Goal: Transaction & Acquisition: Purchase product/service

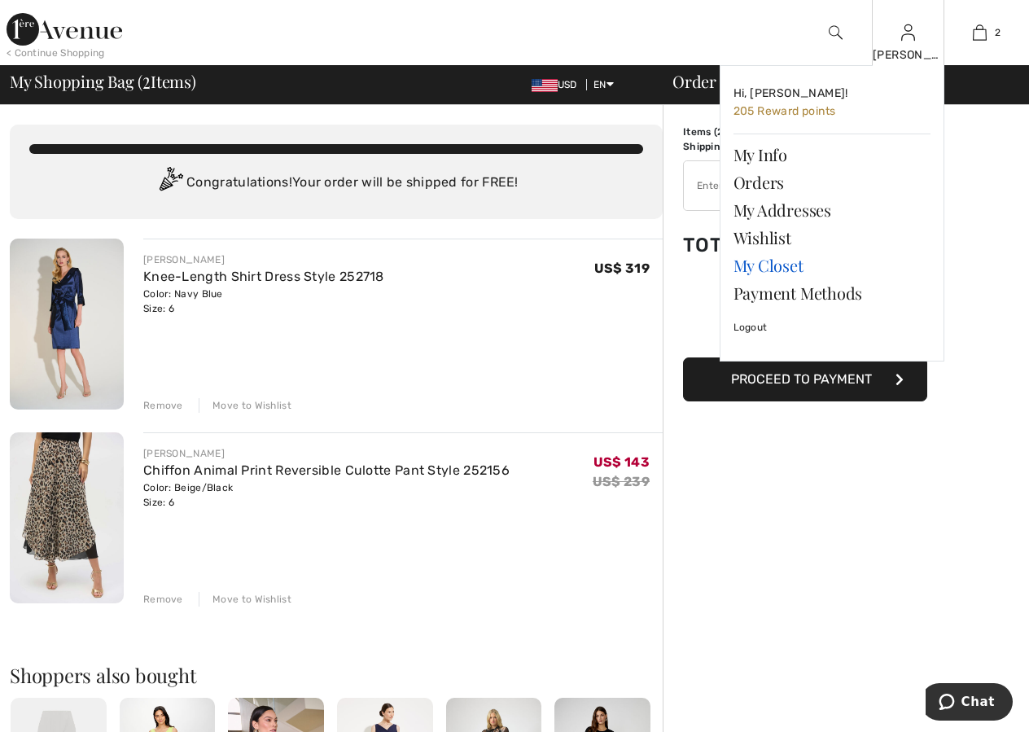
click at [791, 263] on link "My Closet" at bounding box center [831, 265] width 197 height 28
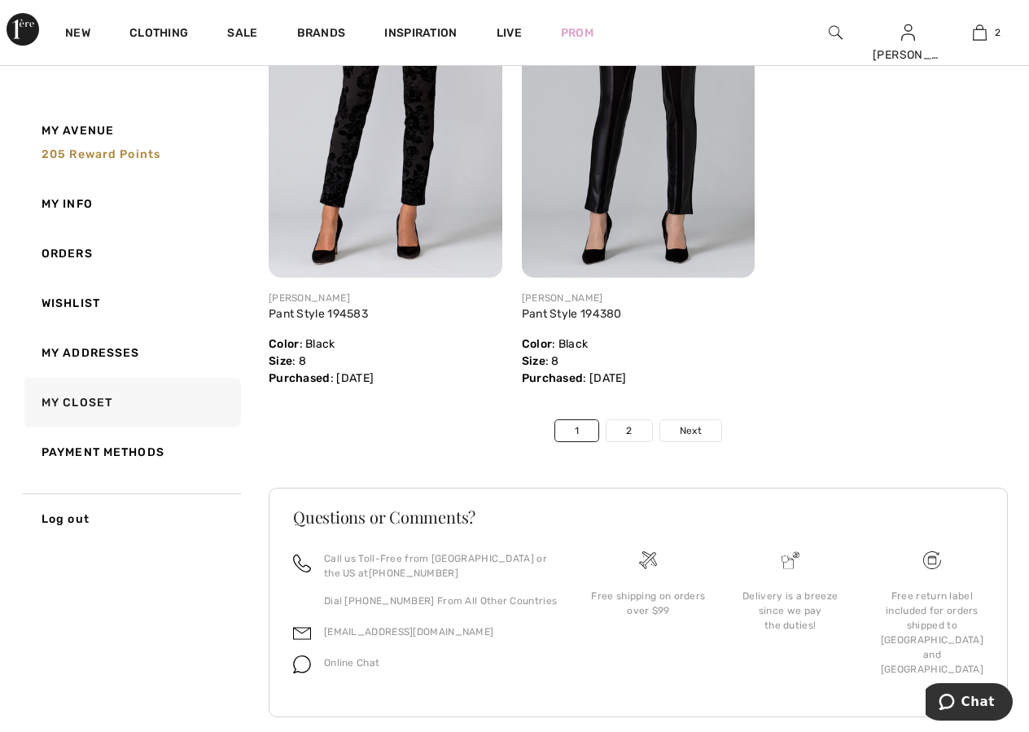
scroll to position [8349, 0]
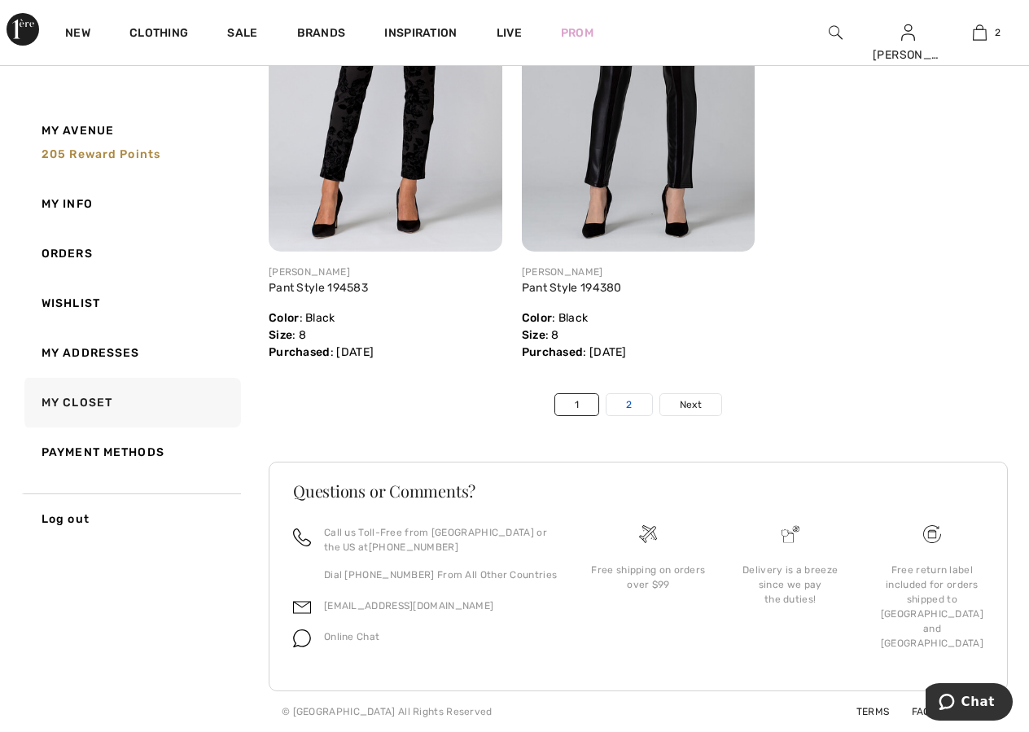
click at [628, 407] on link "2" at bounding box center [628, 404] width 45 height 21
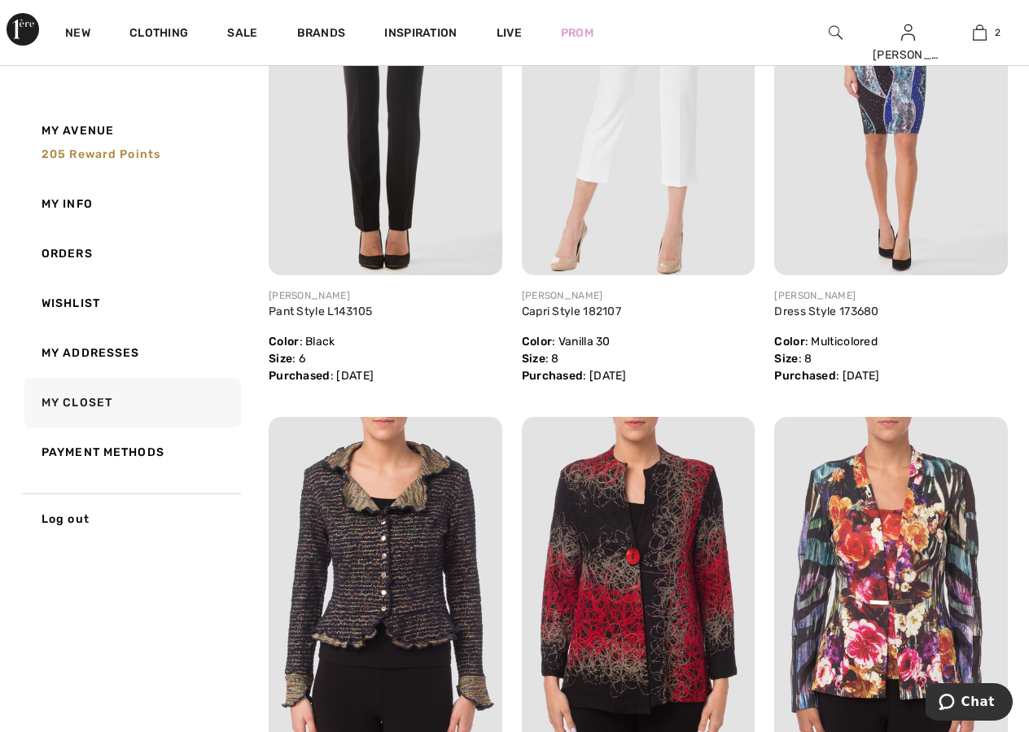
scroll to position [3842, 0]
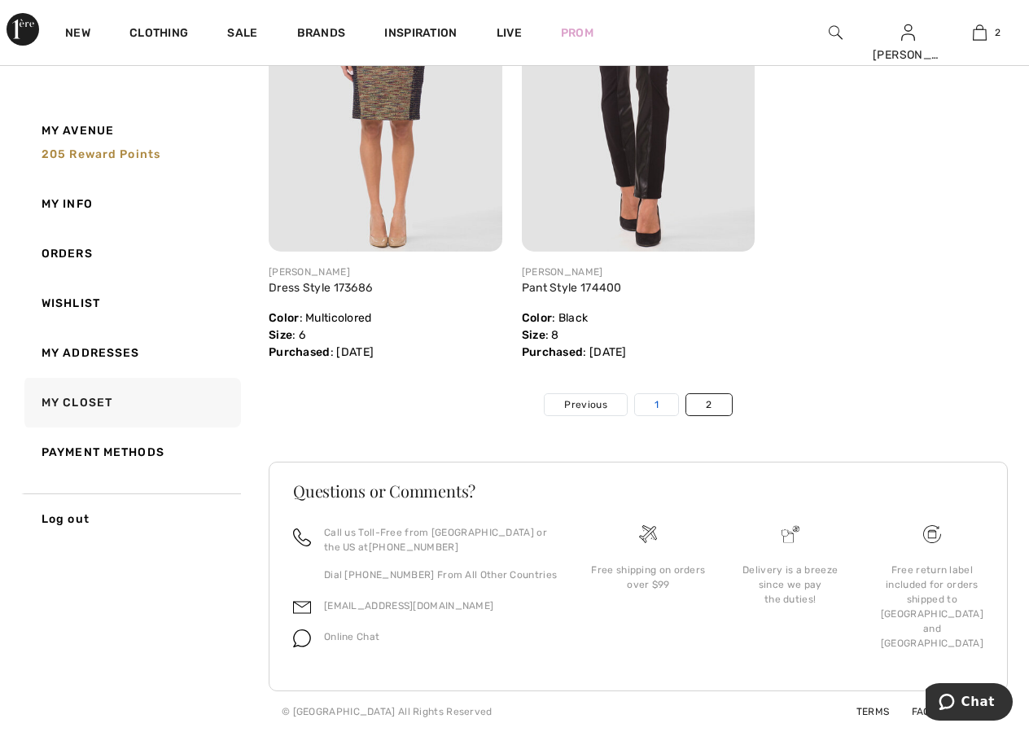
click at [653, 400] on link "1" at bounding box center [656, 404] width 43 height 21
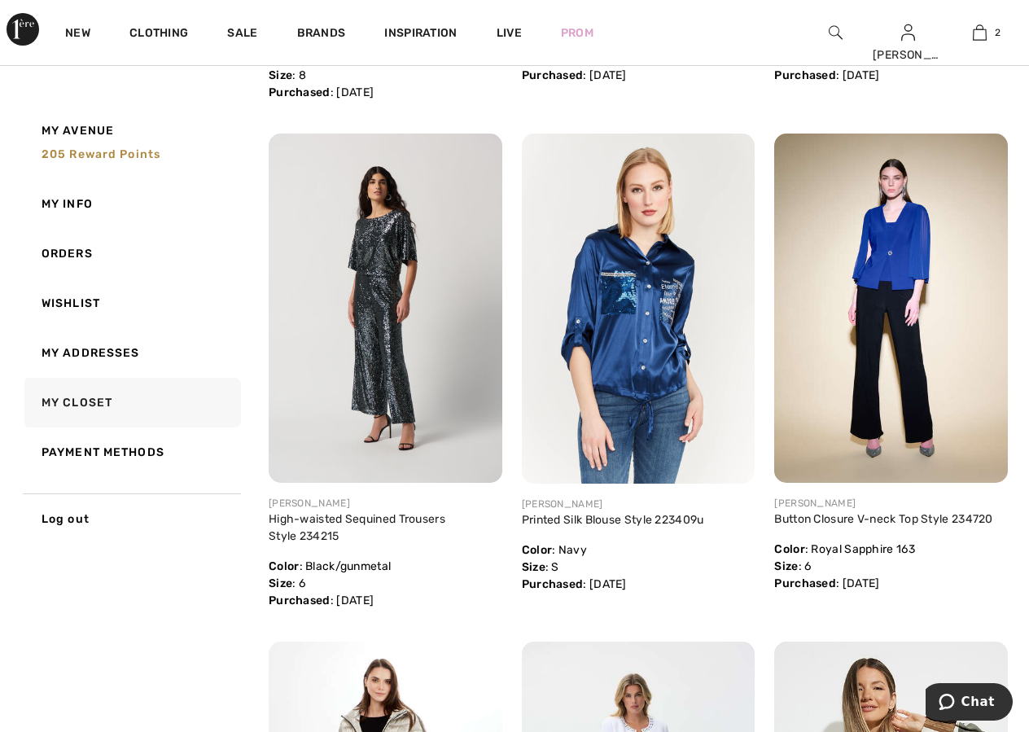
scroll to position [1221, 0]
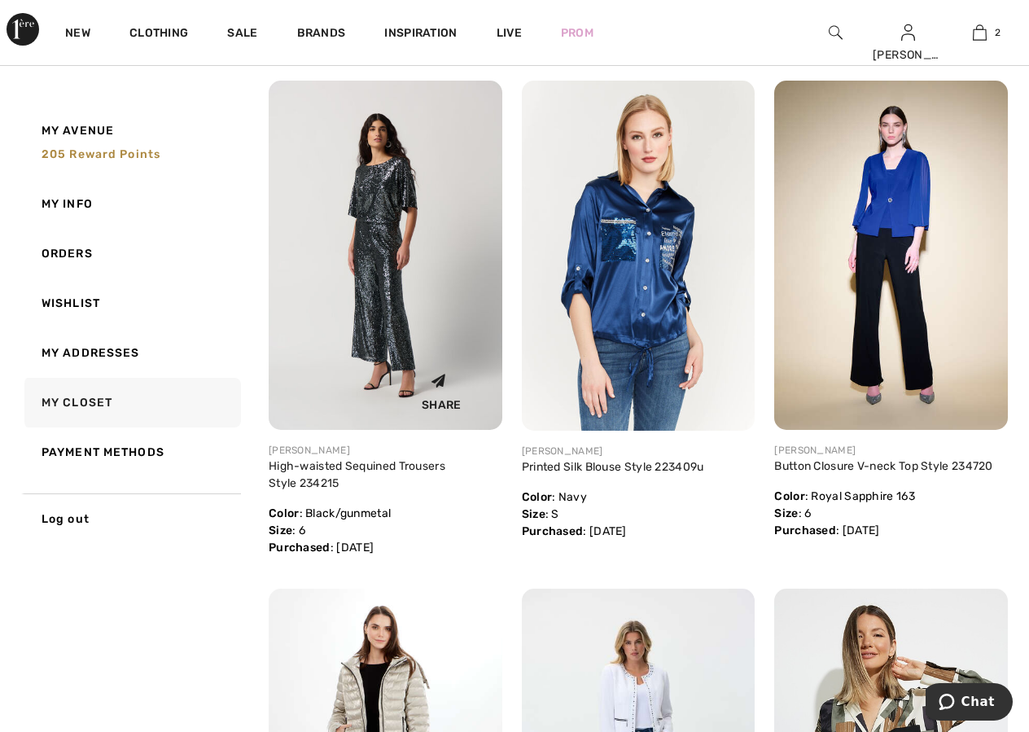
click at [347, 289] on img at bounding box center [386, 255] width 234 height 349
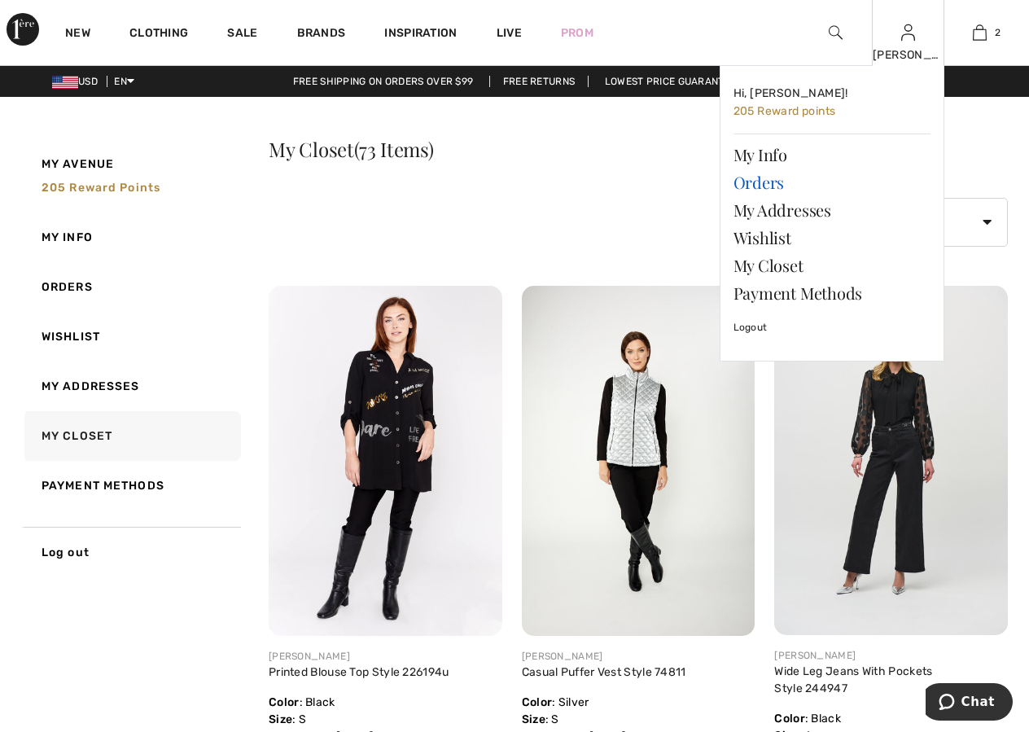
click at [764, 180] on link "Orders" at bounding box center [831, 182] width 197 height 28
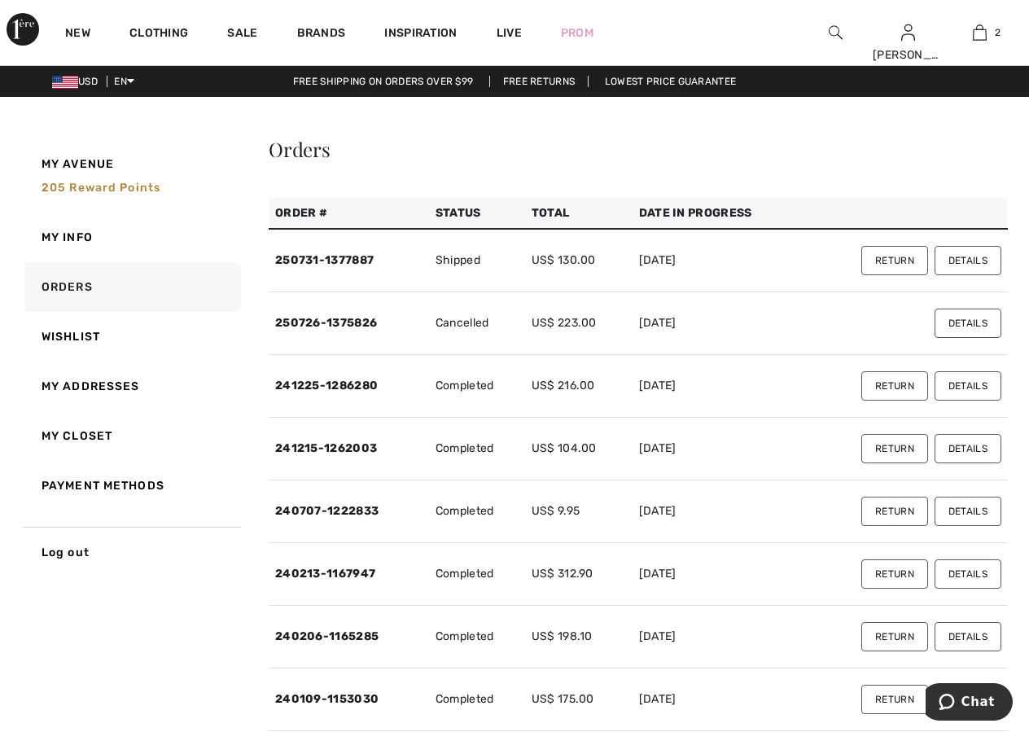
click at [969, 326] on button "Details" at bounding box center [967, 322] width 67 height 29
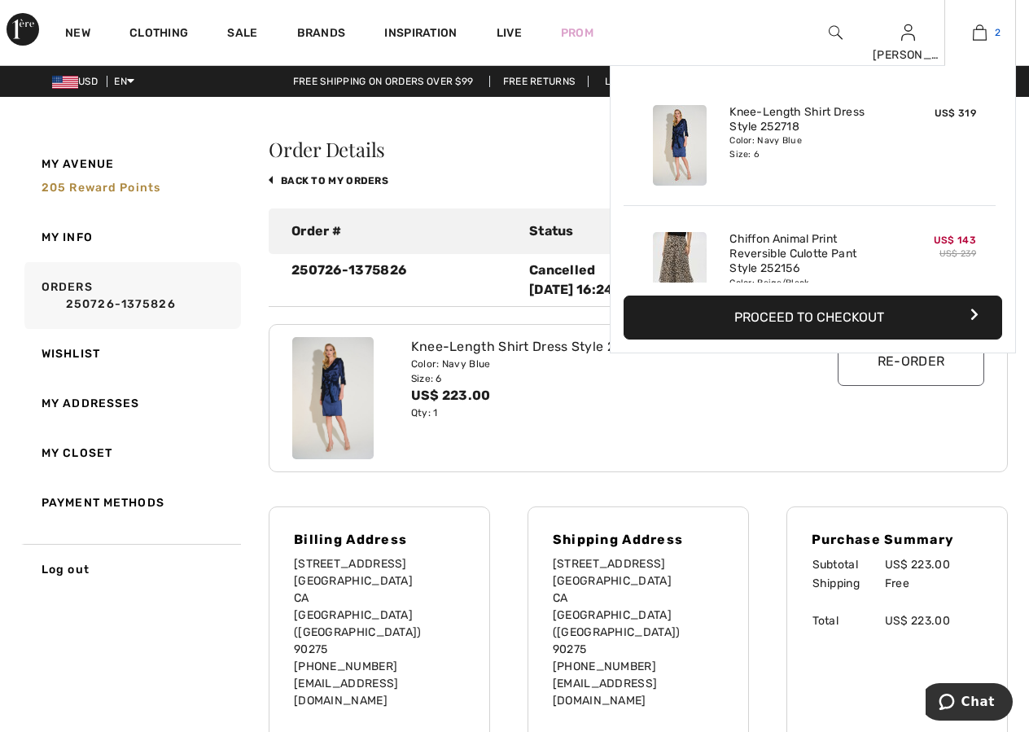
click at [973, 32] on img at bounding box center [979, 33] width 14 height 20
click at [822, 251] on link "Chiffon Animal Print Reversible Culotte Pant Style 252156" at bounding box center [809, 254] width 160 height 45
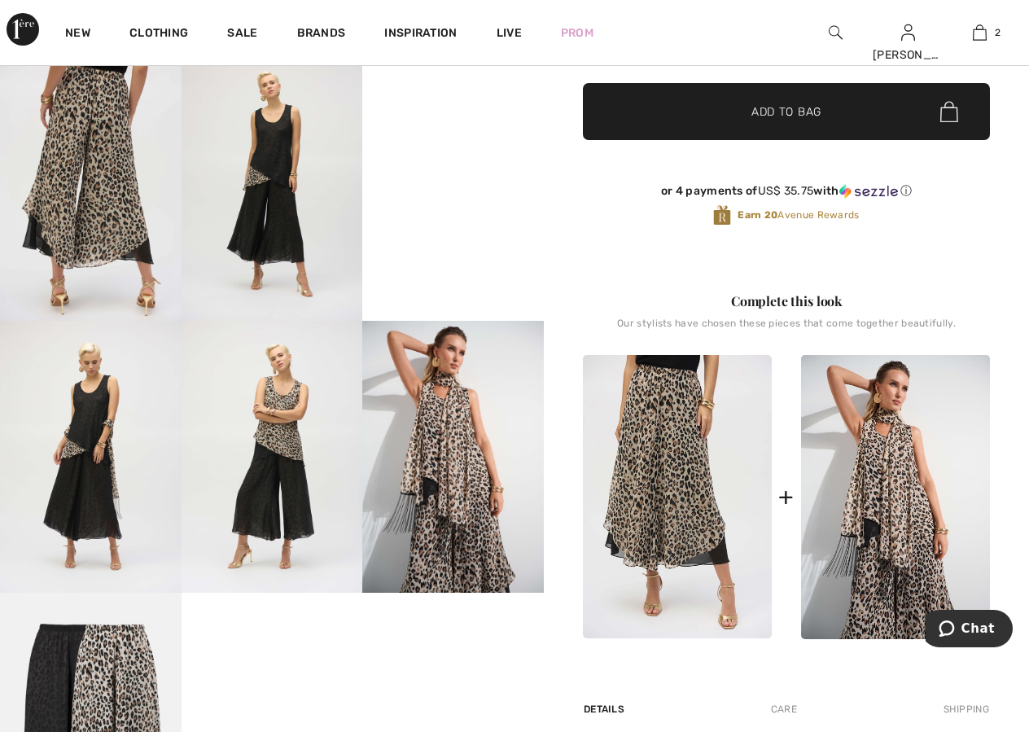
scroll to position [461, 0]
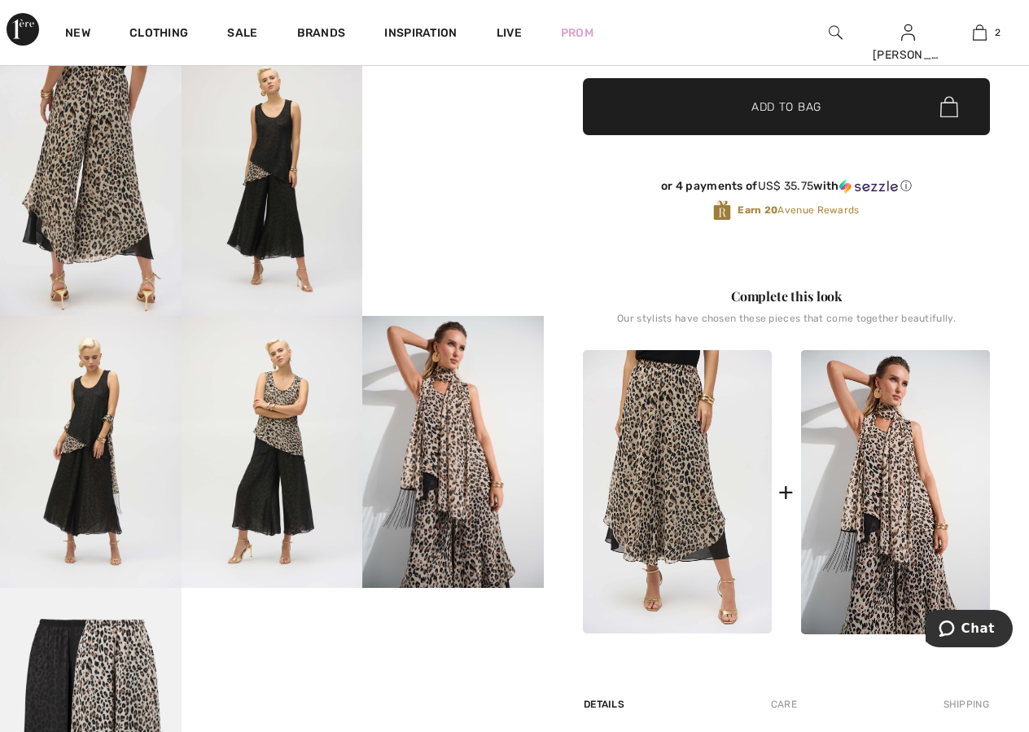
click at [84, 427] on img at bounding box center [90, 452] width 181 height 272
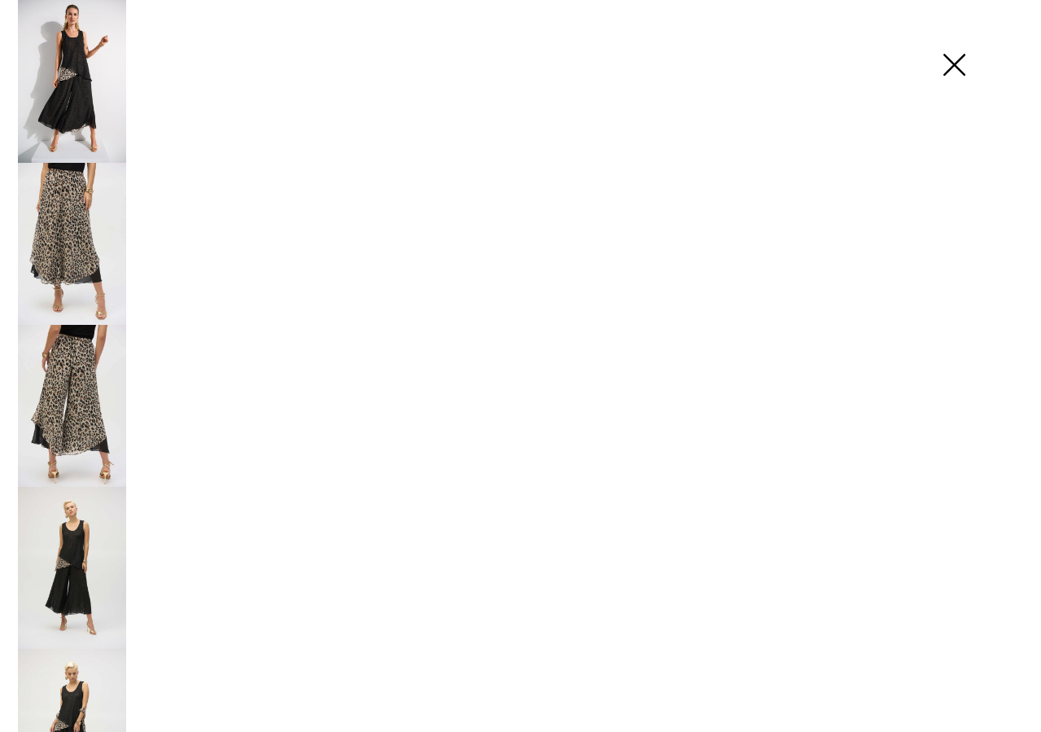
scroll to position [470, 0]
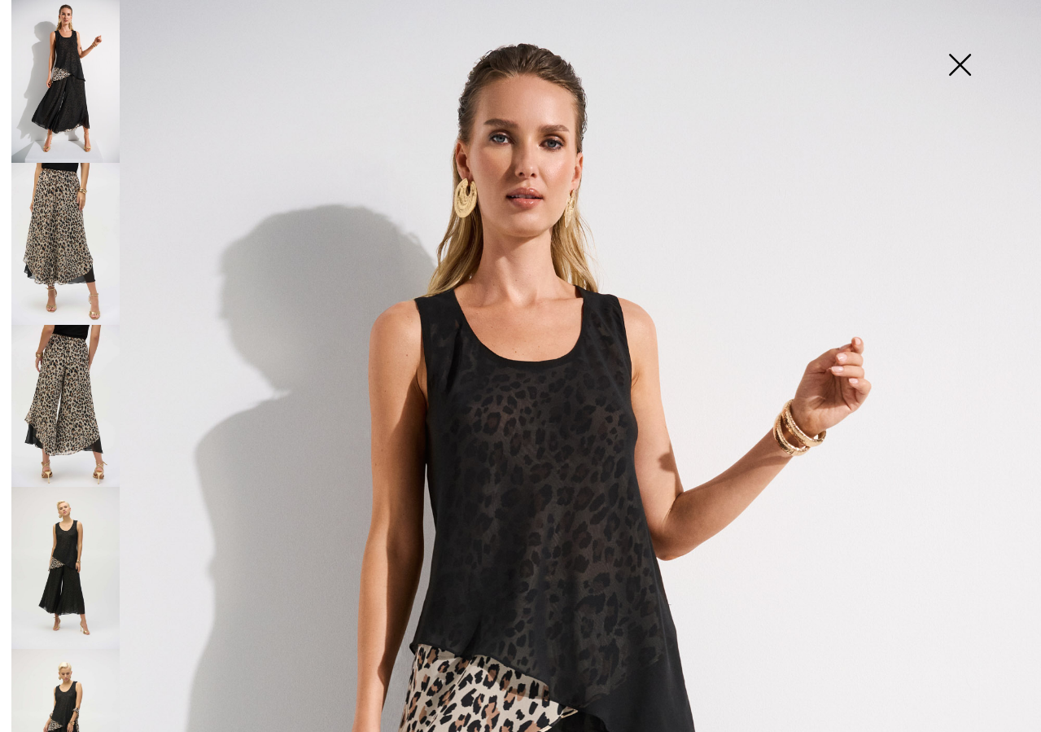
click at [73, 540] on img at bounding box center [65, 568] width 108 height 162
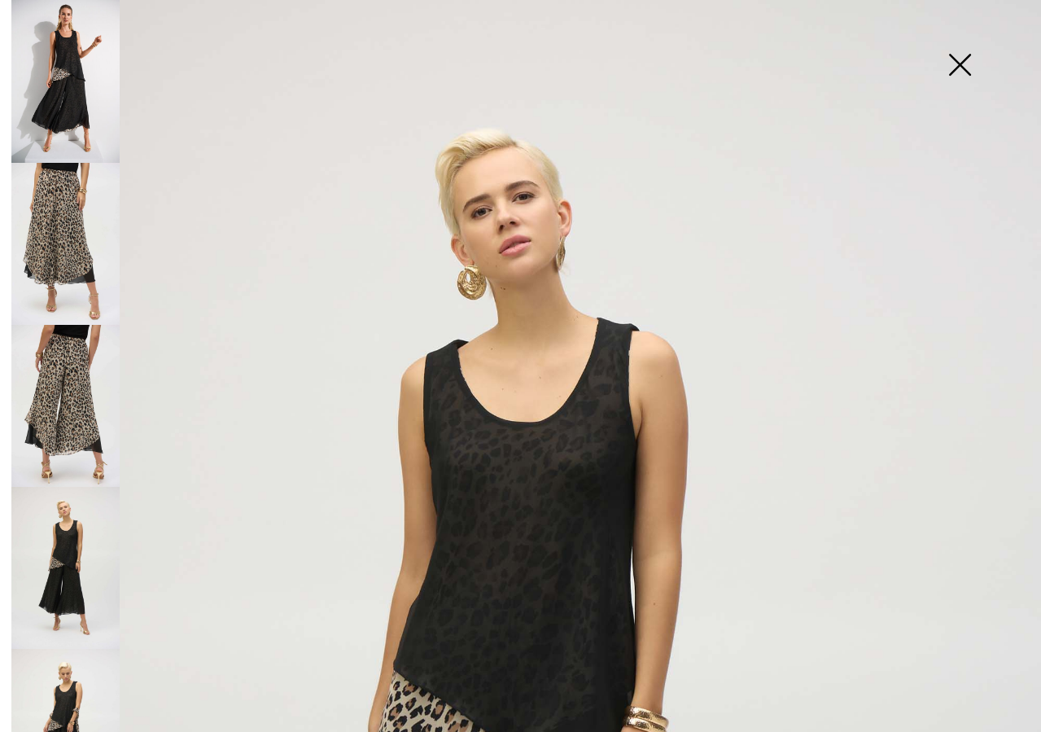
click at [952, 62] on img at bounding box center [959, 66] width 81 height 84
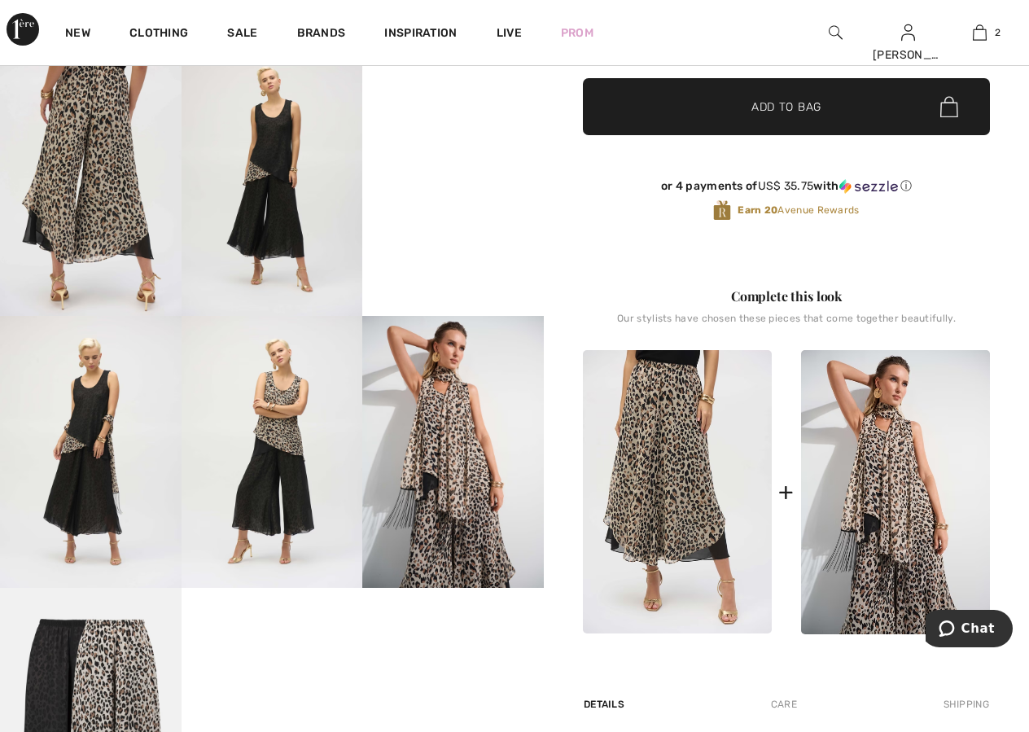
scroll to position [0, 0]
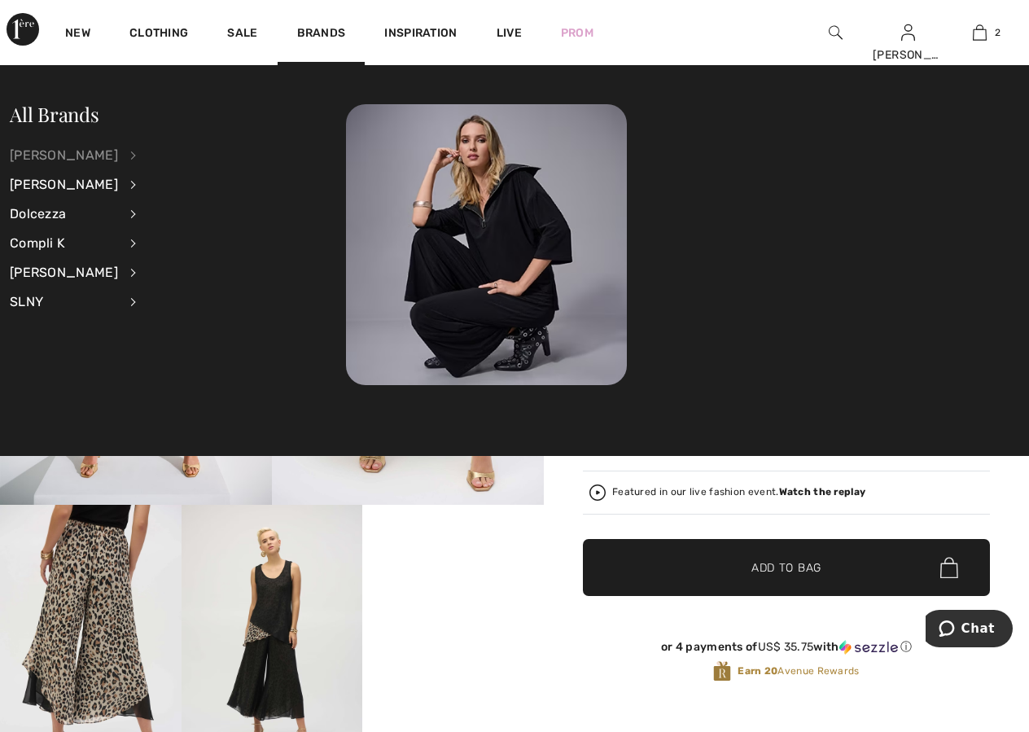
click at [68, 155] on div "[PERSON_NAME]" at bounding box center [64, 155] width 108 height 29
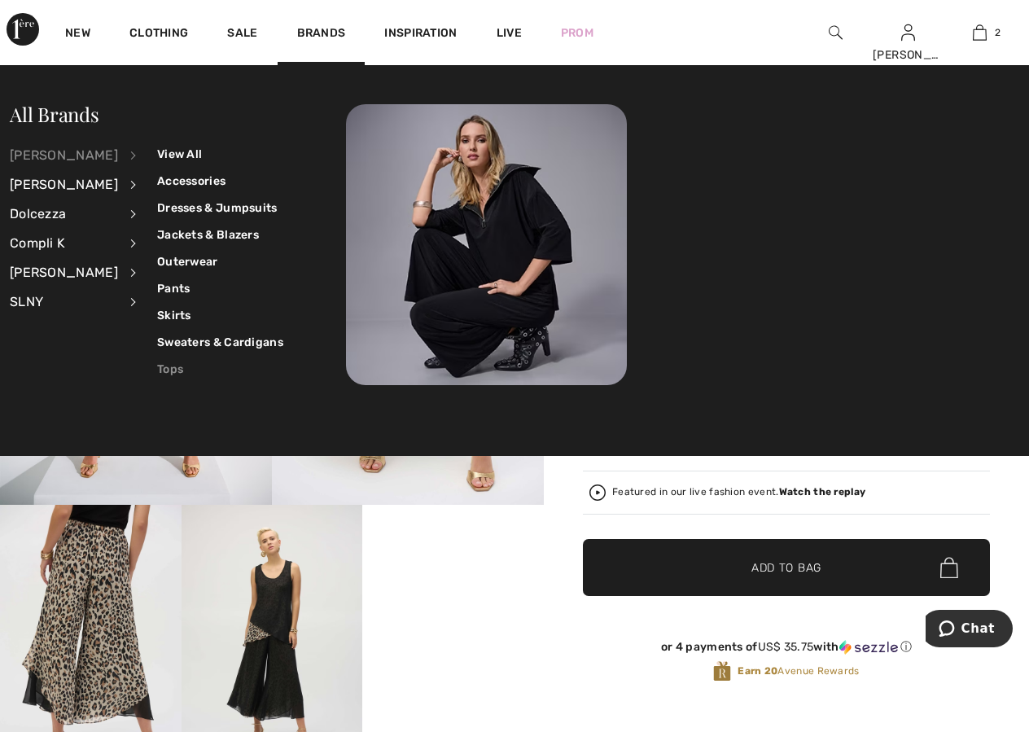
click at [165, 369] on link "Tops" at bounding box center [220, 369] width 126 height 27
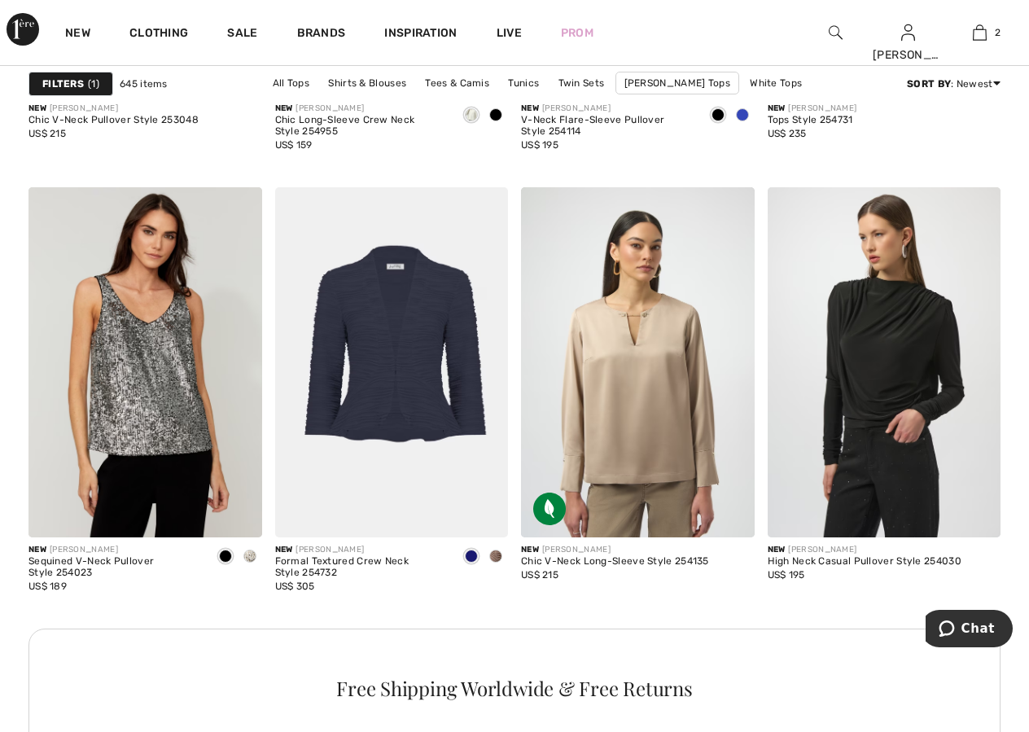
scroll to position [1410, 0]
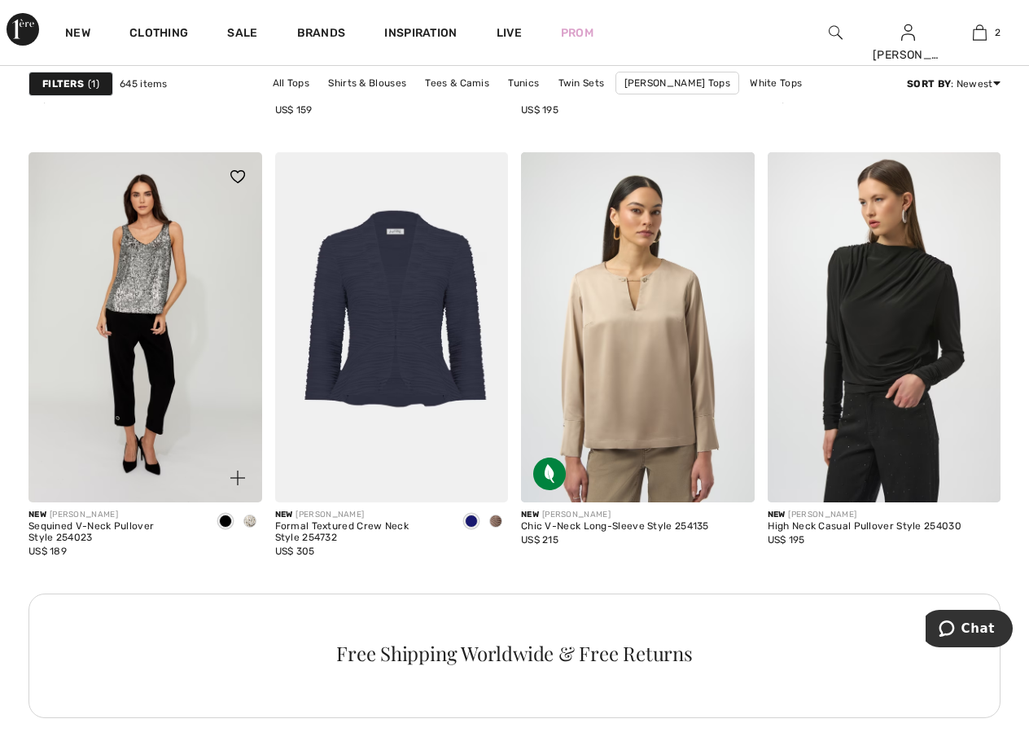
click at [168, 409] on img at bounding box center [145, 327] width 234 height 350
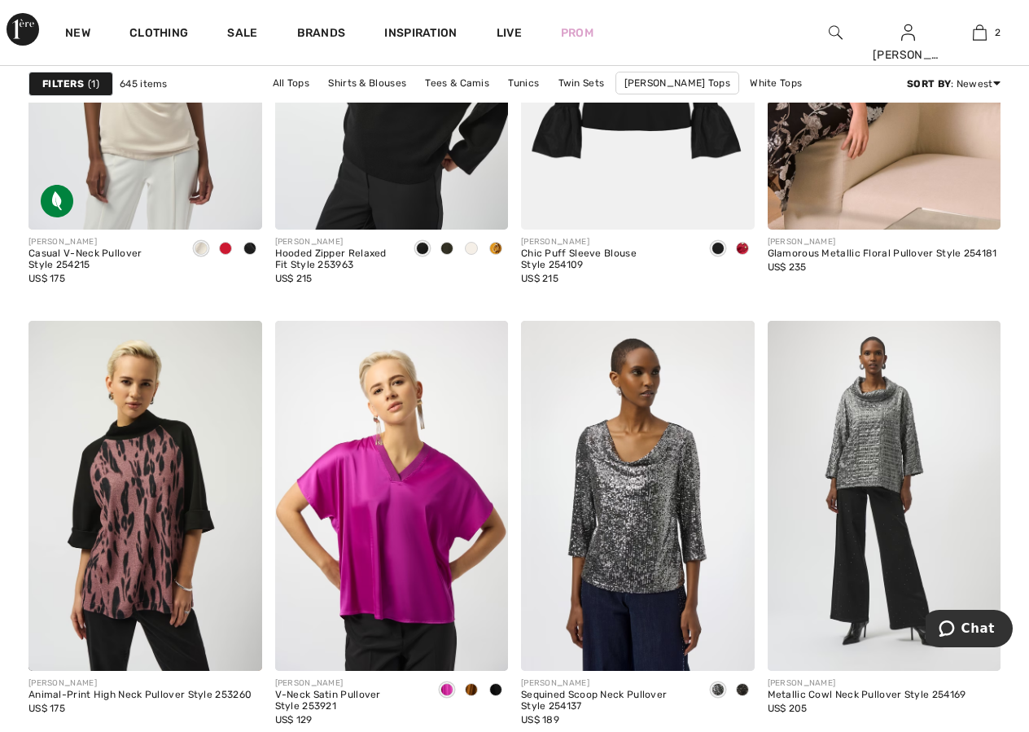
scroll to position [6186, 0]
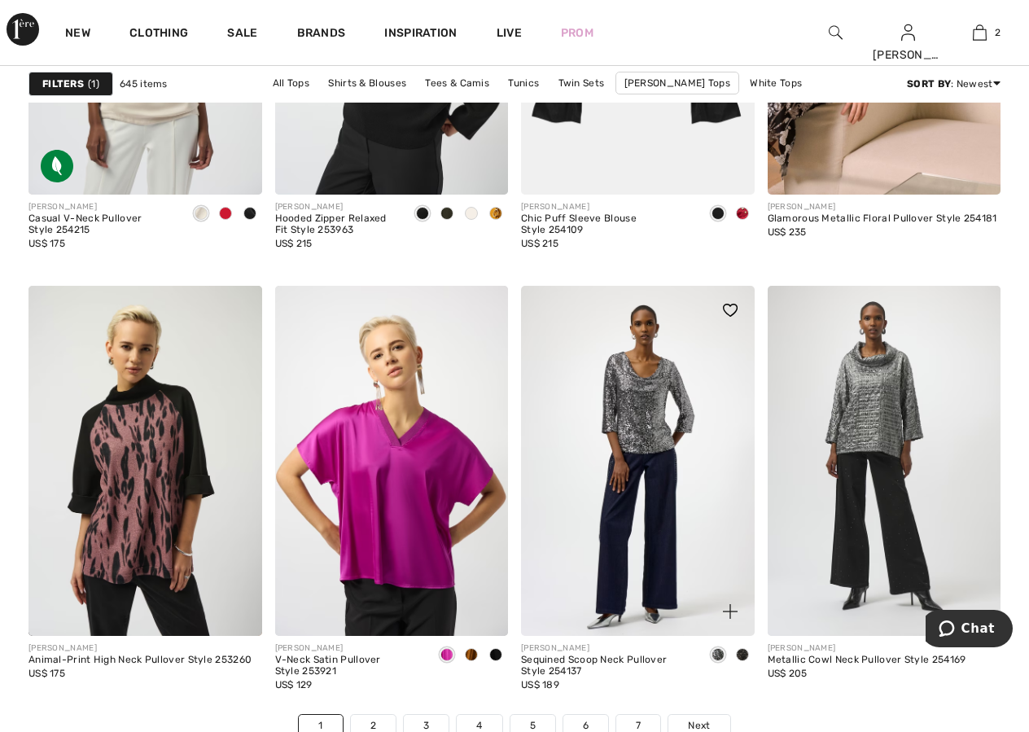
click at [628, 584] on img at bounding box center [638, 461] width 234 height 350
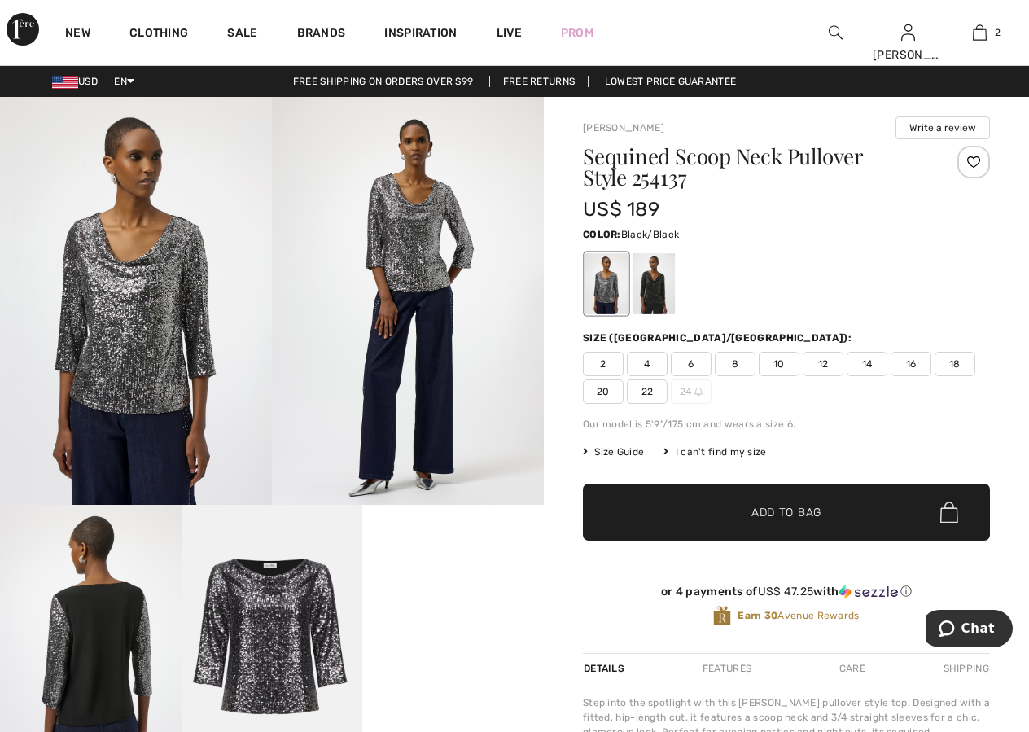
click at [655, 277] on div at bounding box center [653, 283] width 42 height 61
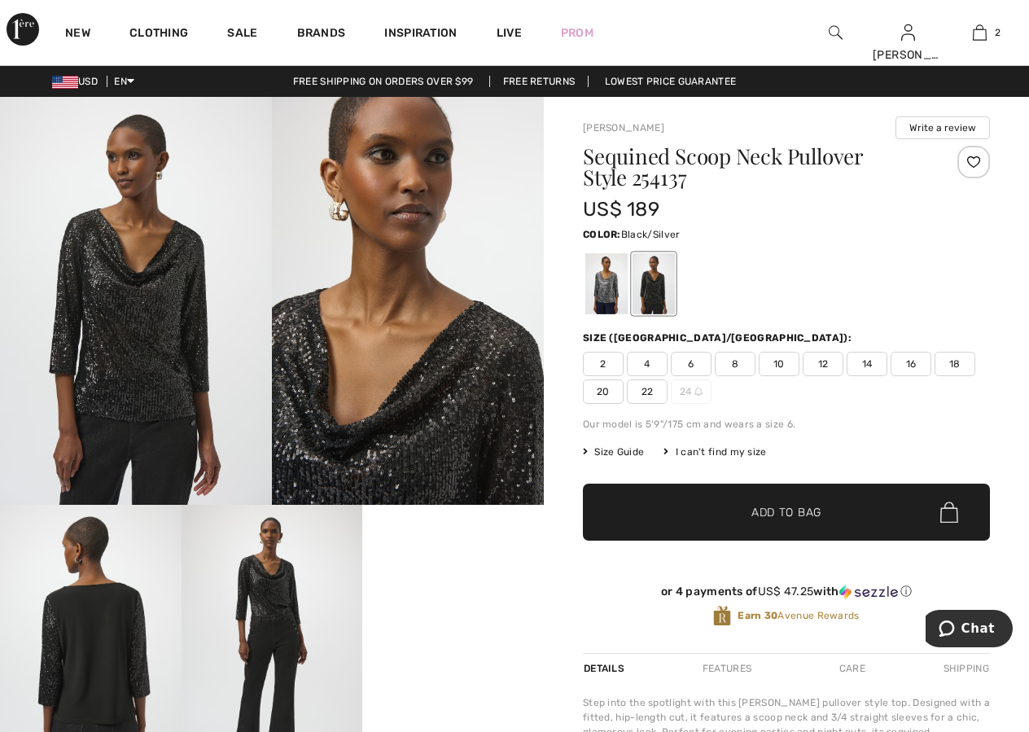
click at [605, 281] on div at bounding box center [606, 283] width 42 height 61
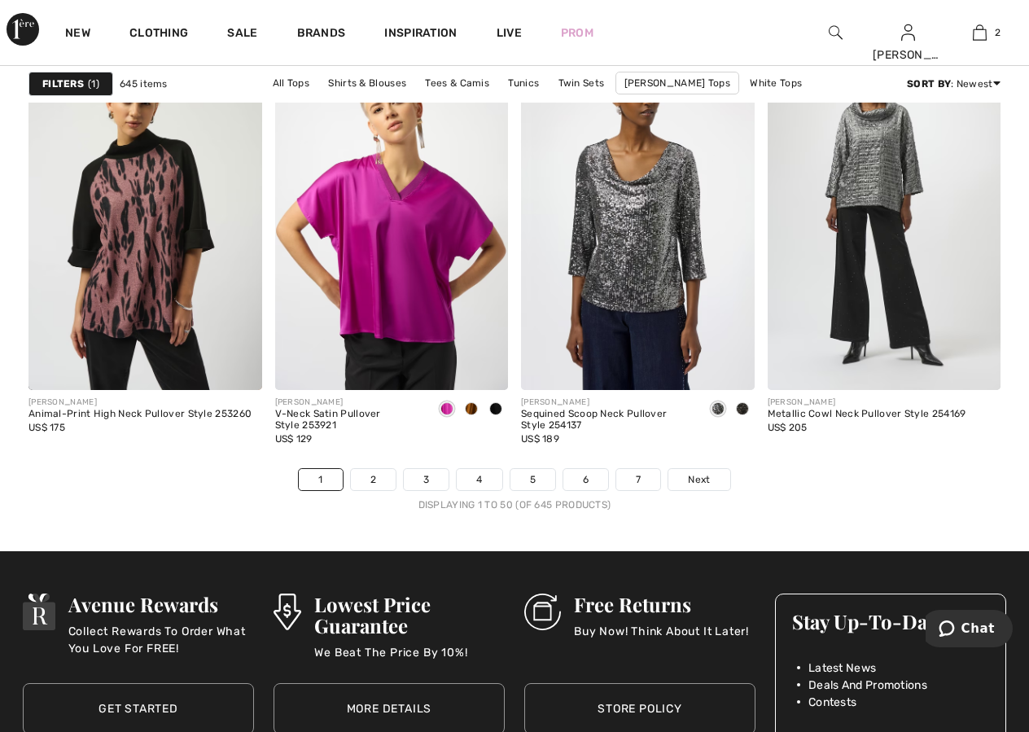
scroll to position [6406, 0]
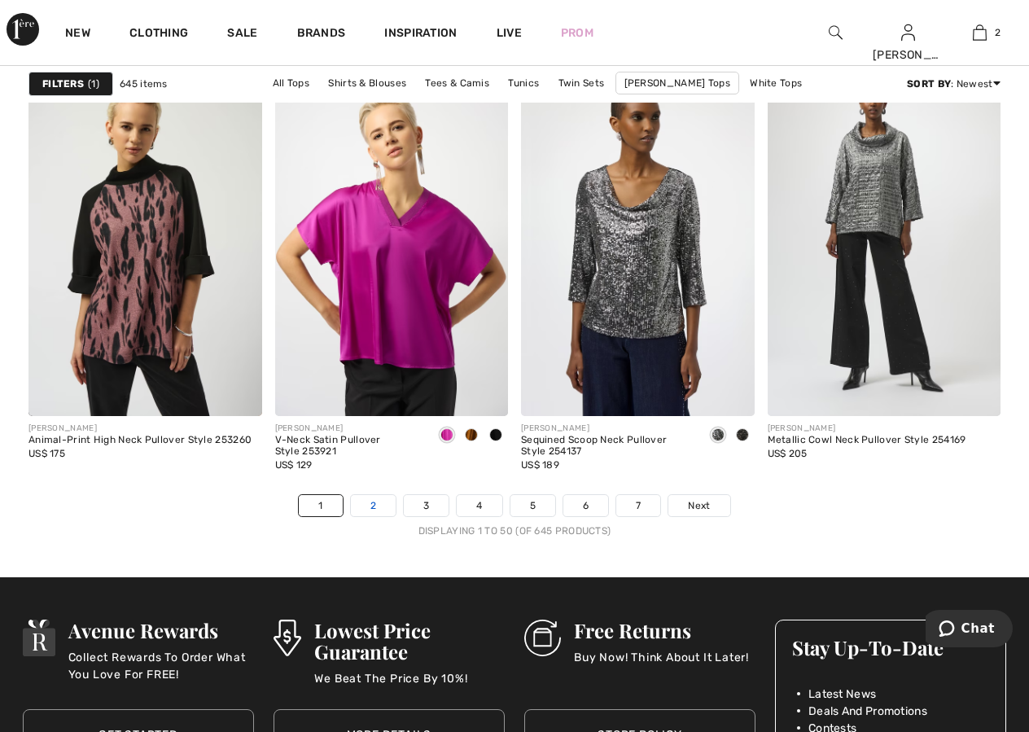
click at [369, 500] on link "2" at bounding box center [373, 505] width 45 height 21
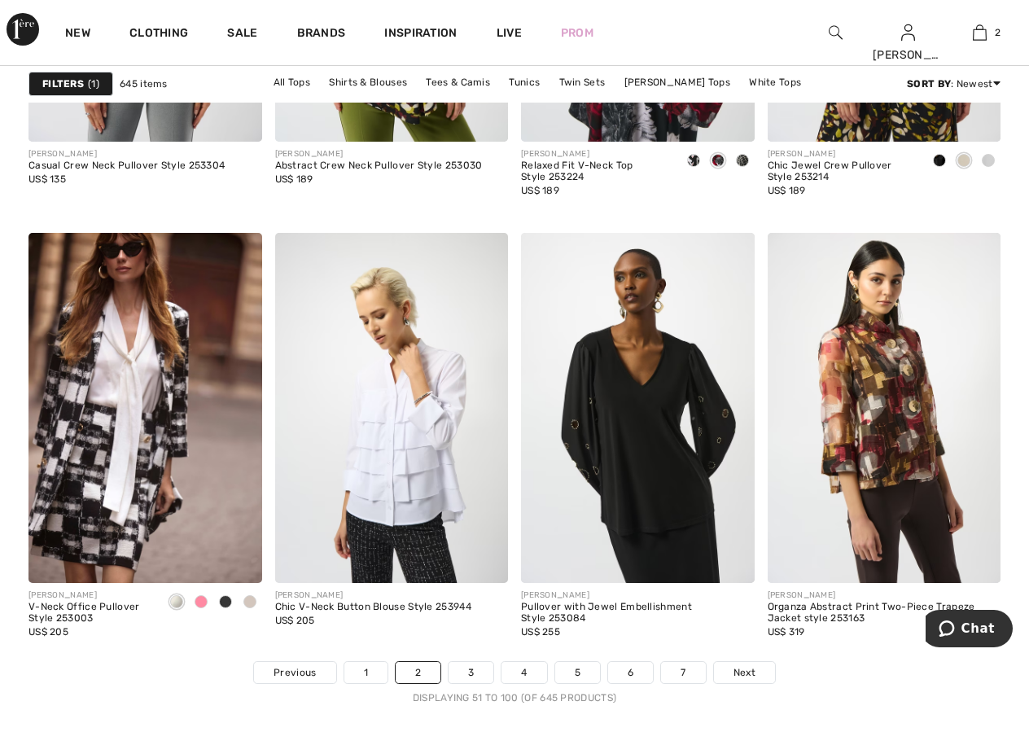
scroll to position [6300, 0]
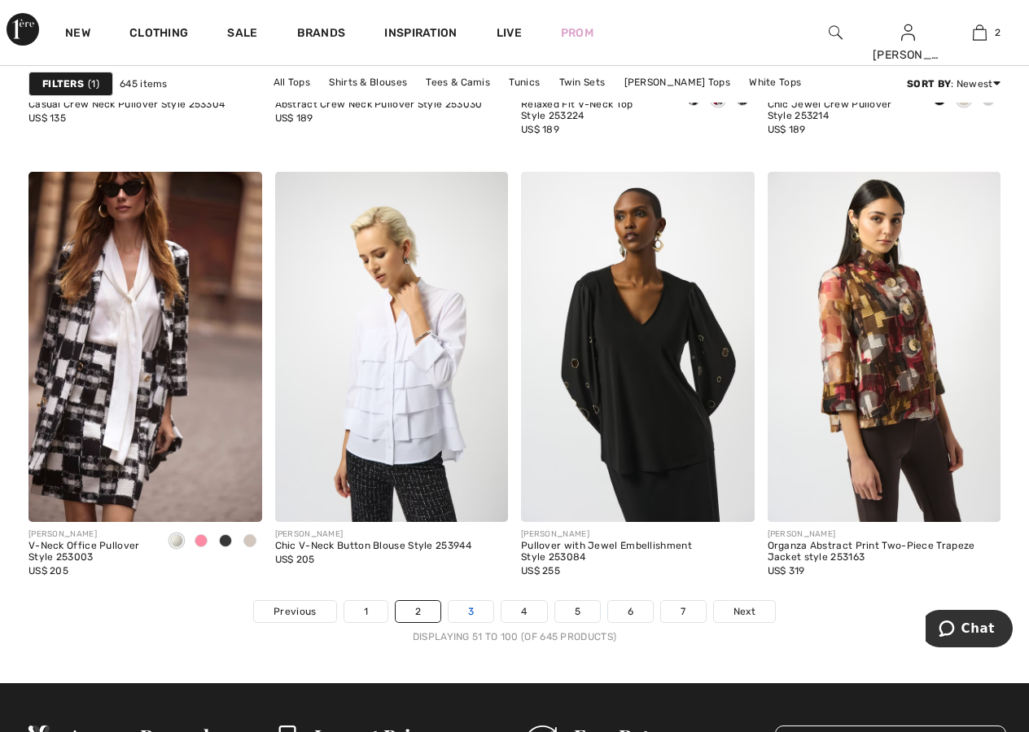
click at [470, 605] on link "3" at bounding box center [470, 611] width 45 height 21
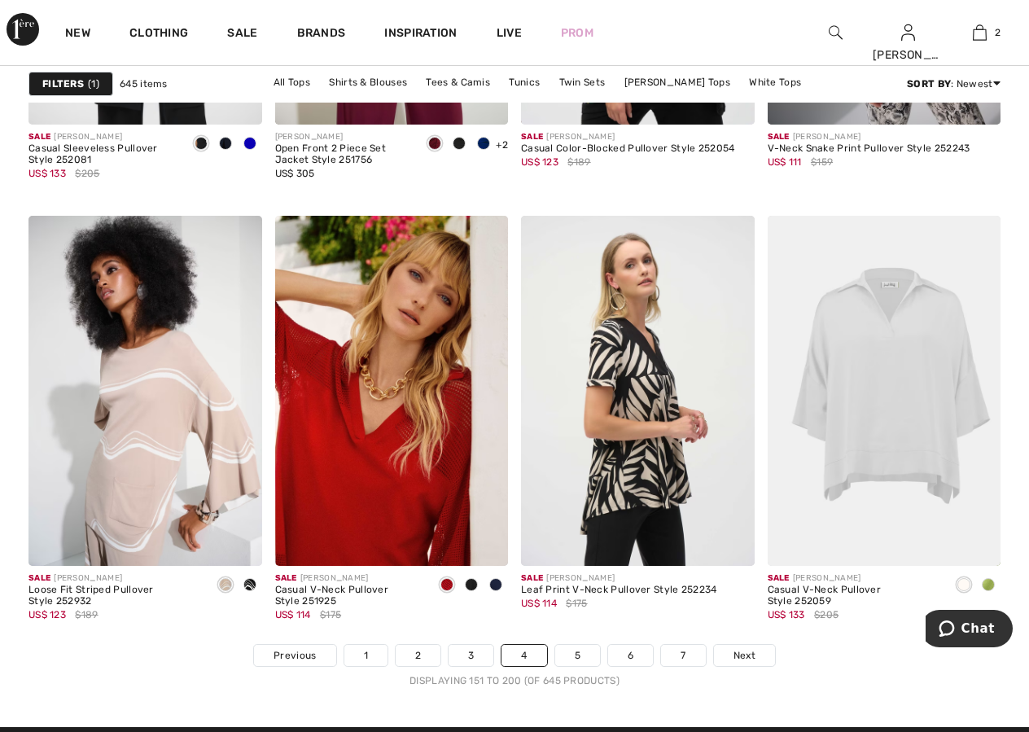
scroll to position [6291, 0]
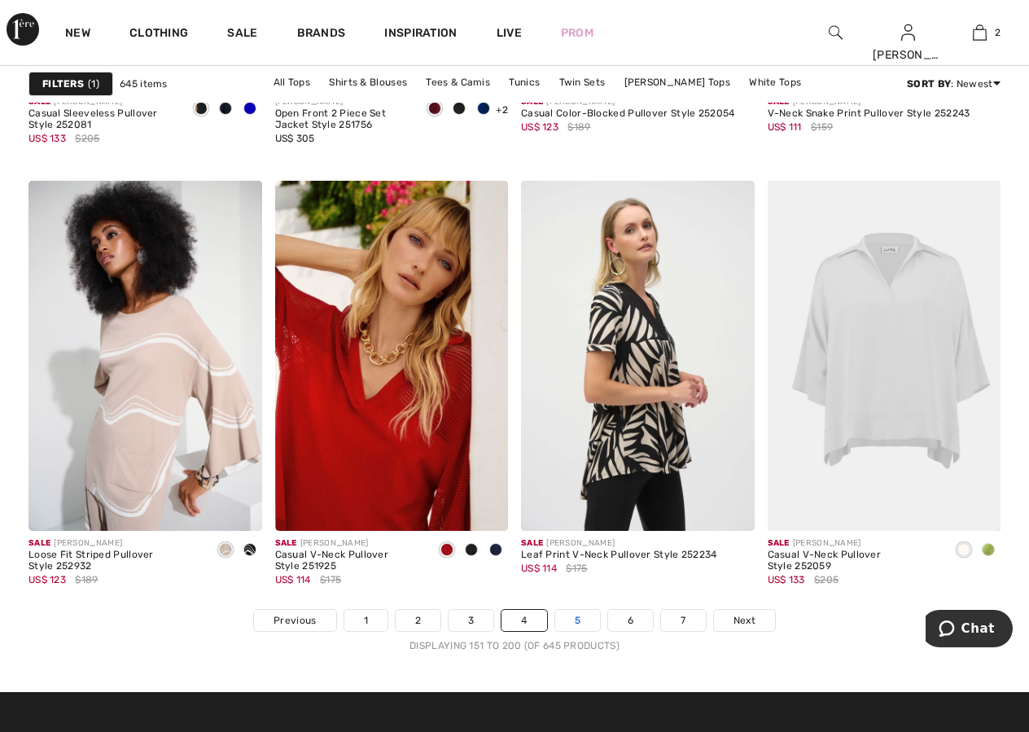
click at [582, 620] on link "5" at bounding box center [577, 620] width 45 height 21
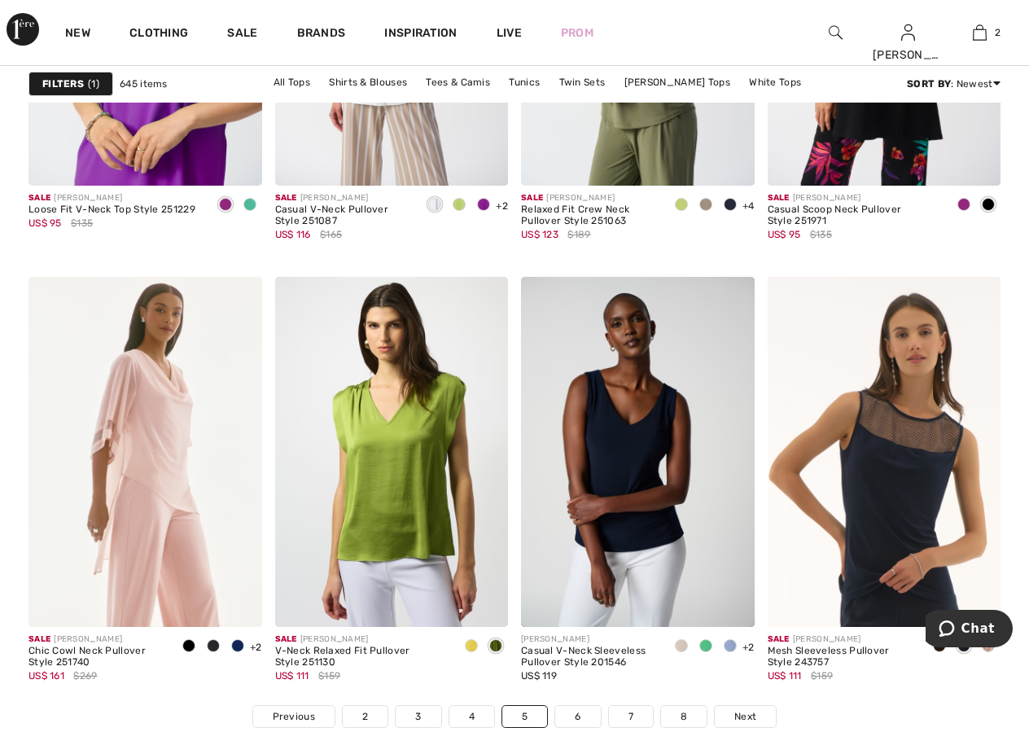
scroll to position [6388, 0]
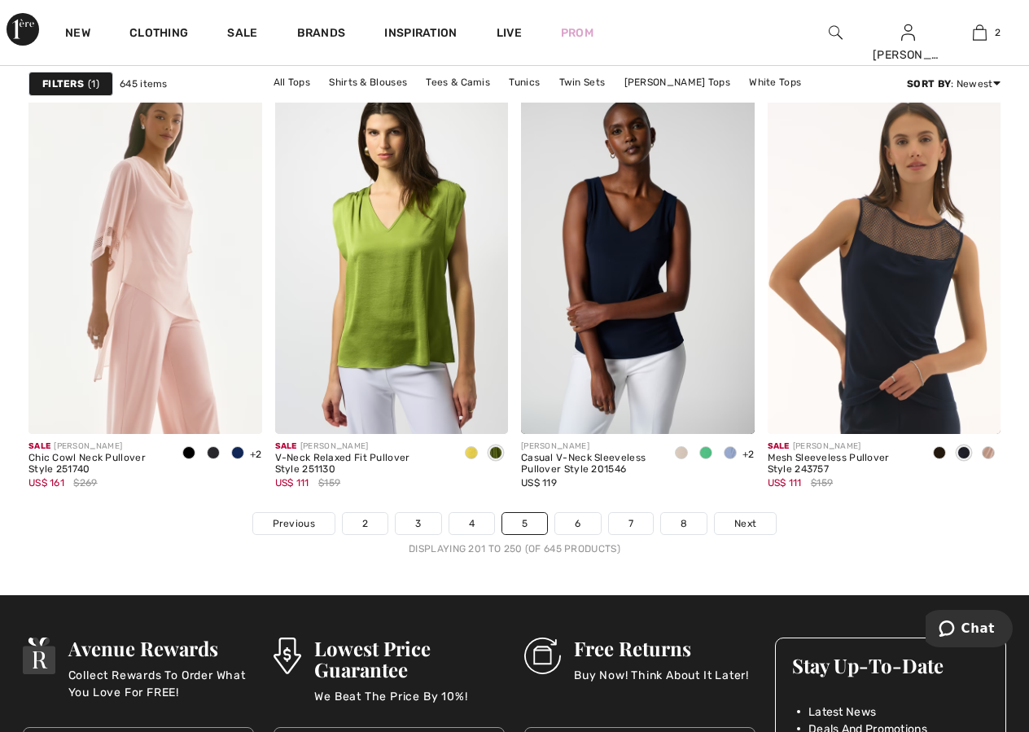
drag, startPoint x: 1037, startPoint y: 412, endPoint x: 32, endPoint y: 35, distance: 1073.3
click at [583, 522] on link "6" at bounding box center [577, 523] width 45 height 21
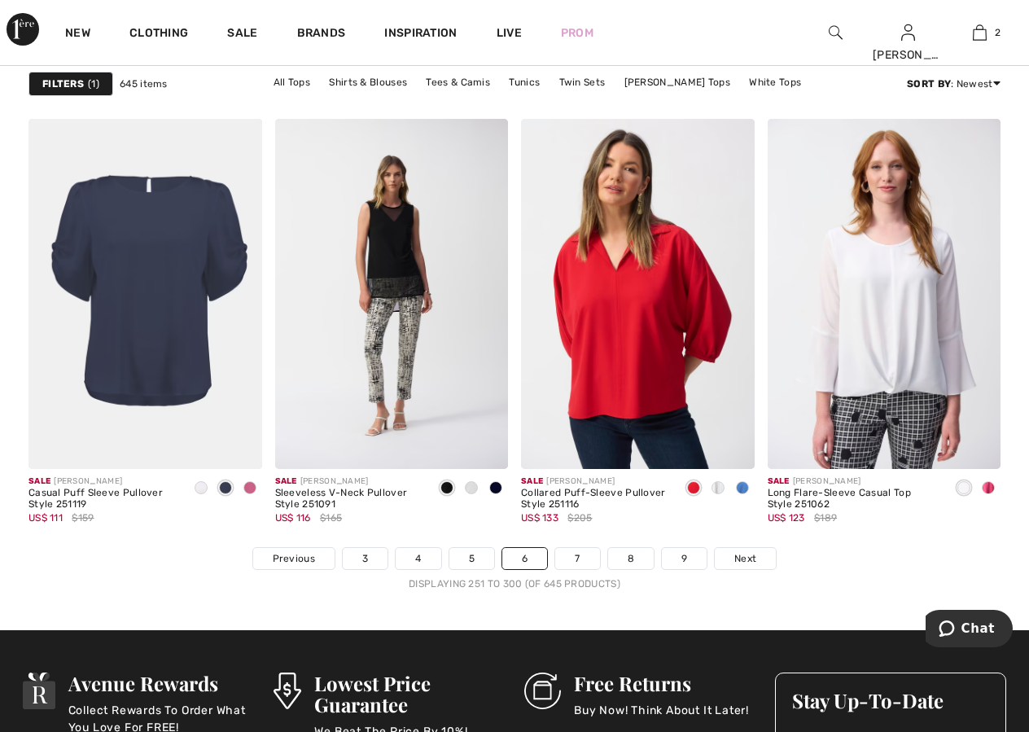
scroll to position [6388, 0]
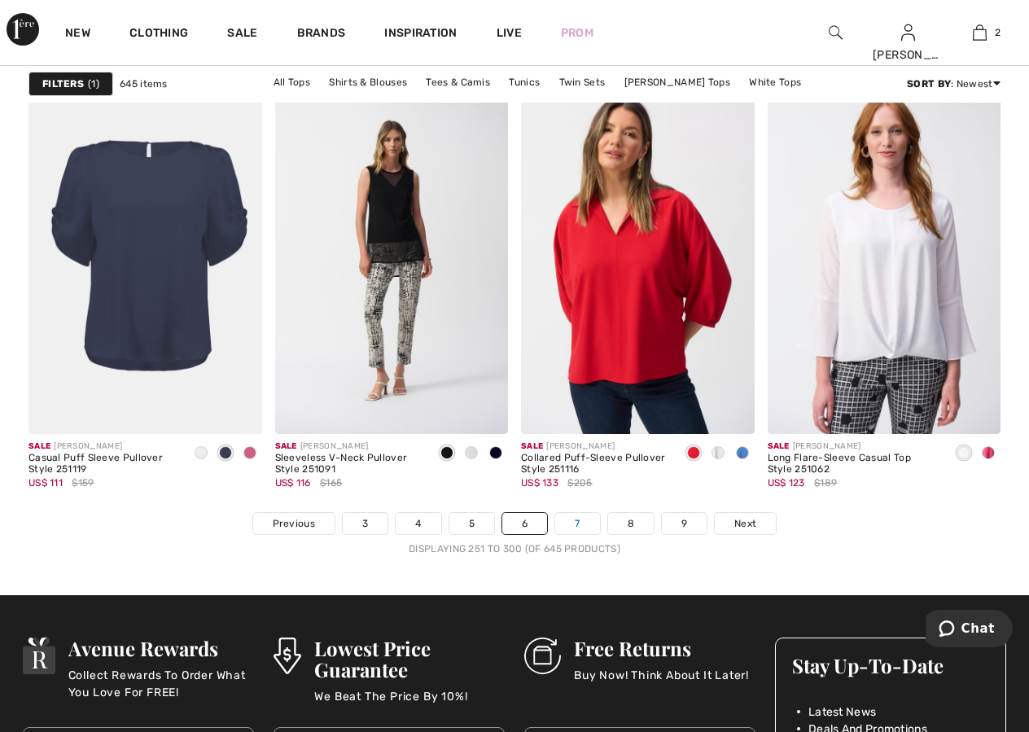
click at [591, 517] on link "7" at bounding box center [577, 523] width 44 height 21
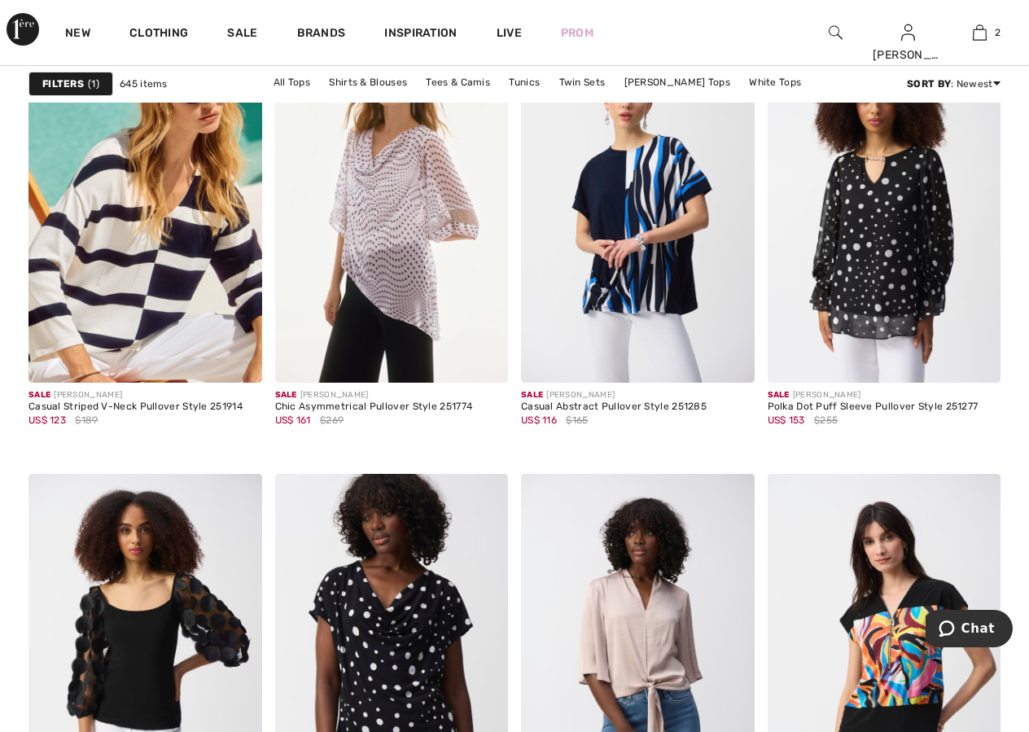
scroll to position [2076, 0]
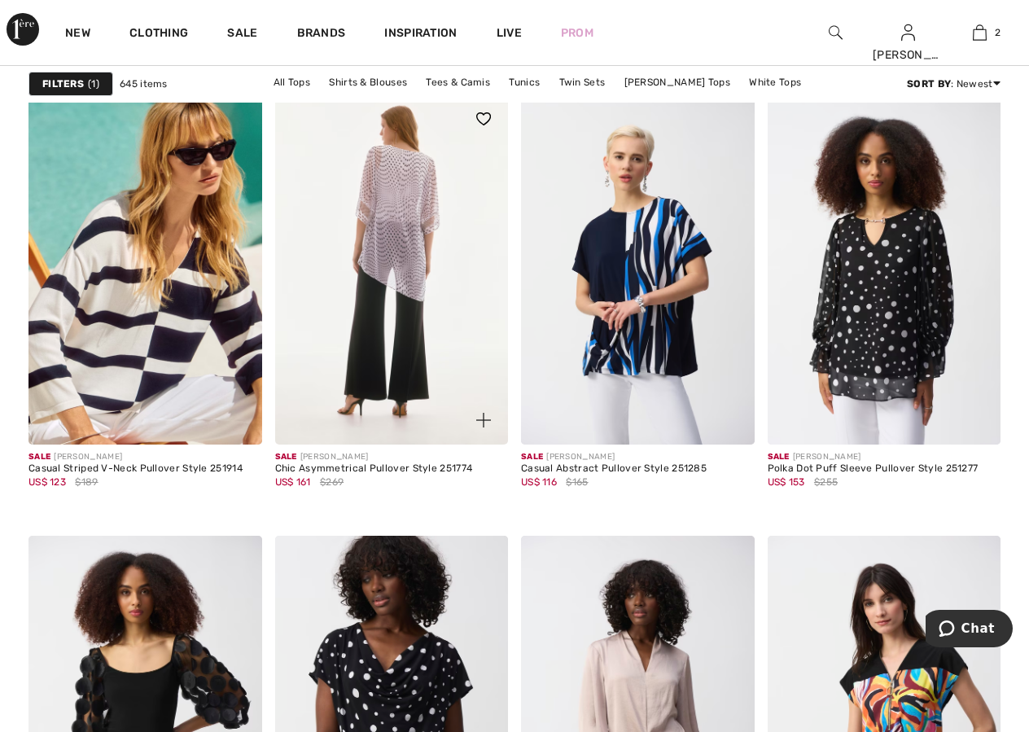
click at [403, 381] on img at bounding box center [392, 269] width 234 height 350
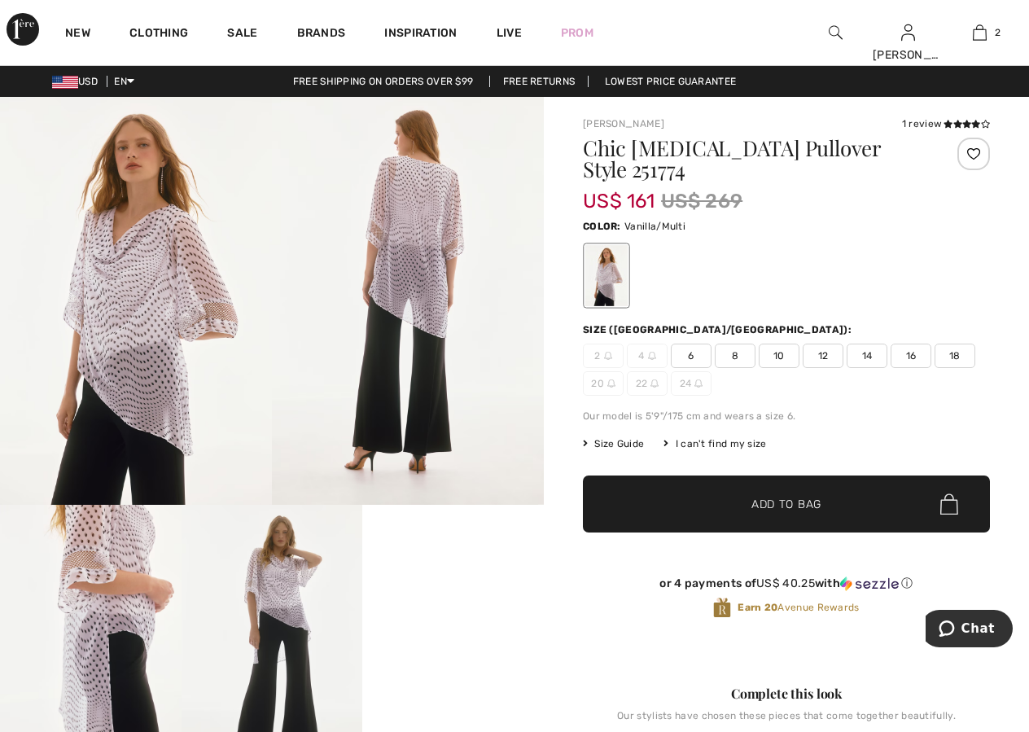
click at [121, 327] on img at bounding box center [136, 301] width 272 height 408
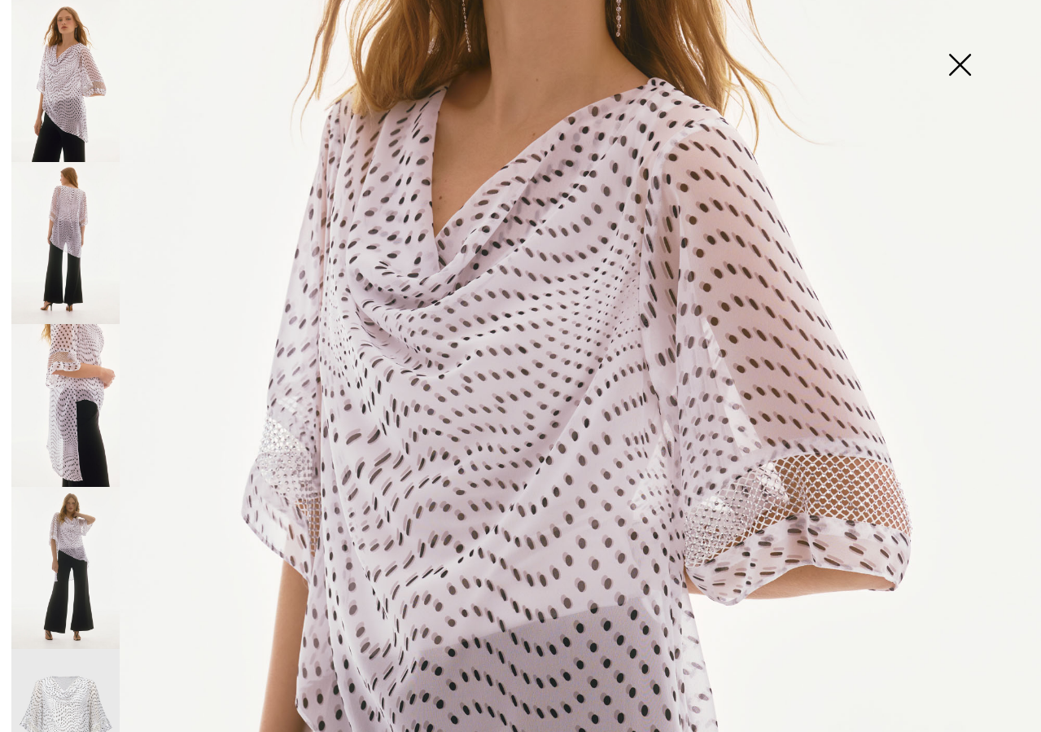
scroll to position [256, 0]
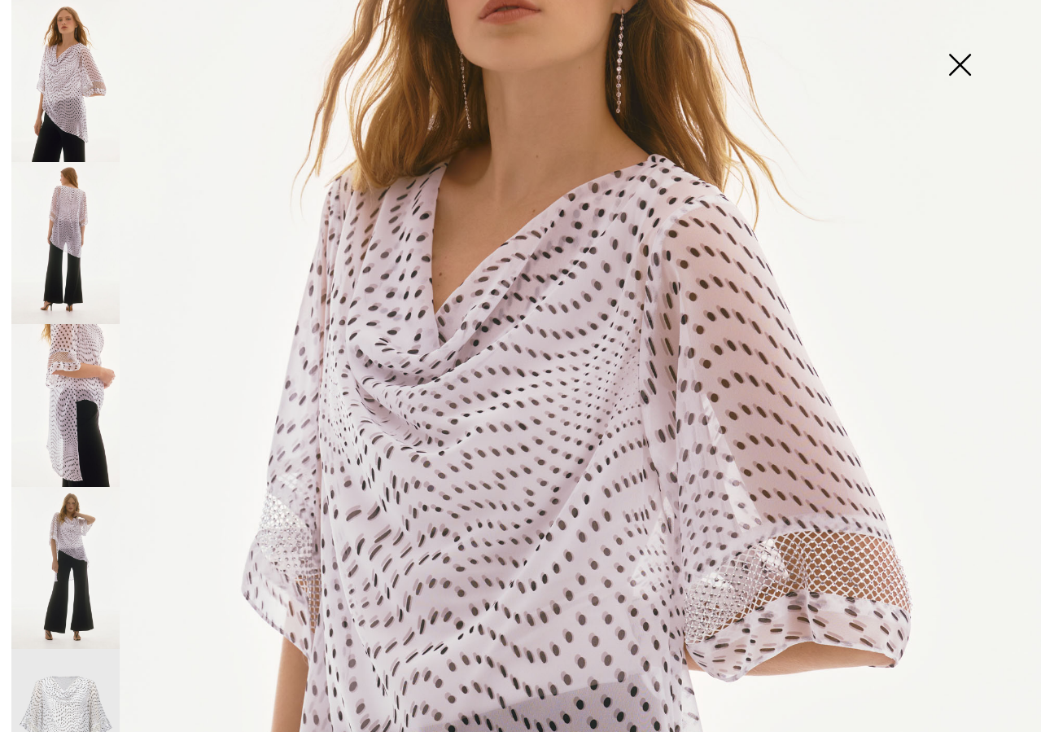
click at [57, 221] on img at bounding box center [65, 243] width 108 height 162
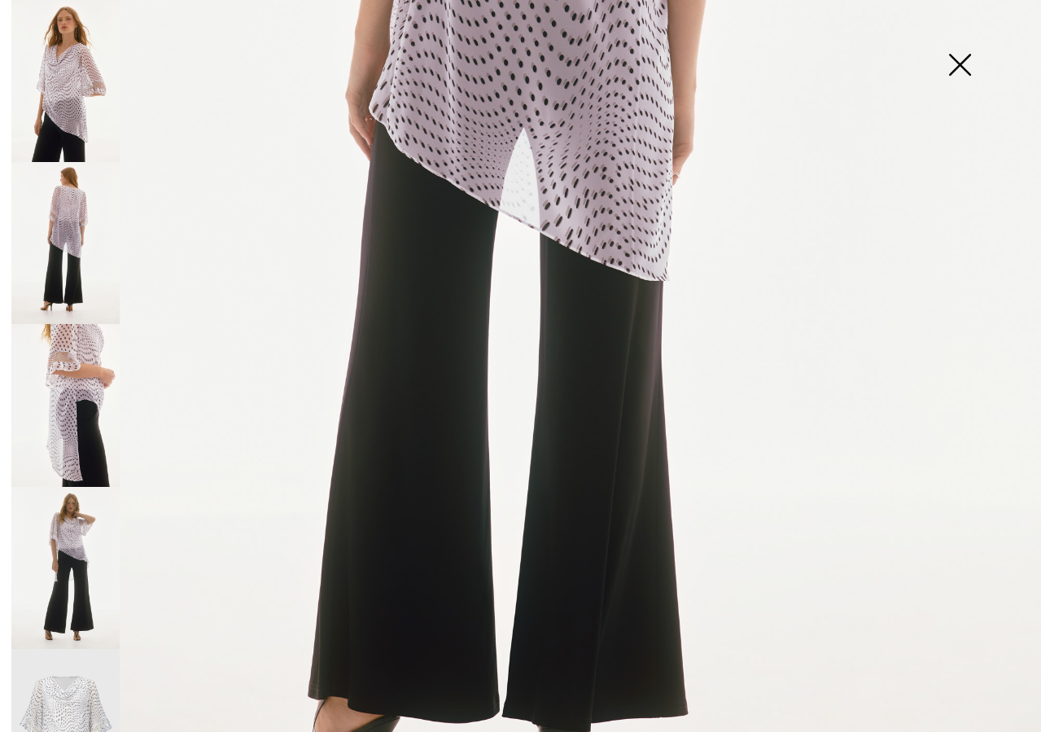
scroll to position [632, 0]
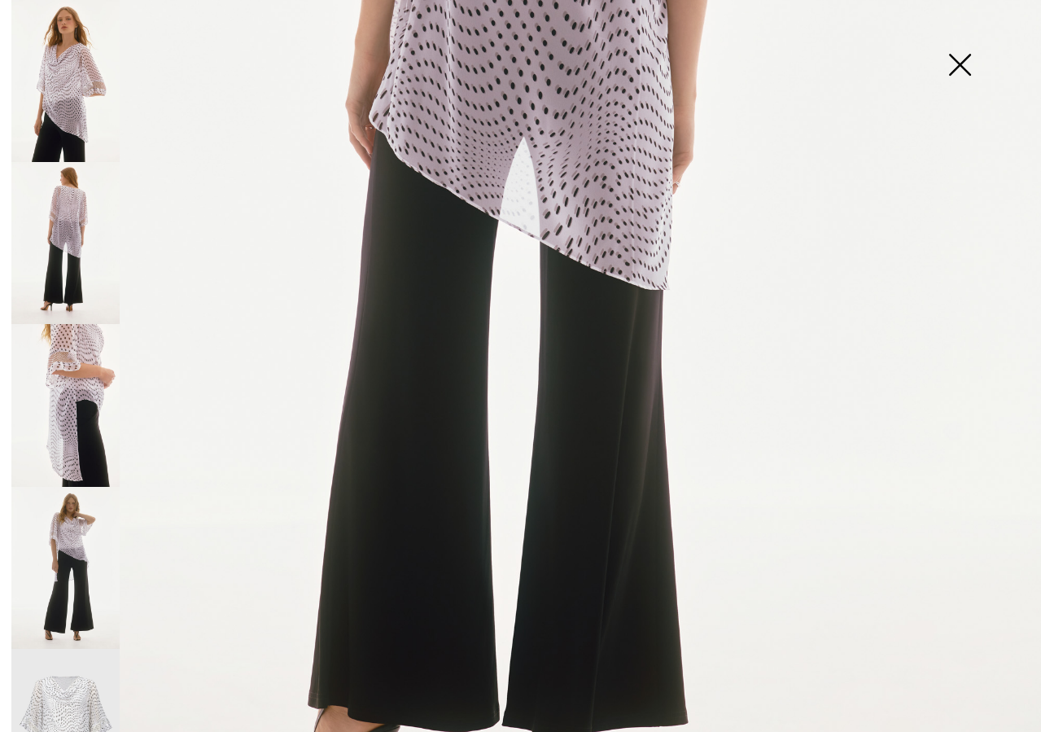
click at [76, 424] on img at bounding box center [65, 405] width 108 height 162
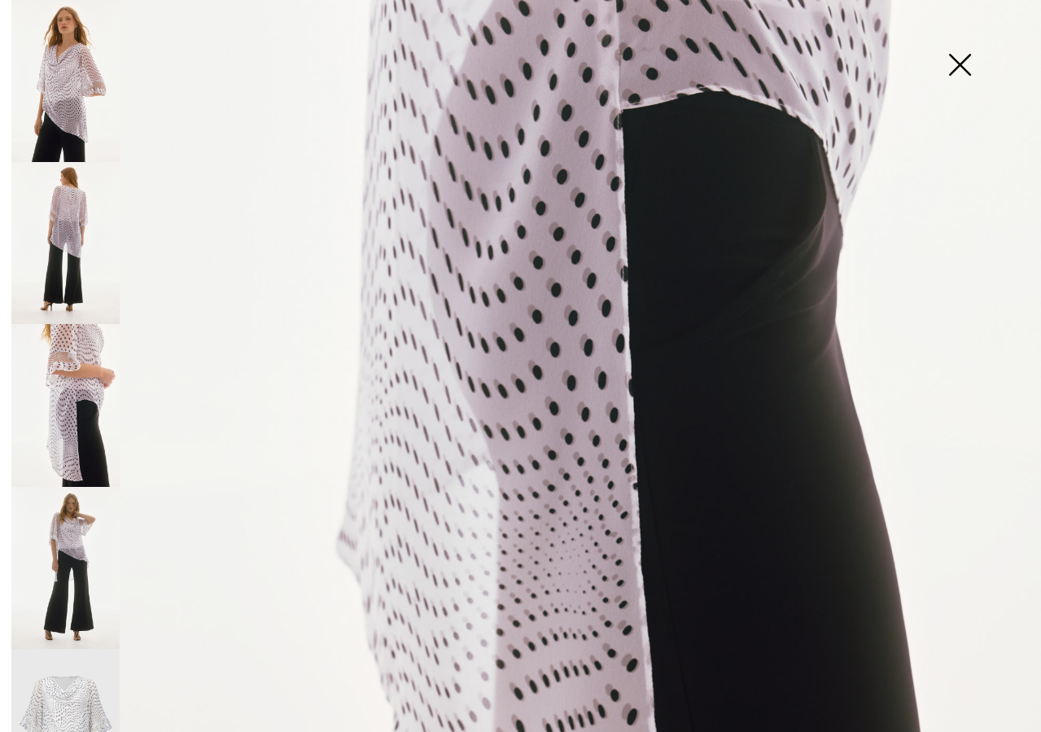
drag, startPoint x: 54, startPoint y: 544, endPoint x: 251, endPoint y: 528, distance: 198.4
click at [55, 544] on img at bounding box center [65, 568] width 108 height 162
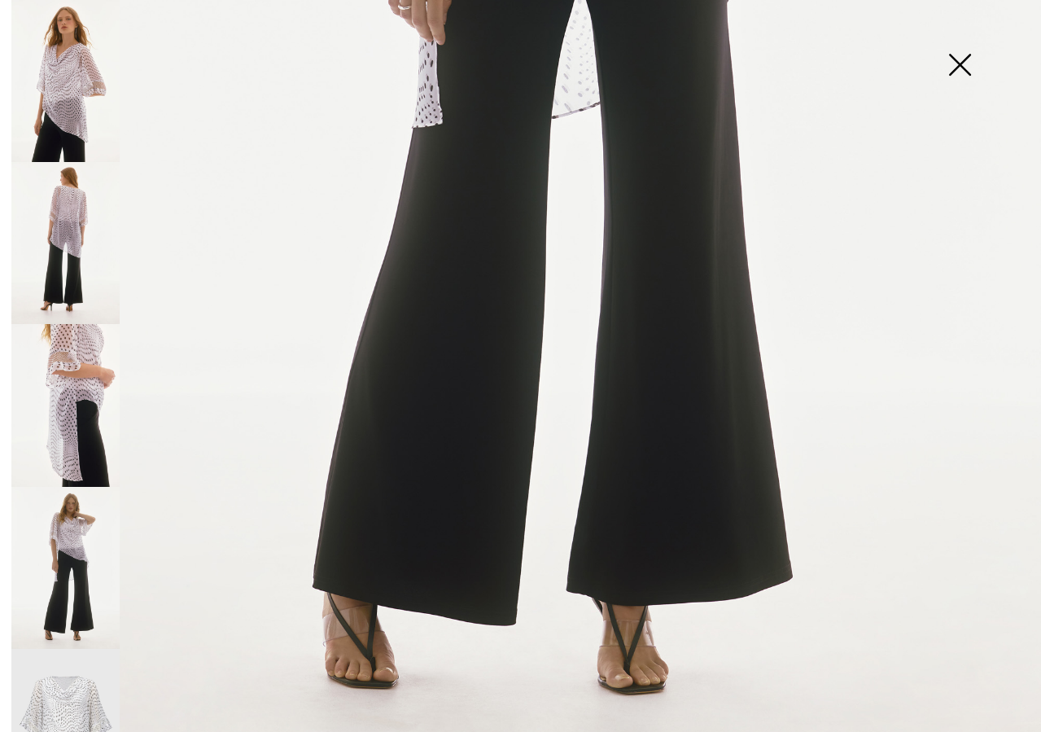
scroll to position [811, 0]
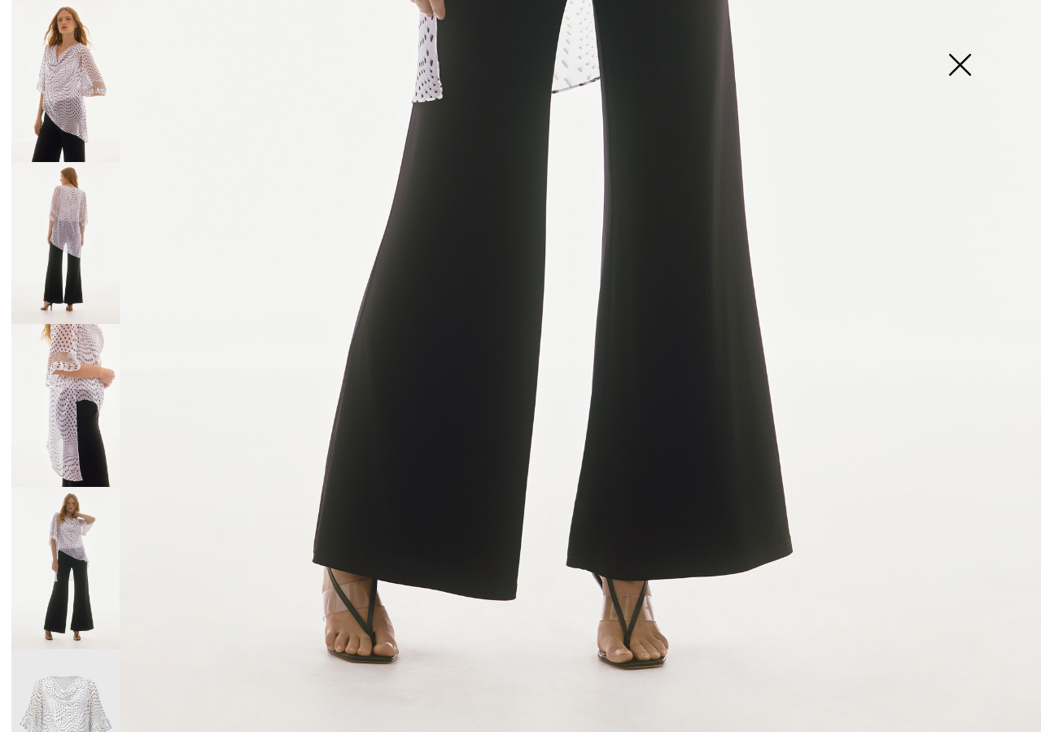
click at [67, 710] on img at bounding box center [65, 730] width 108 height 163
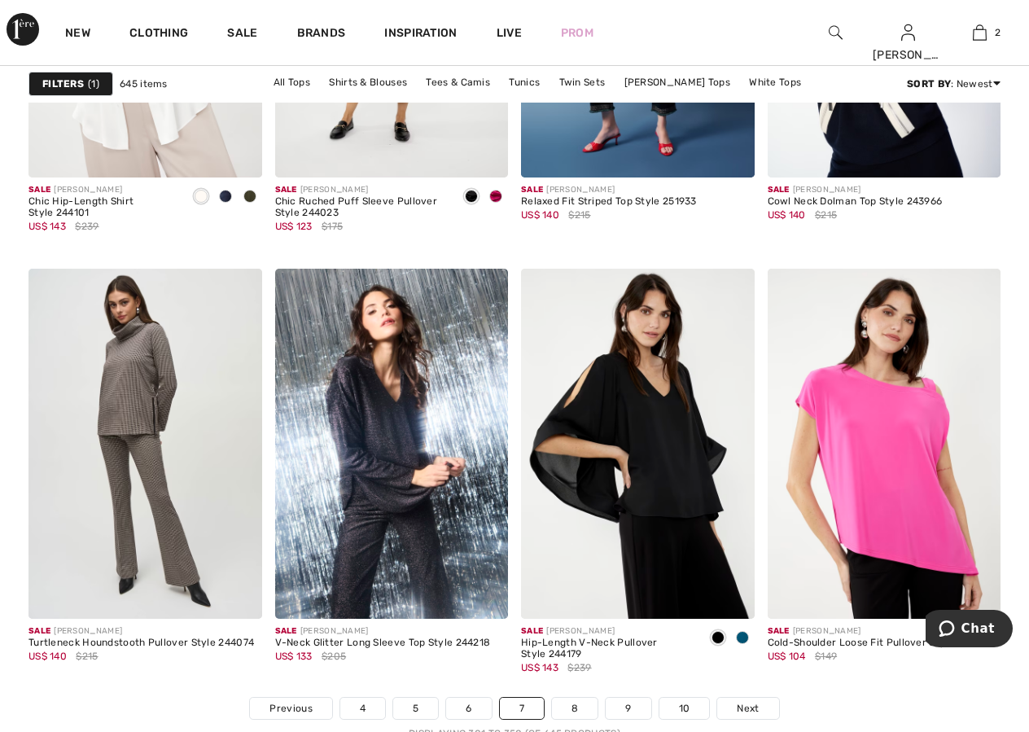
scroll to position [6230, 0]
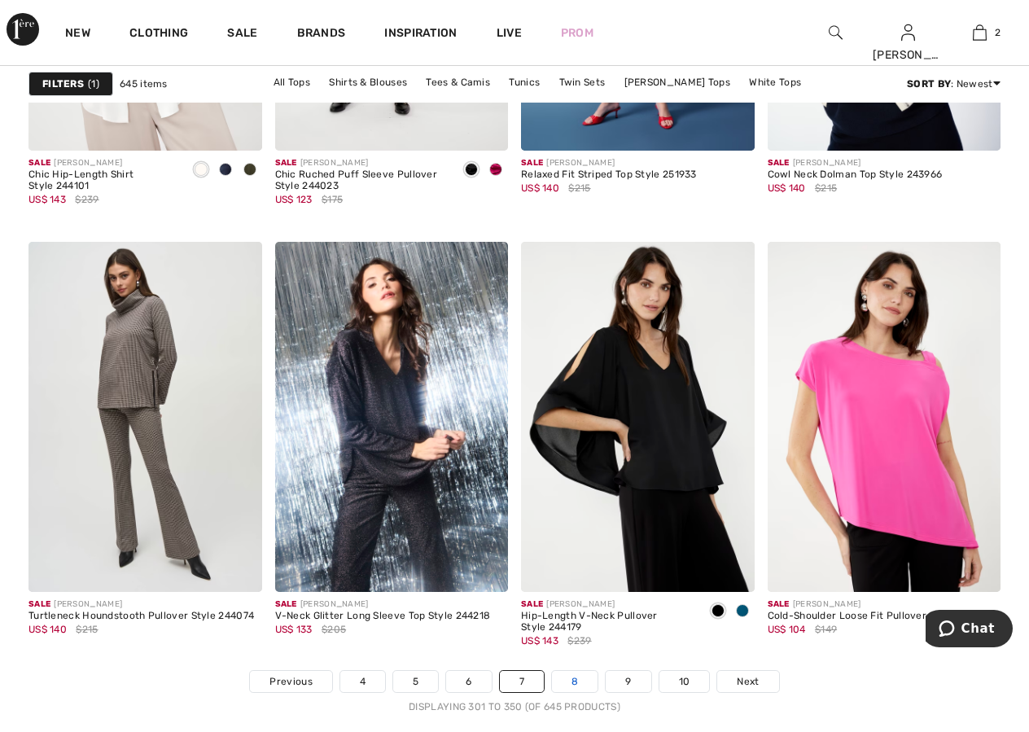
click at [578, 679] on link "8" at bounding box center [575, 681] width 46 height 21
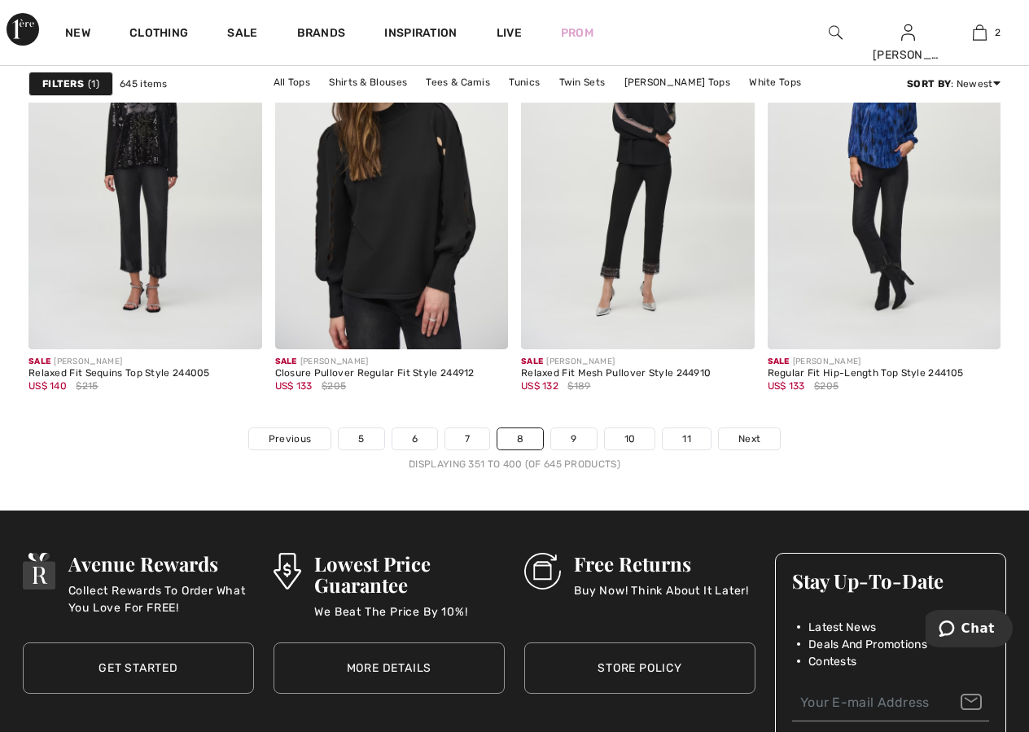
scroll to position [6538, 0]
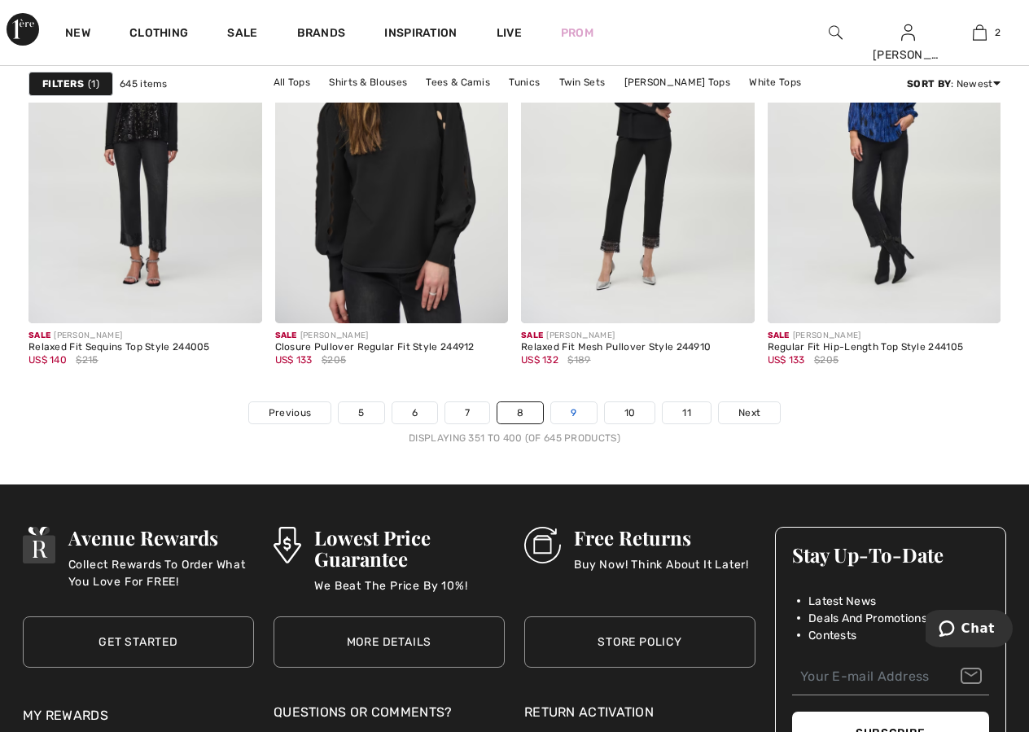
click at [580, 402] on link "9" at bounding box center [573, 412] width 45 height 21
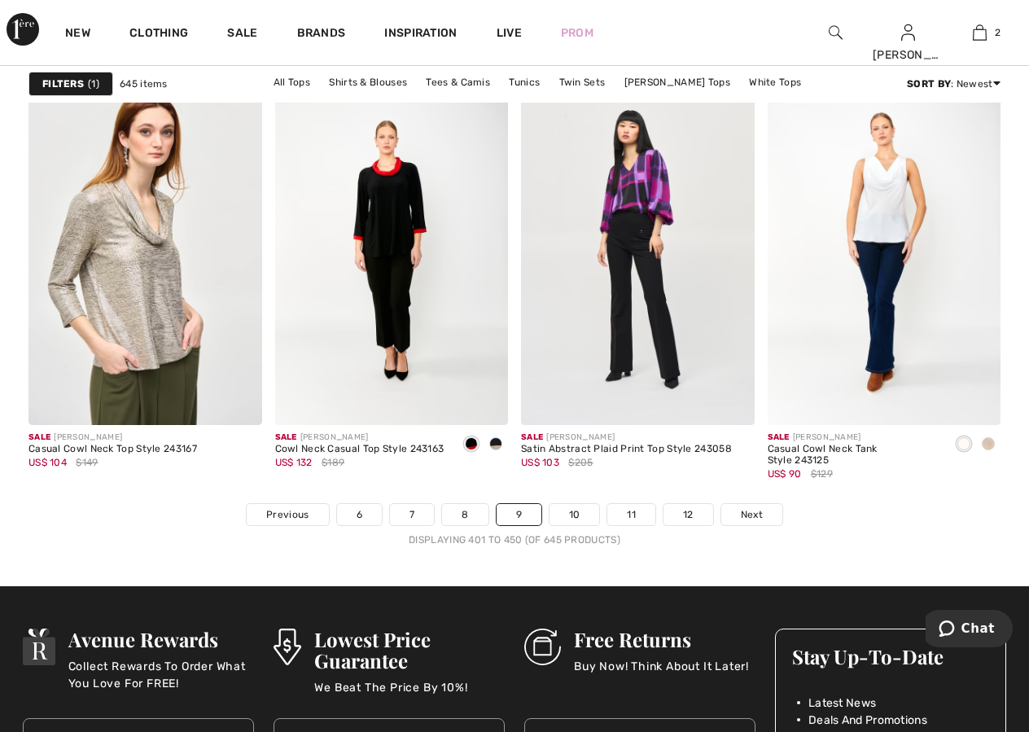
scroll to position [6423, 0]
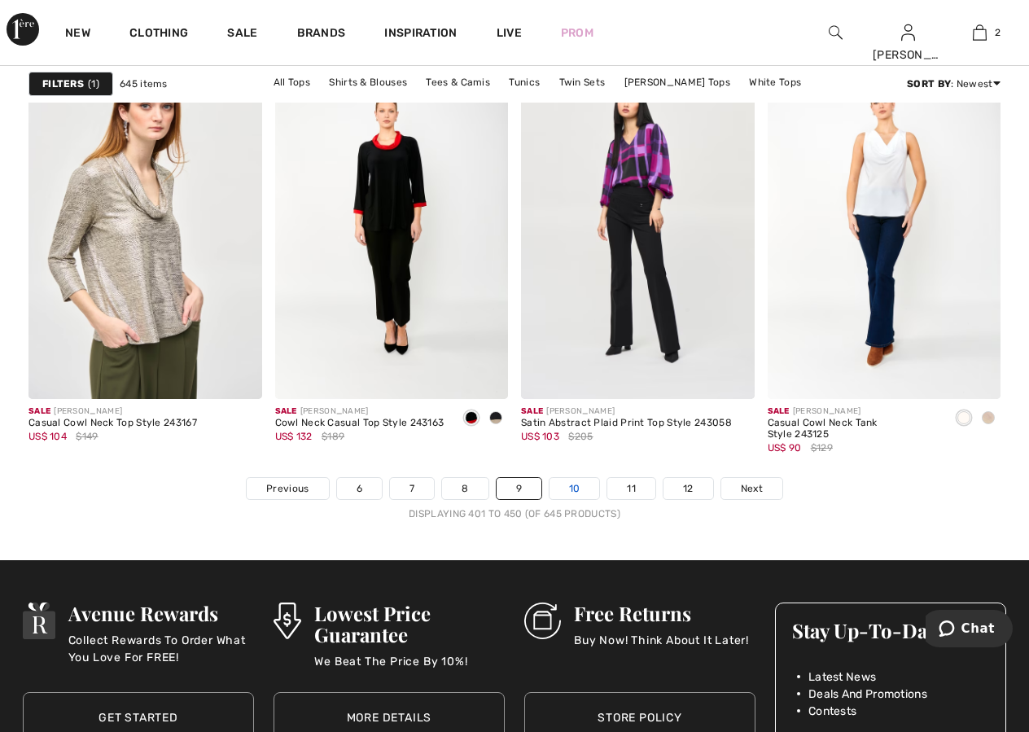
click at [576, 484] on link "10" at bounding box center [574, 488] width 50 height 21
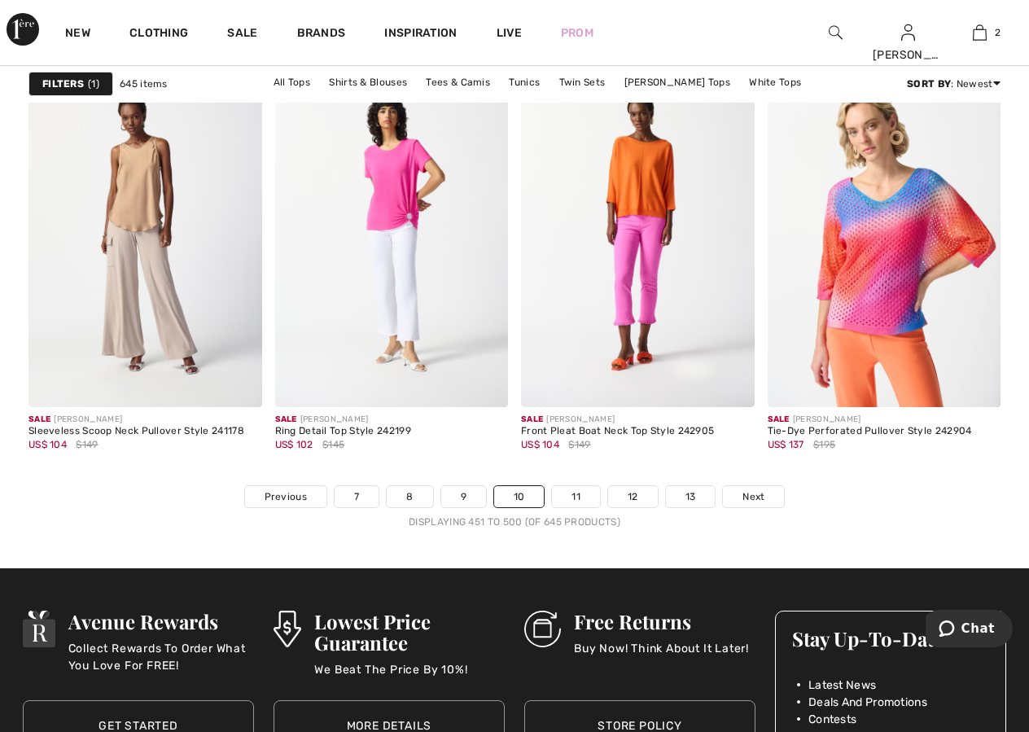
scroll to position [6450, 0]
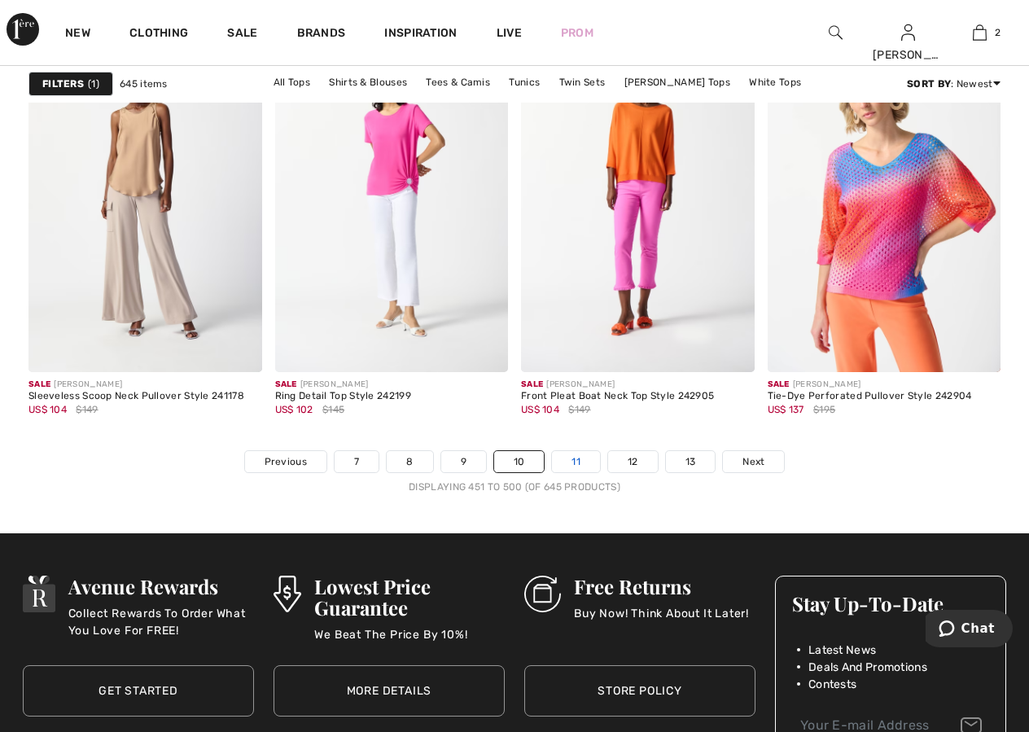
click at [594, 466] on link "11" at bounding box center [576, 461] width 48 height 21
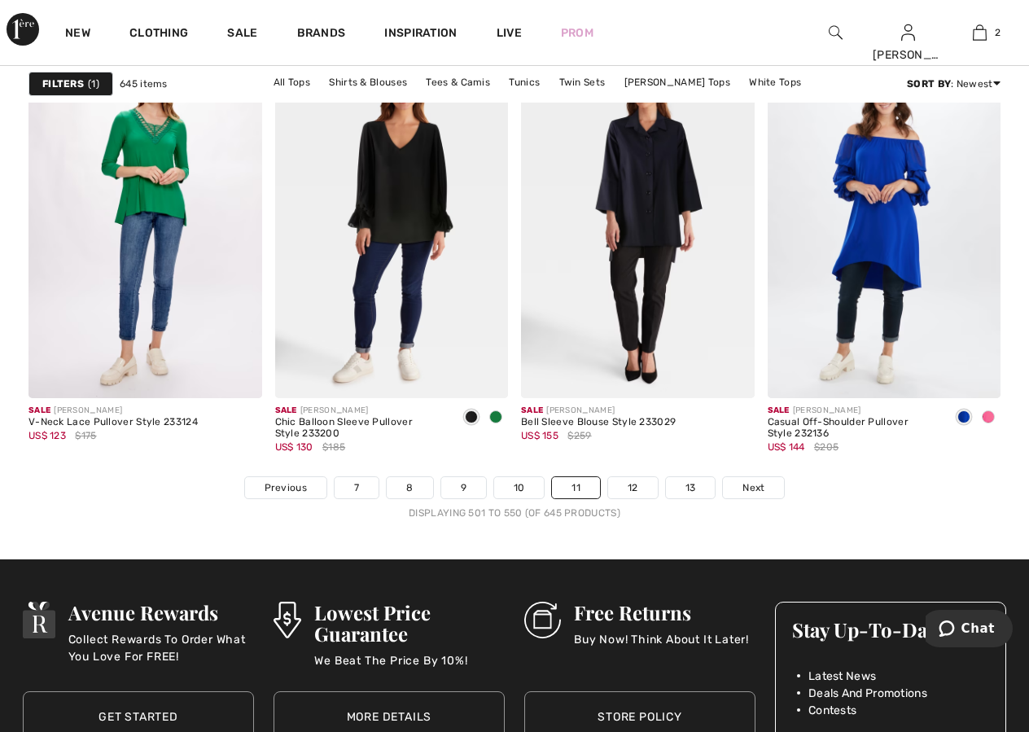
scroll to position [6564, 0]
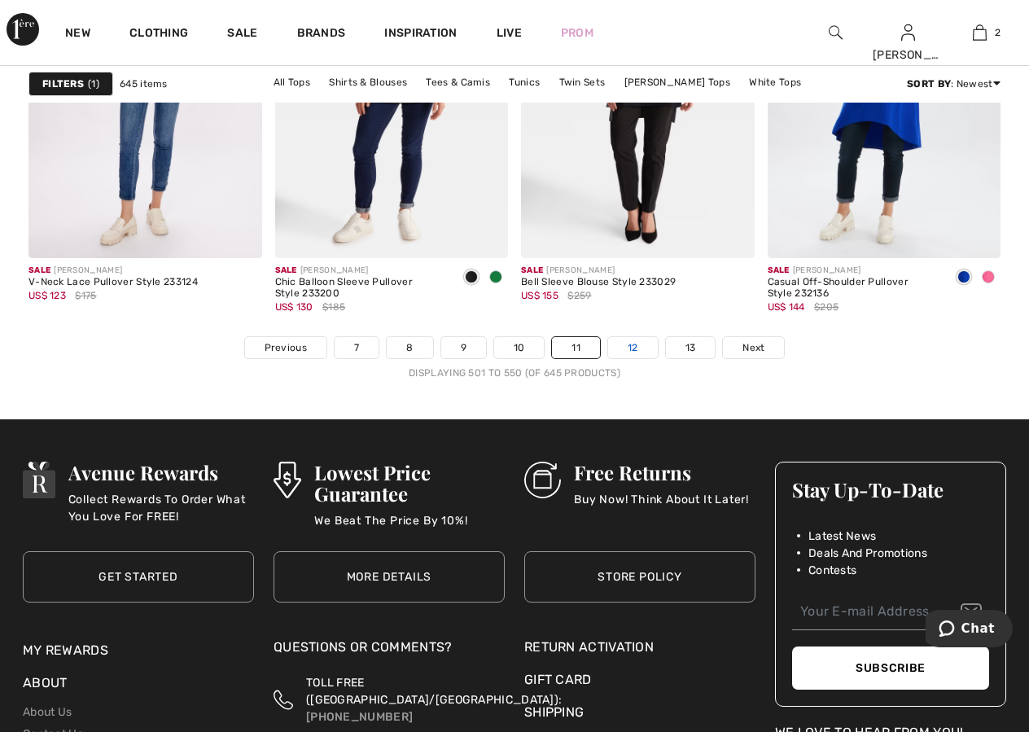
click at [633, 347] on link "12" at bounding box center [633, 347] width 50 height 21
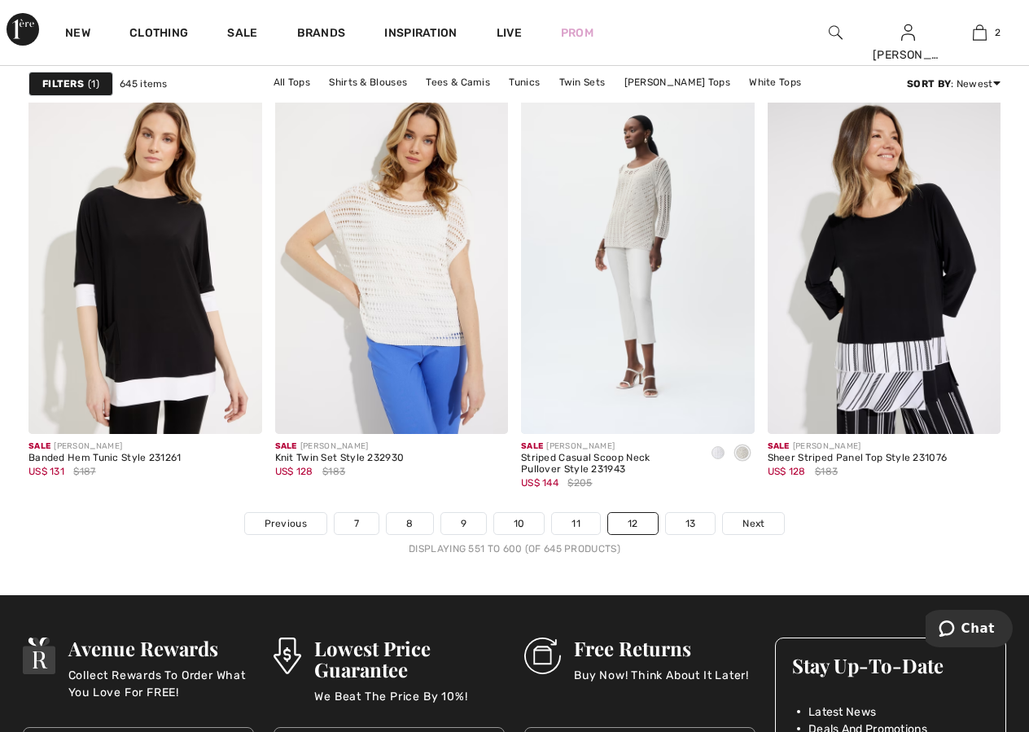
scroll to position [6424, 0]
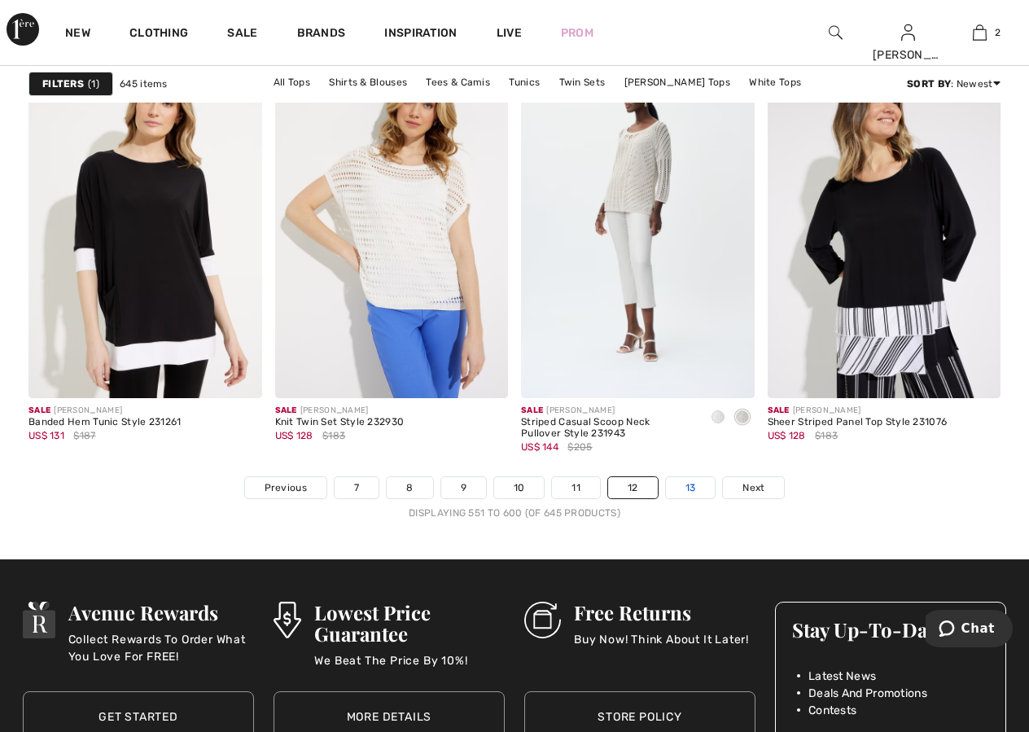
click at [696, 490] on link "13" at bounding box center [691, 487] width 50 height 21
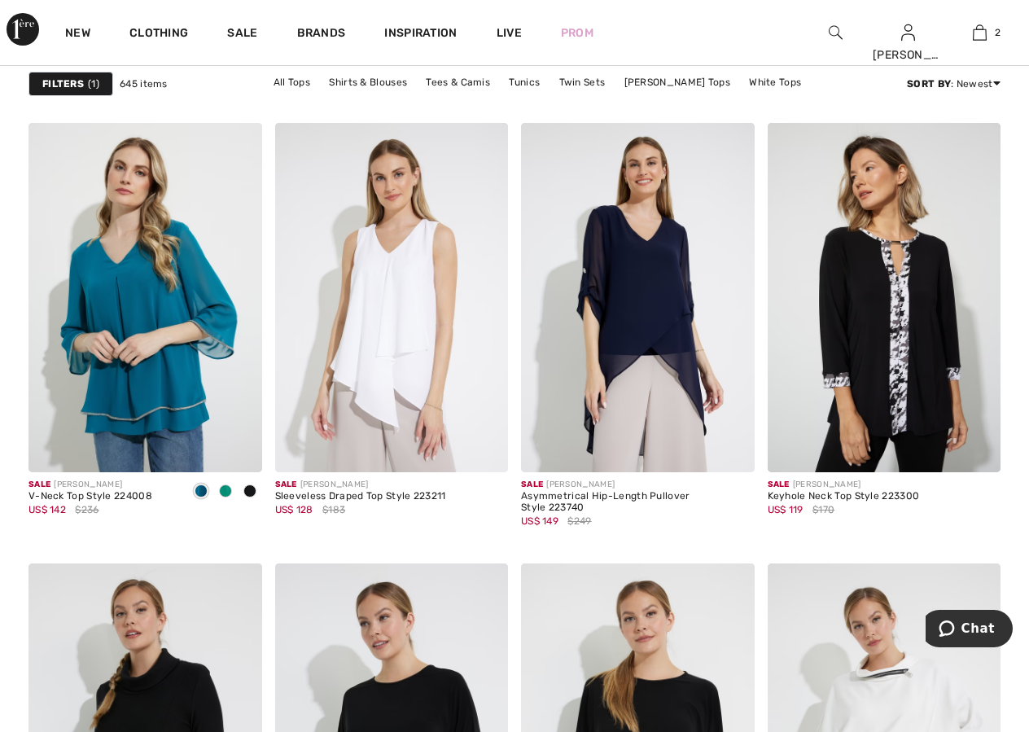
scroll to position [991, 0]
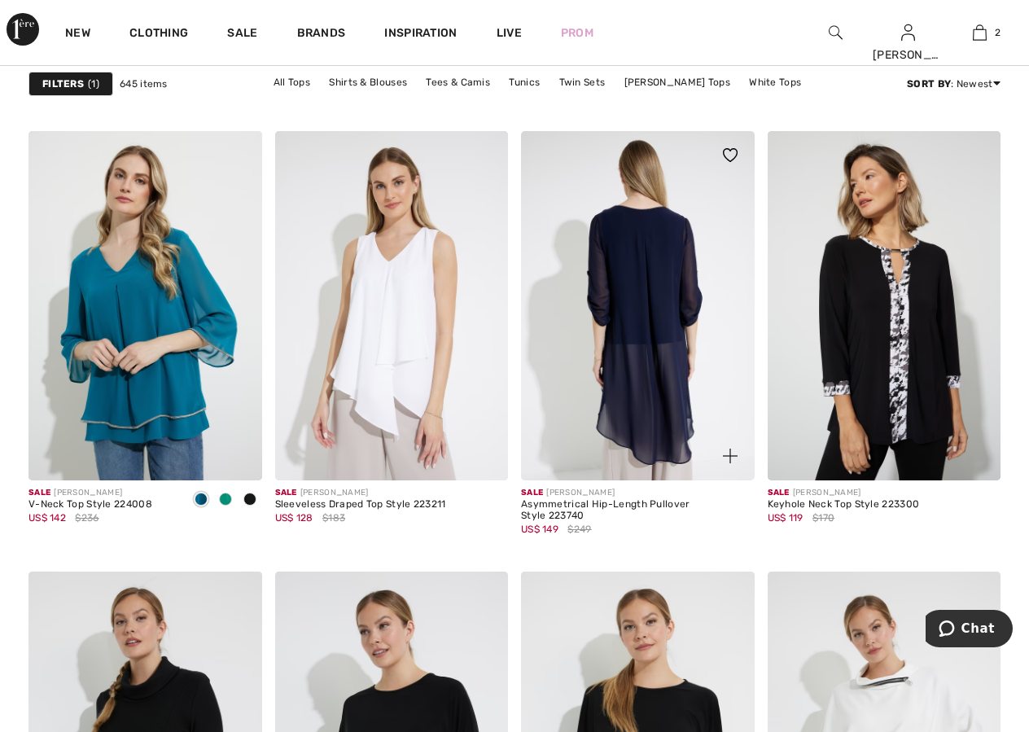
click at [592, 332] on img at bounding box center [638, 306] width 234 height 350
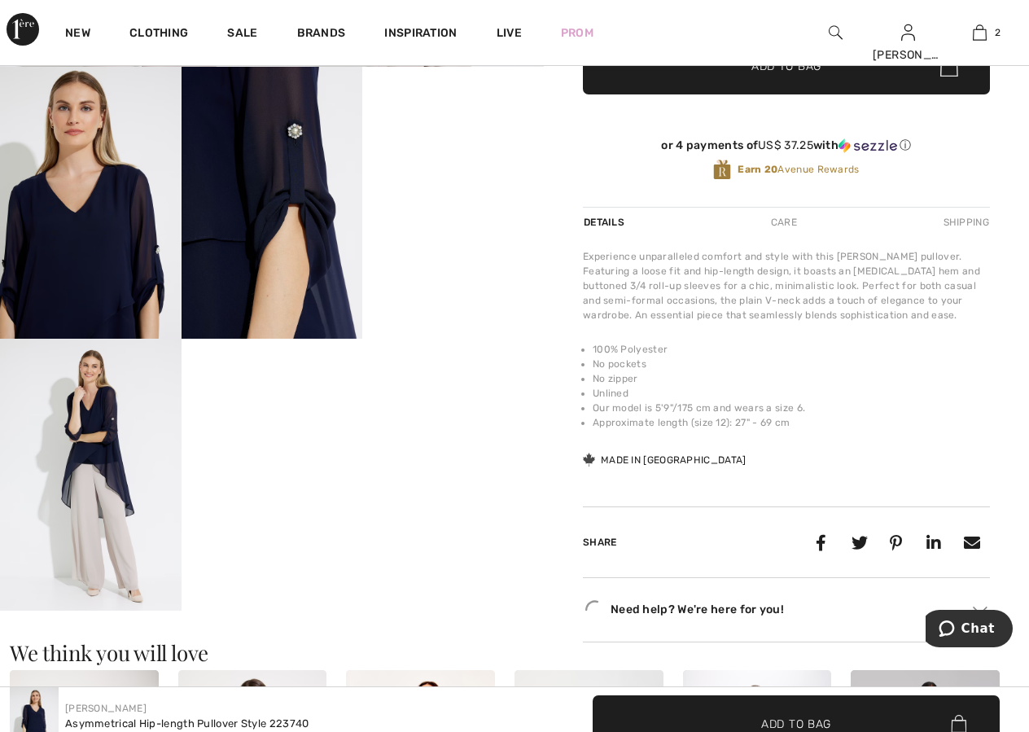
scroll to position [488, 0]
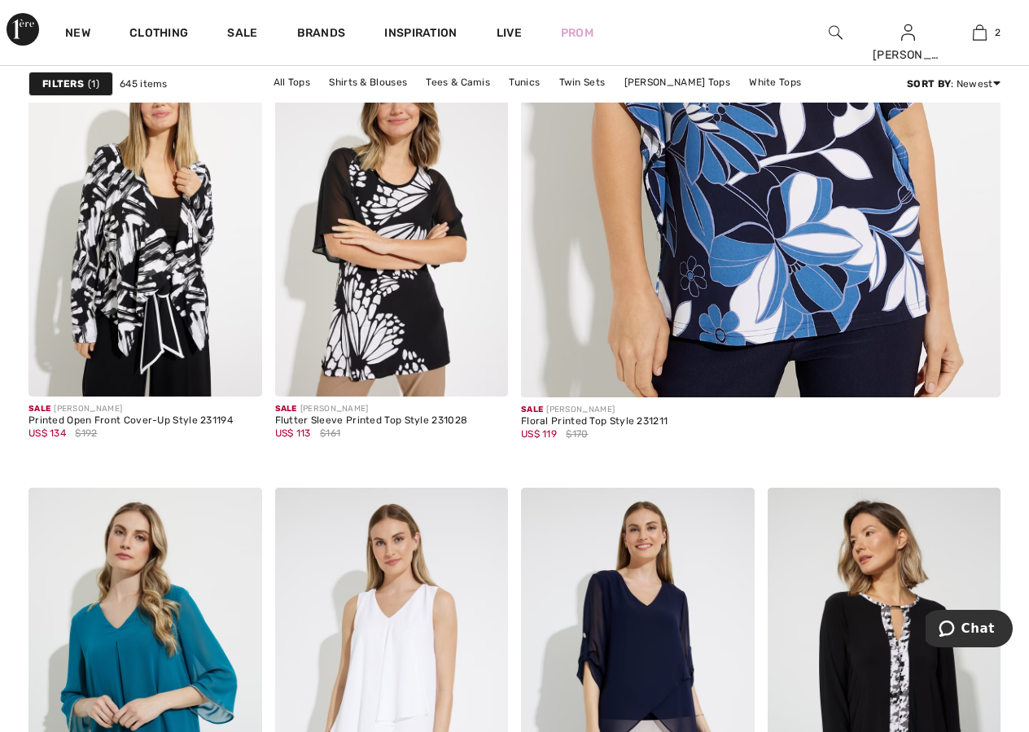
scroll to position [553, 0]
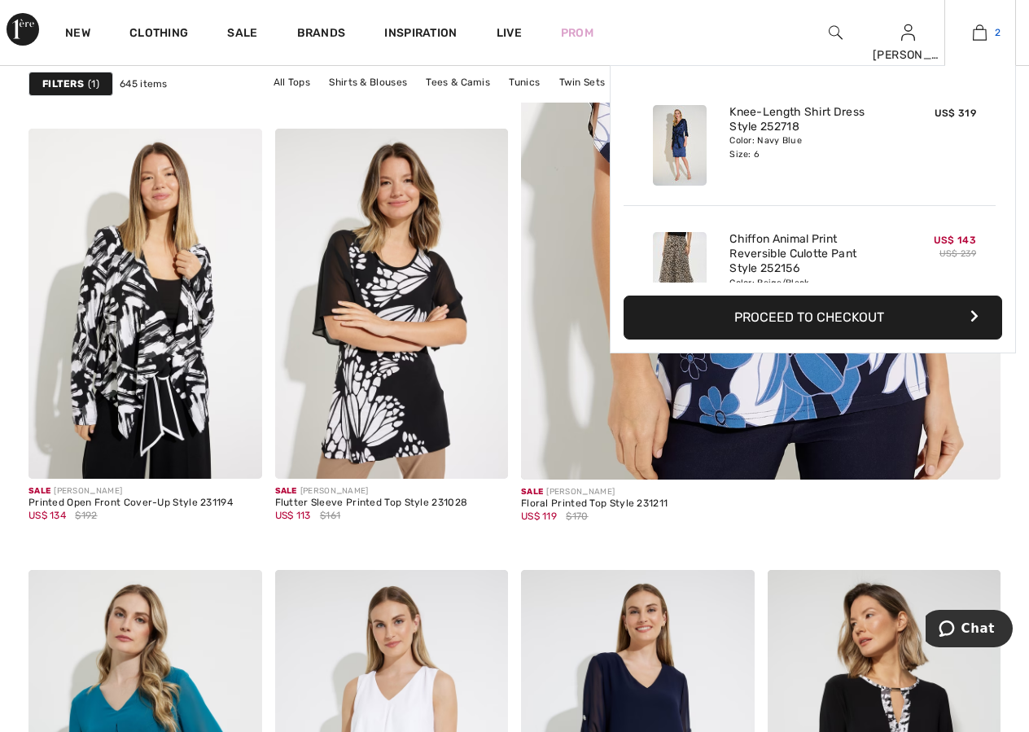
click at [975, 37] on img at bounding box center [979, 33] width 14 height 20
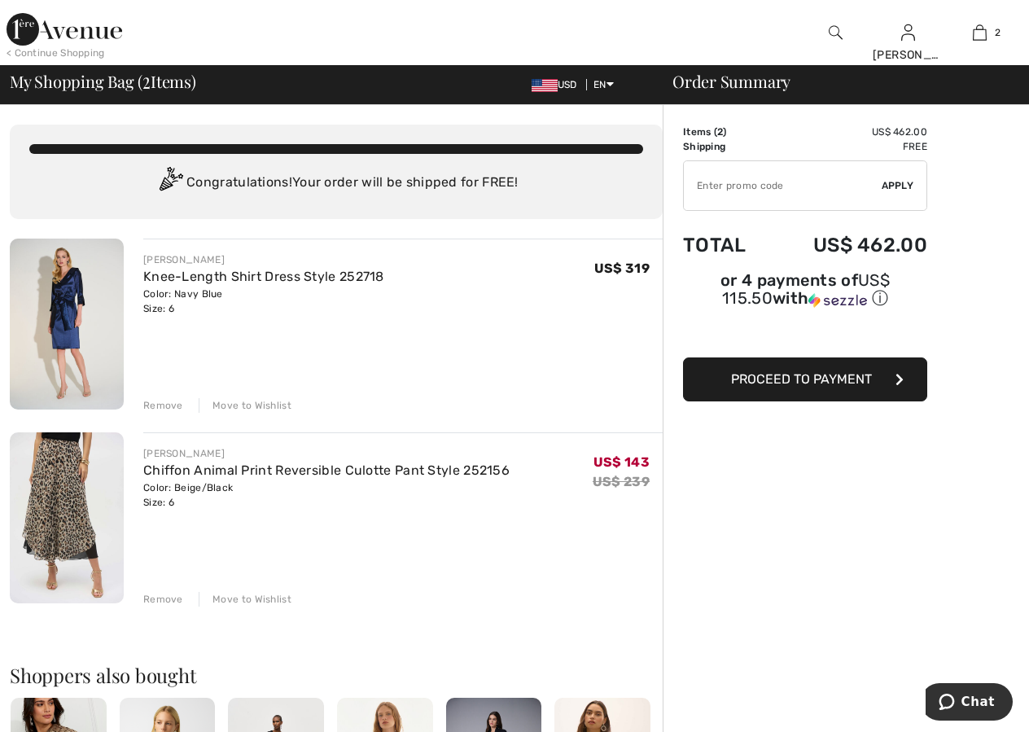
click at [88, 505] on img at bounding box center [67, 517] width 114 height 171
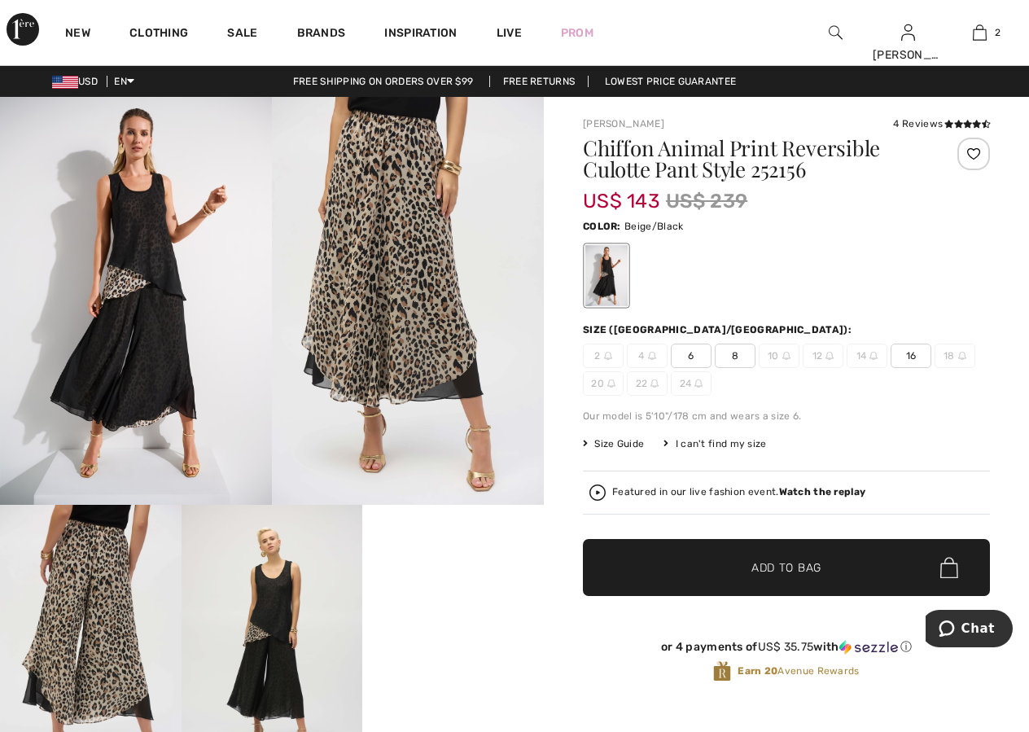
click at [287, 625] on img at bounding box center [271, 641] width 181 height 272
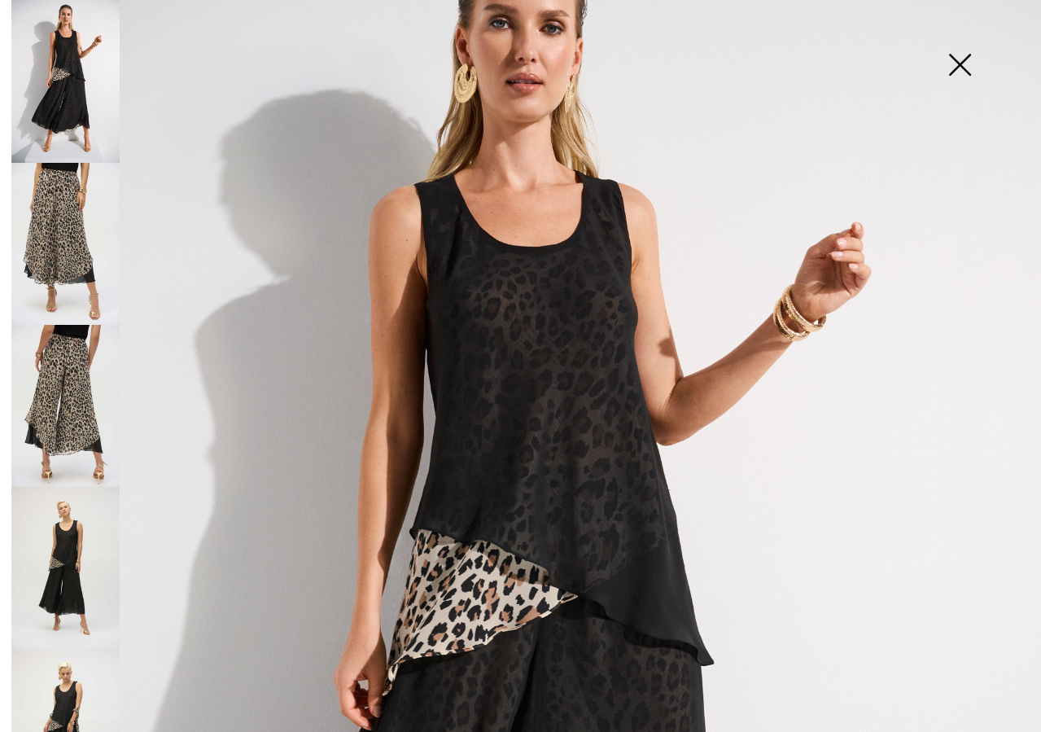
scroll to position [100, 0]
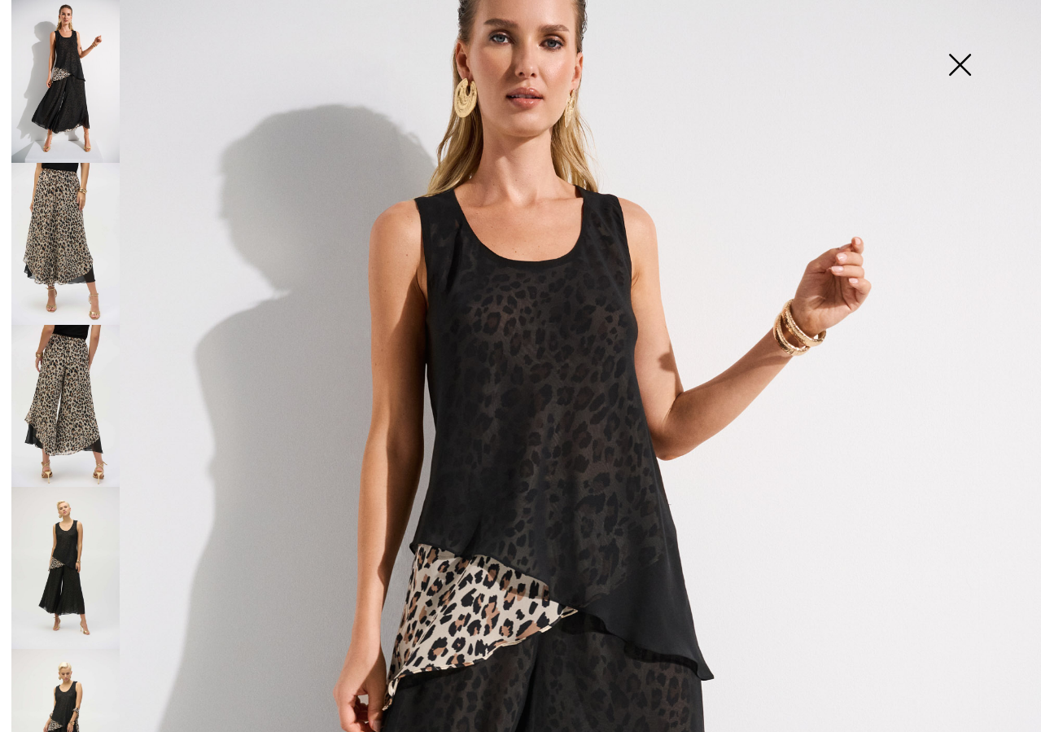
click at [55, 227] on img at bounding box center [65, 244] width 108 height 162
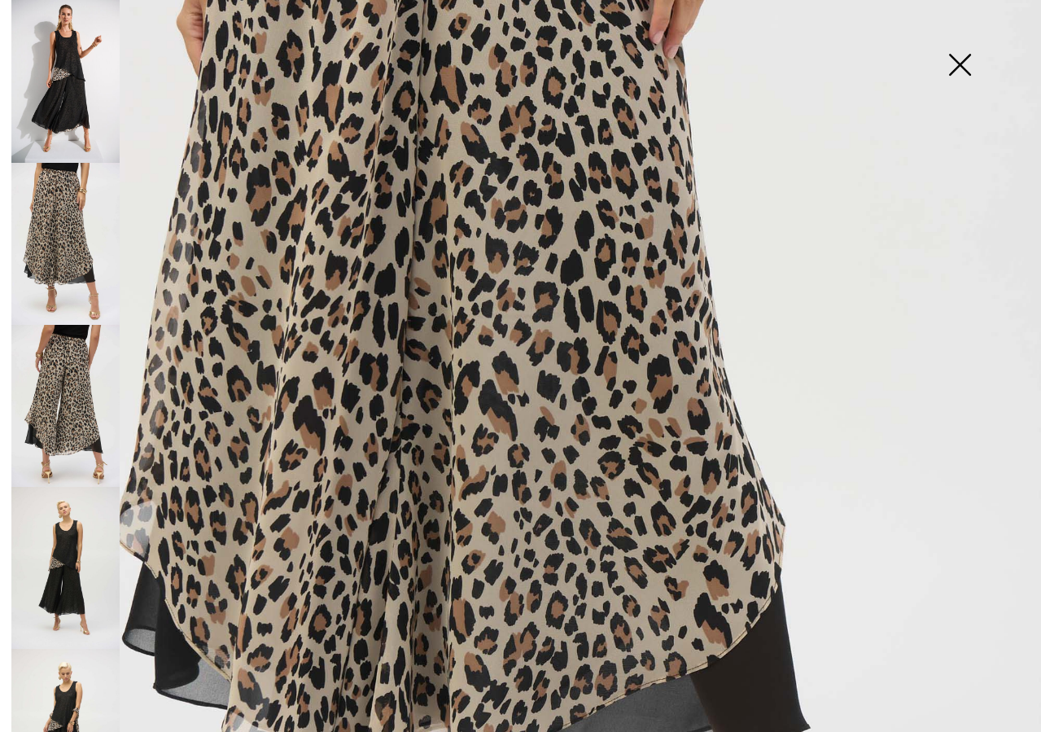
scroll to position [424, 0]
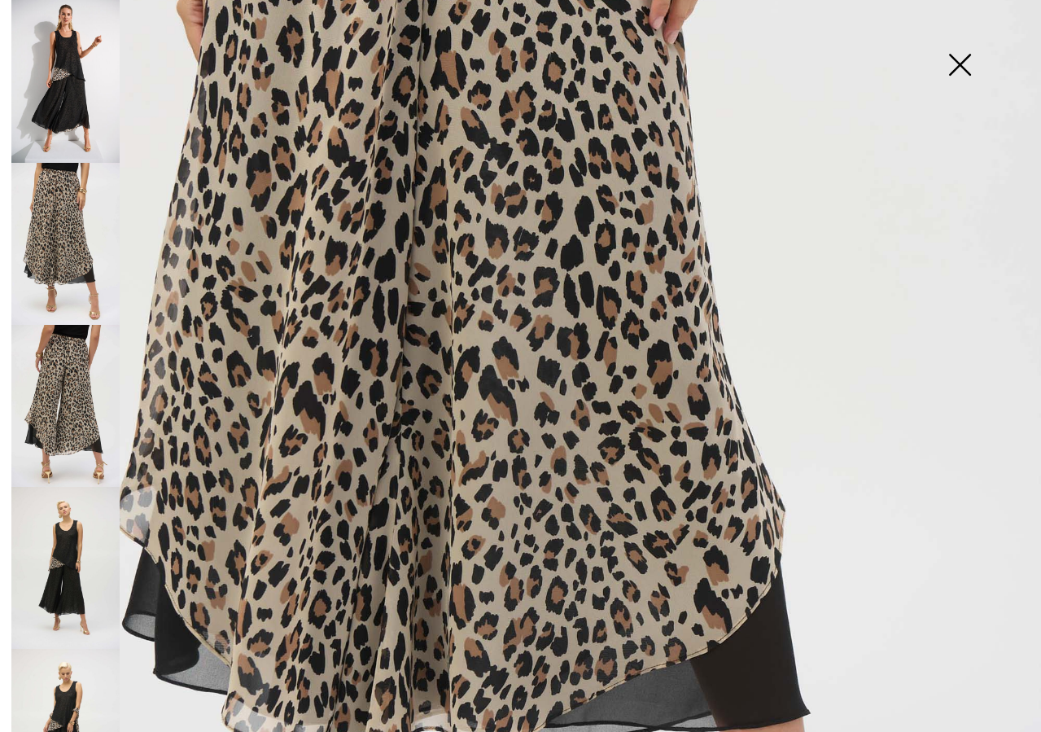
click at [80, 411] on img at bounding box center [65, 406] width 108 height 162
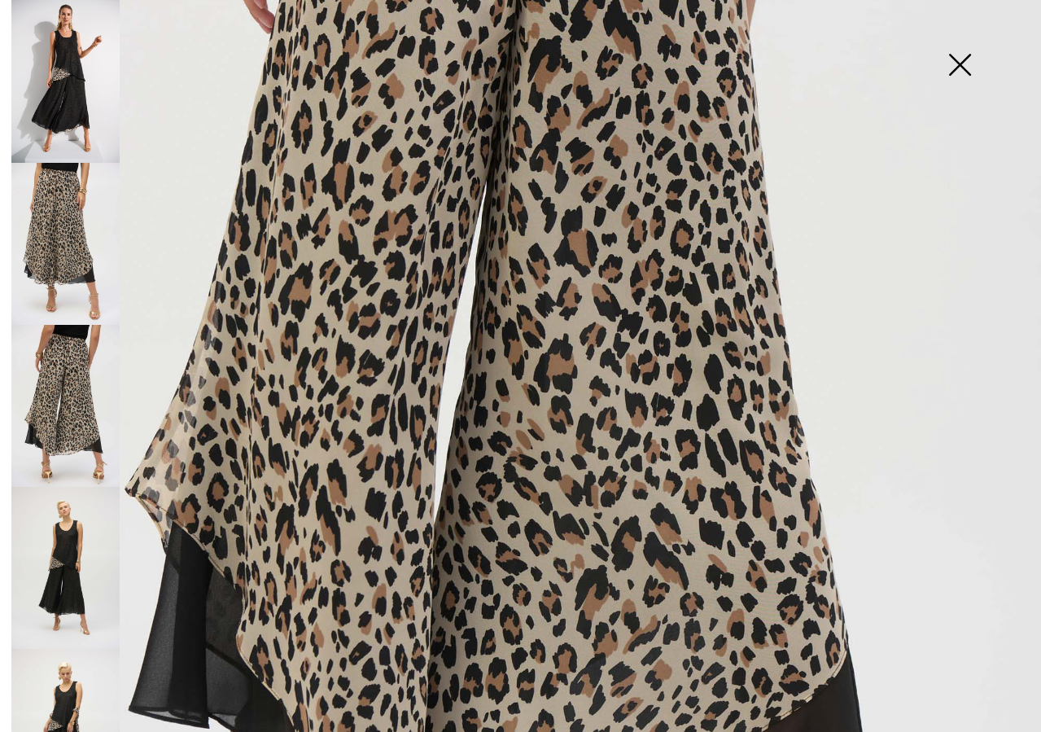
click at [59, 522] on img at bounding box center [65, 568] width 108 height 162
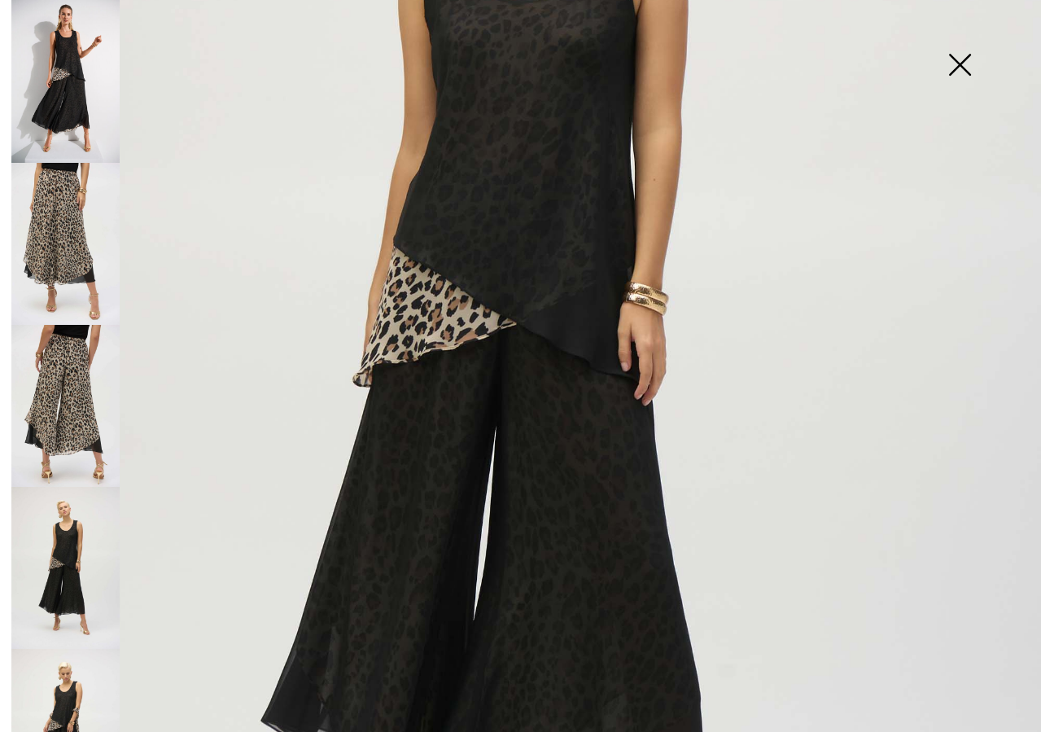
click at [61, 666] on img at bounding box center [65, 730] width 108 height 162
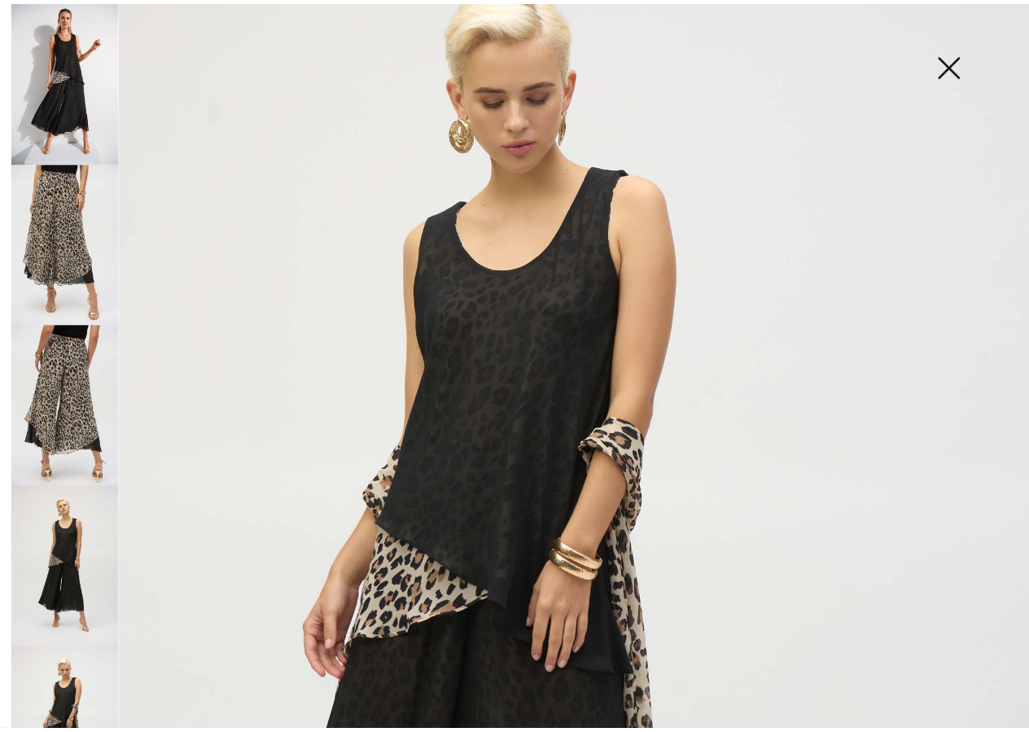
scroll to position [136, 0]
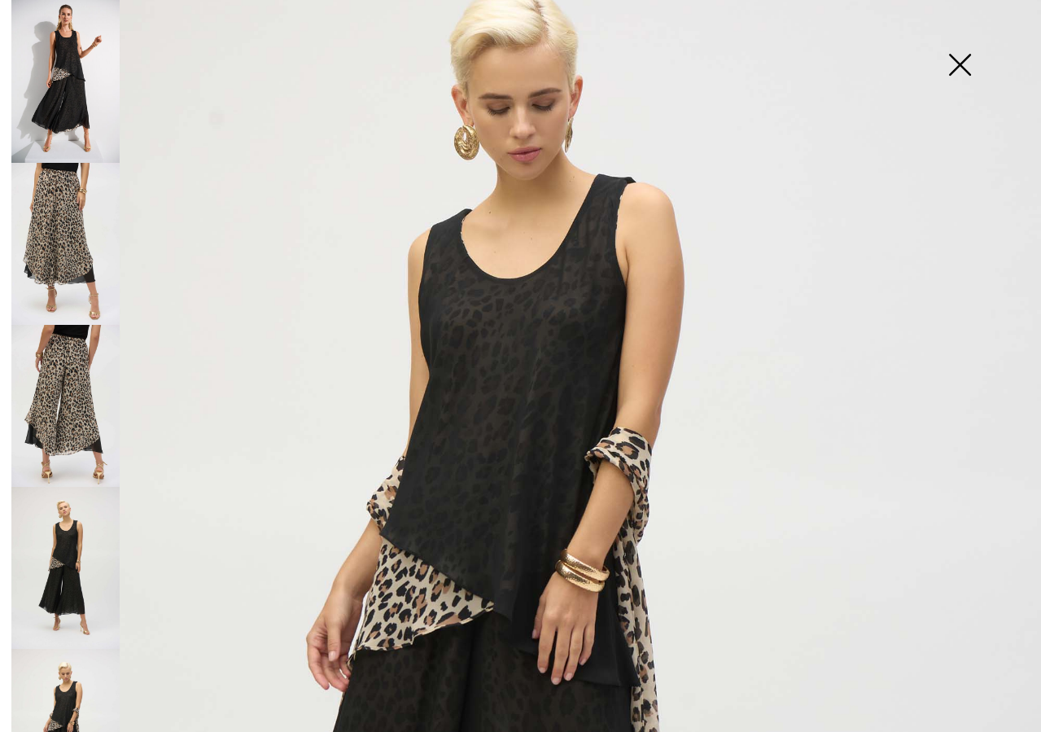
click at [965, 67] on img at bounding box center [959, 66] width 81 height 84
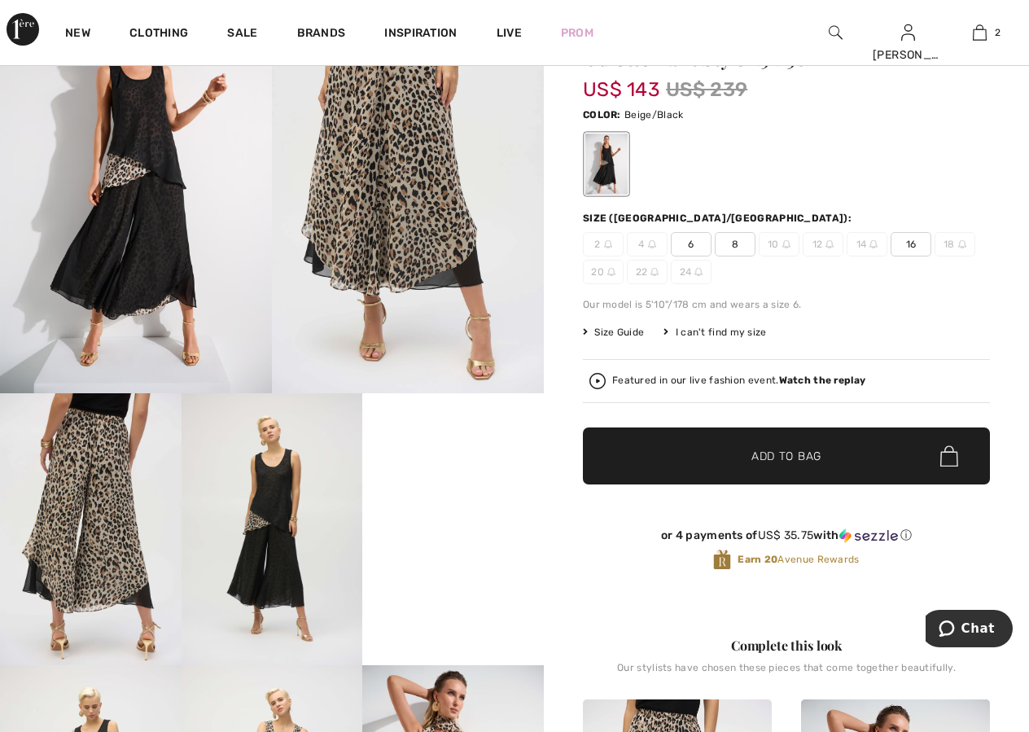
scroll to position [87, 0]
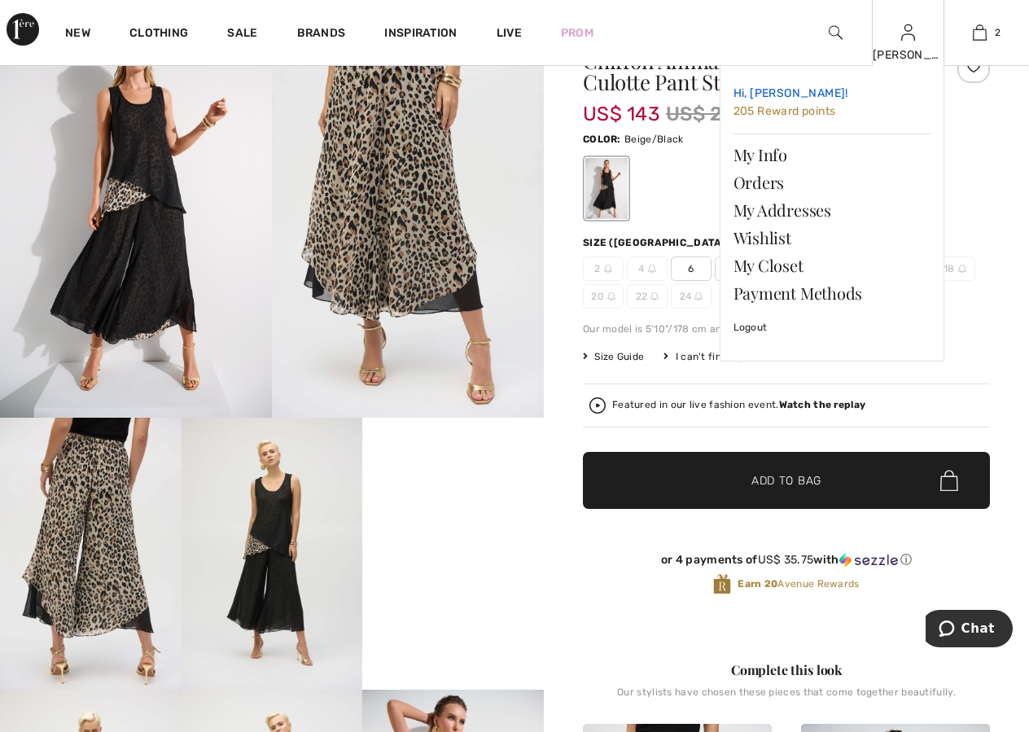
click at [784, 103] on link "Hi, [PERSON_NAME]! 205 Reward points" at bounding box center [831, 103] width 197 height 48
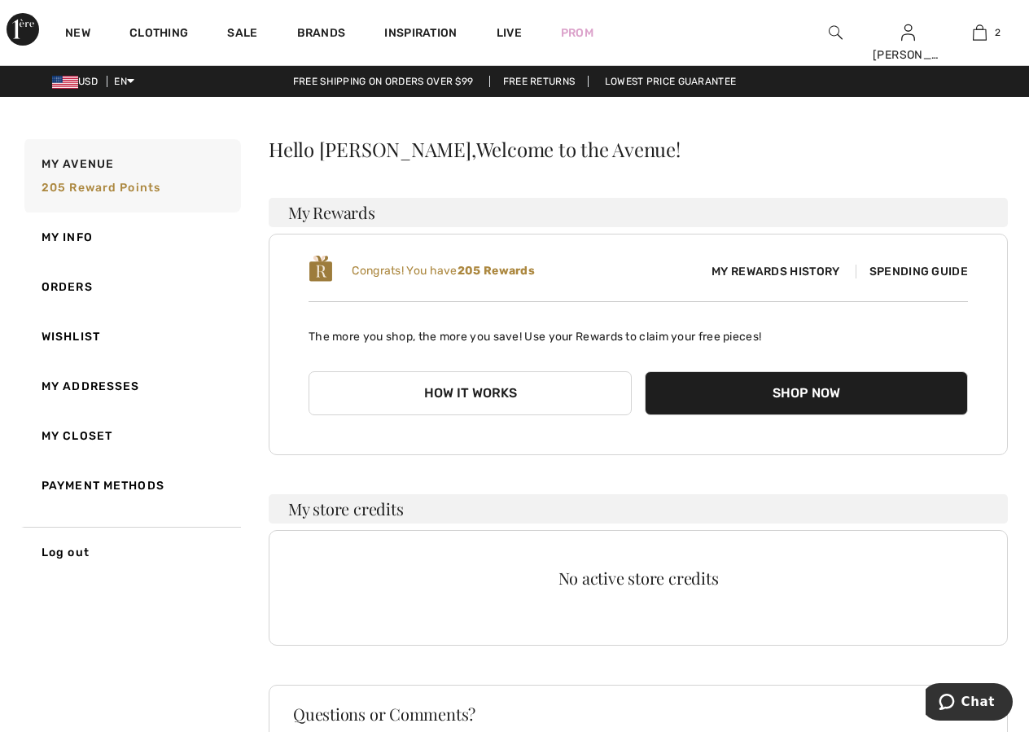
scroll to position [1, 0]
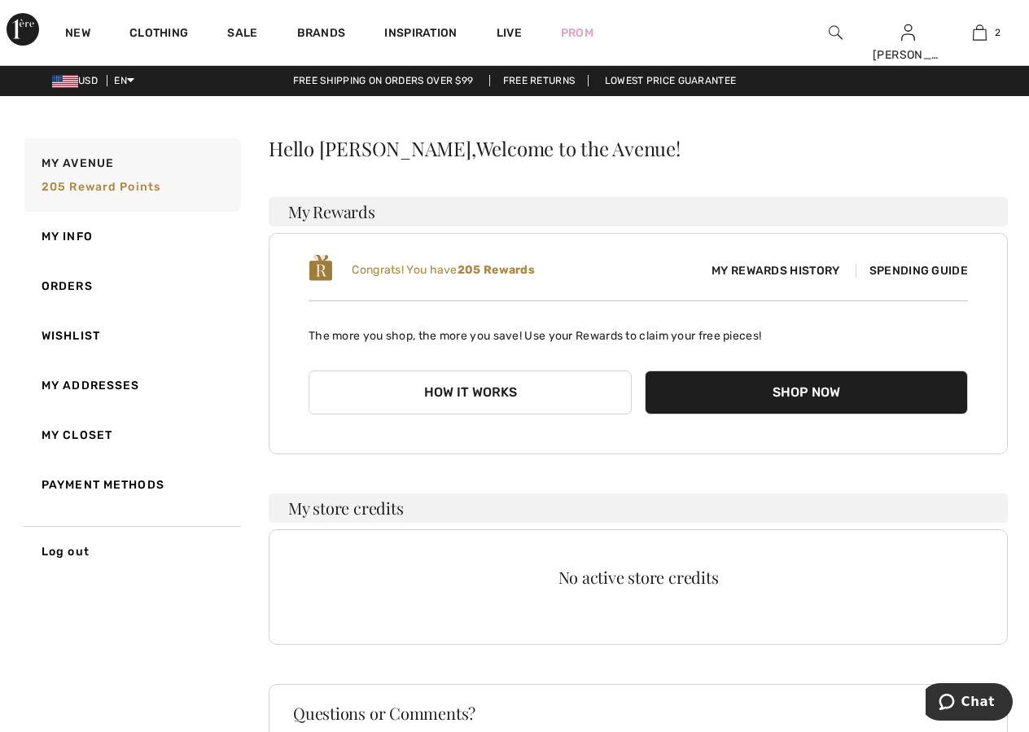
click at [895, 264] on span "Spending Guide" at bounding box center [911, 271] width 112 height 14
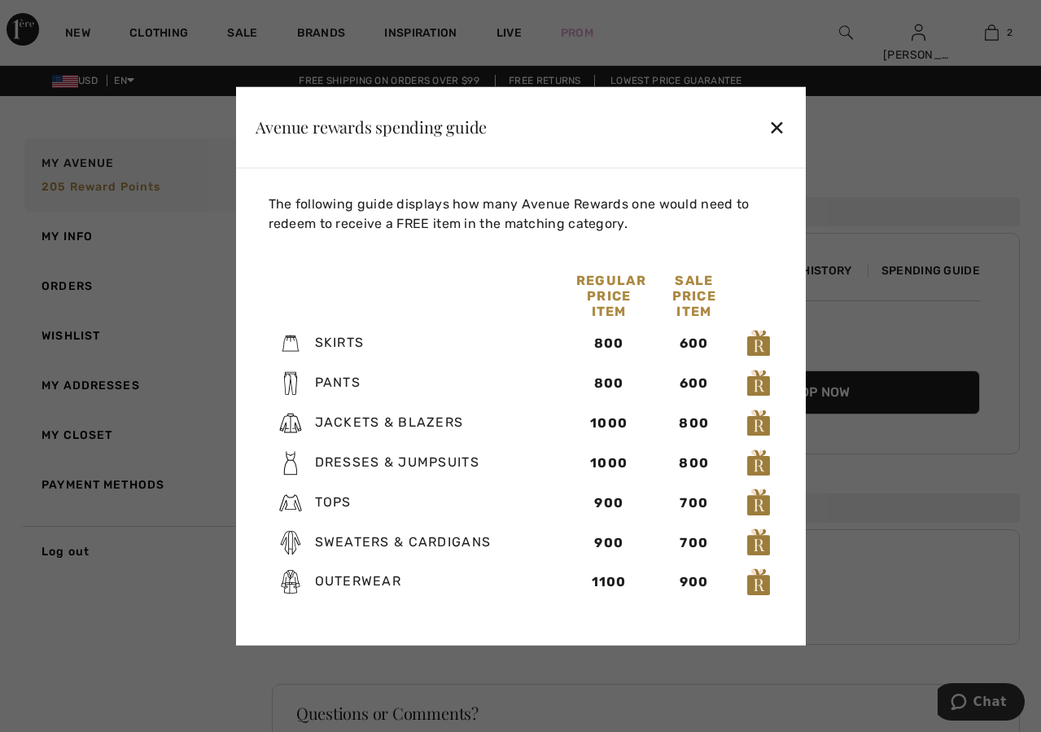
click at [779, 124] on div "✕" at bounding box center [776, 127] width 17 height 34
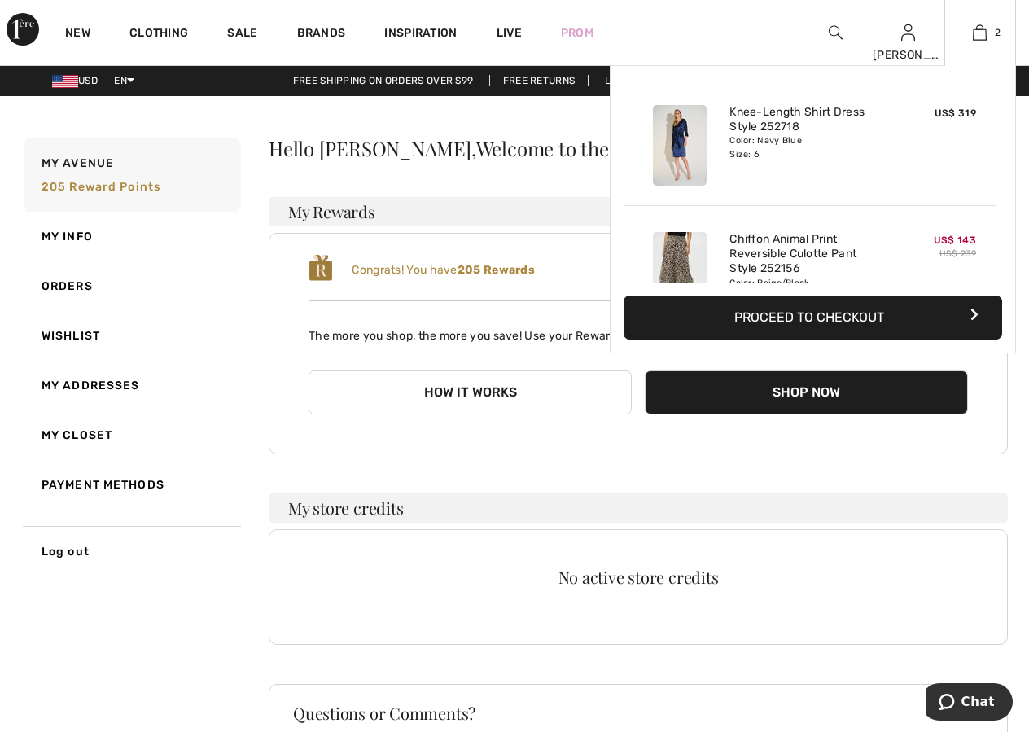
click at [830, 317] on button "Proceed to Checkout" at bounding box center [812, 317] width 378 height 44
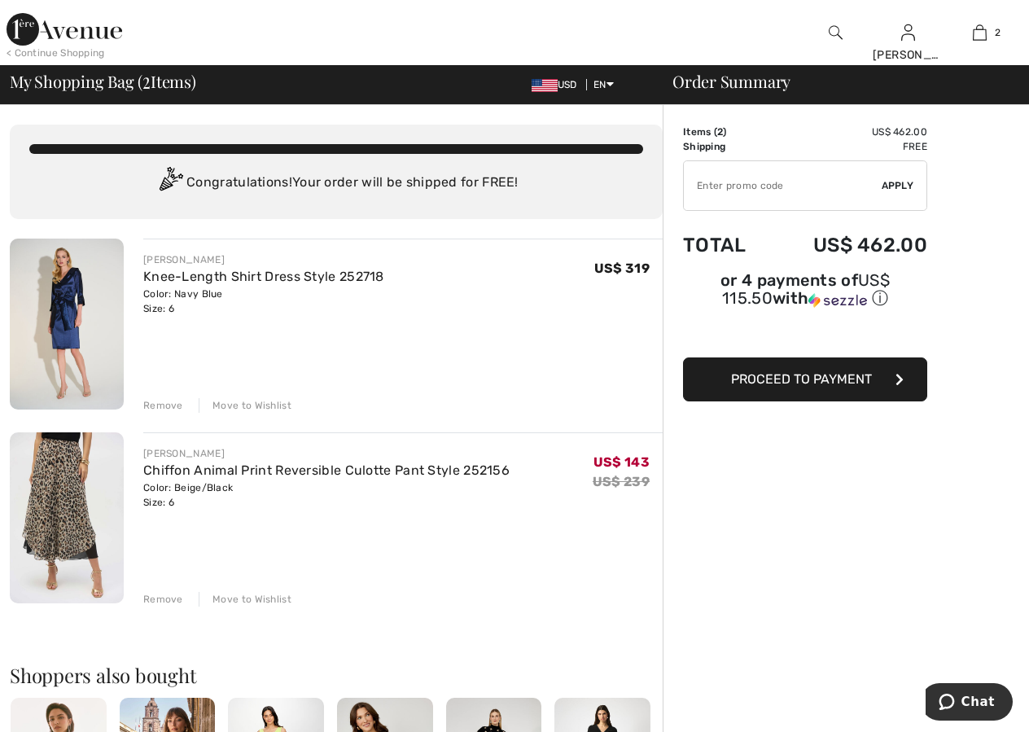
click at [88, 484] on img at bounding box center [67, 517] width 114 height 171
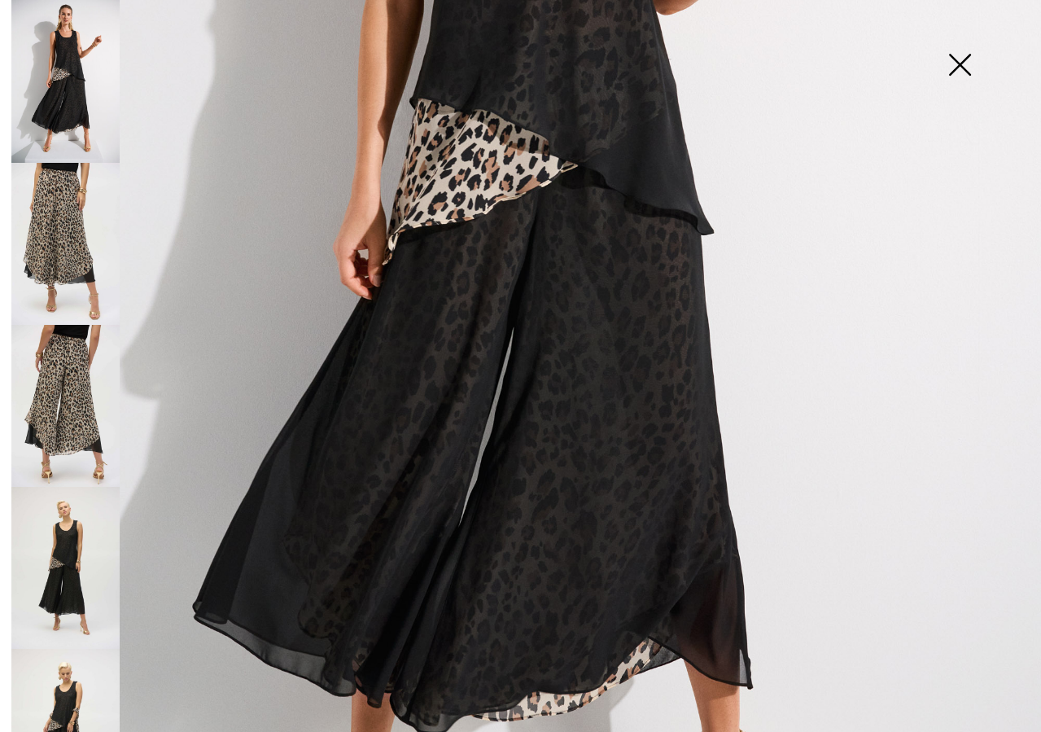
scroll to position [547, 0]
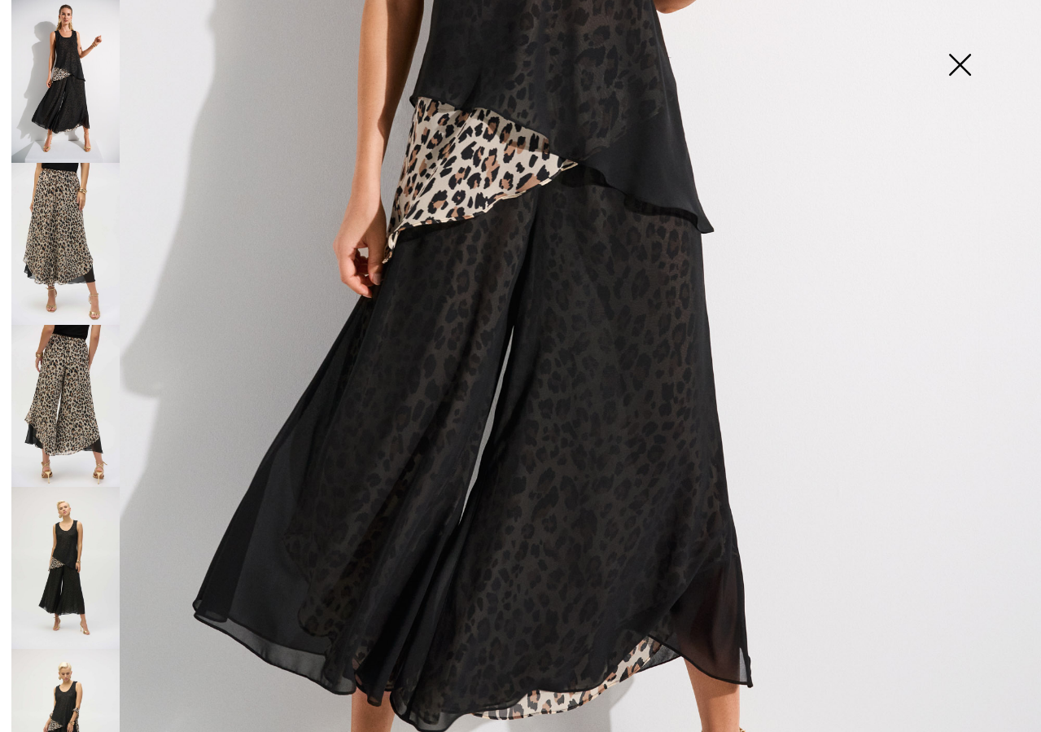
click at [42, 199] on img at bounding box center [65, 244] width 108 height 162
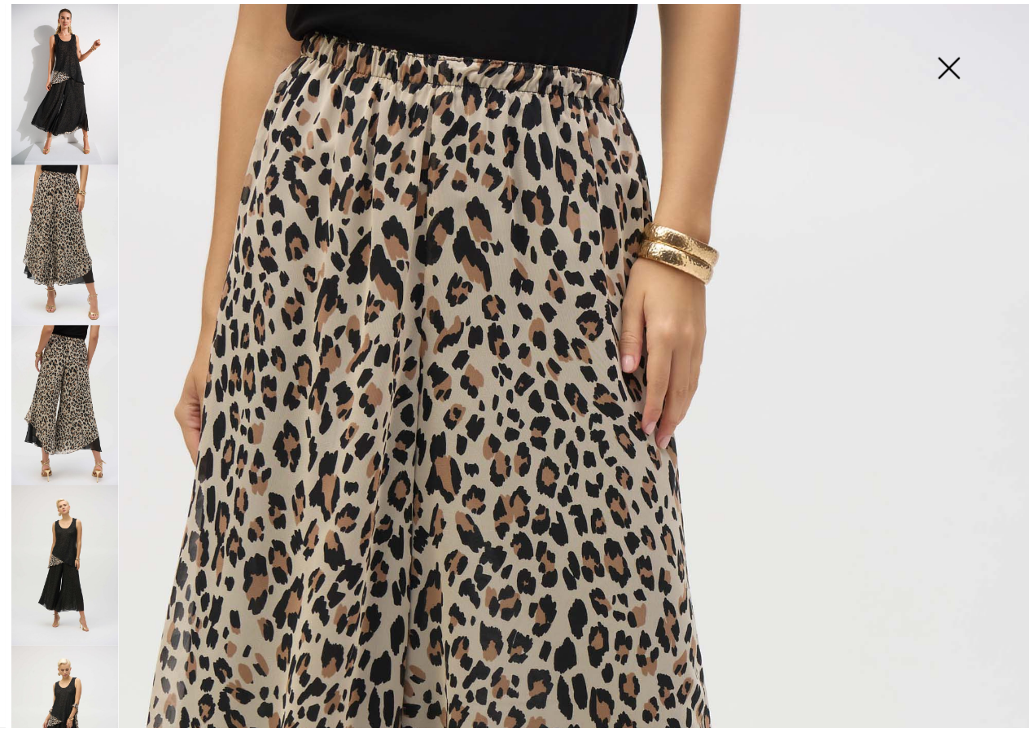
scroll to position [0, 0]
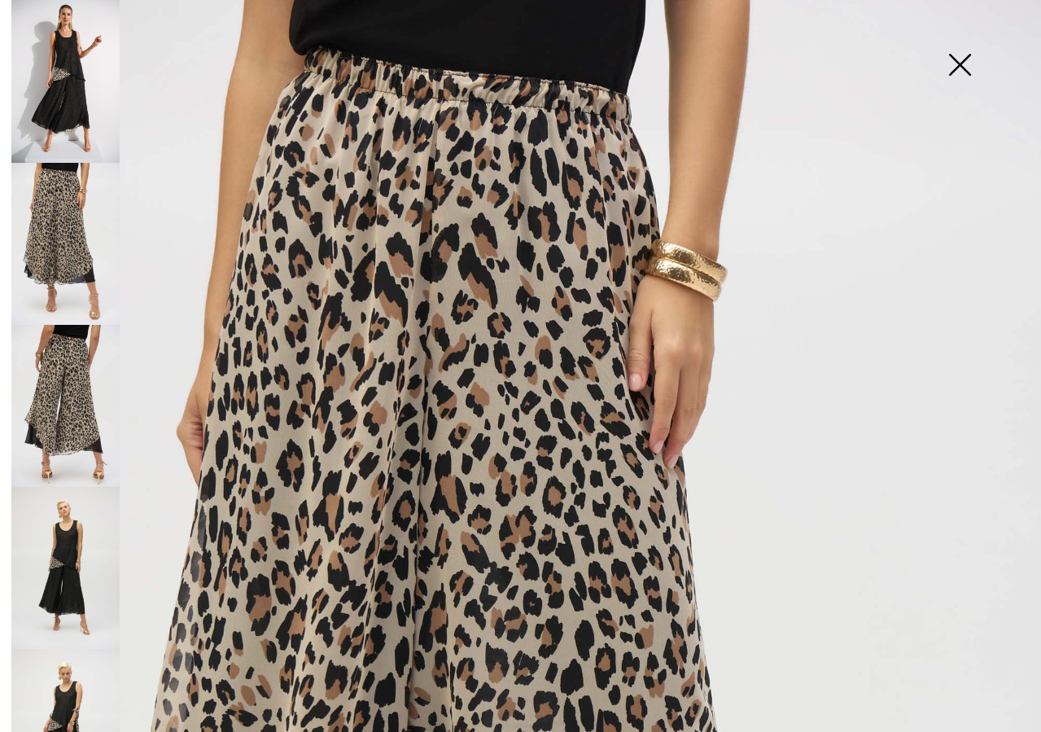
click at [964, 62] on img at bounding box center [959, 66] width 81 height 84
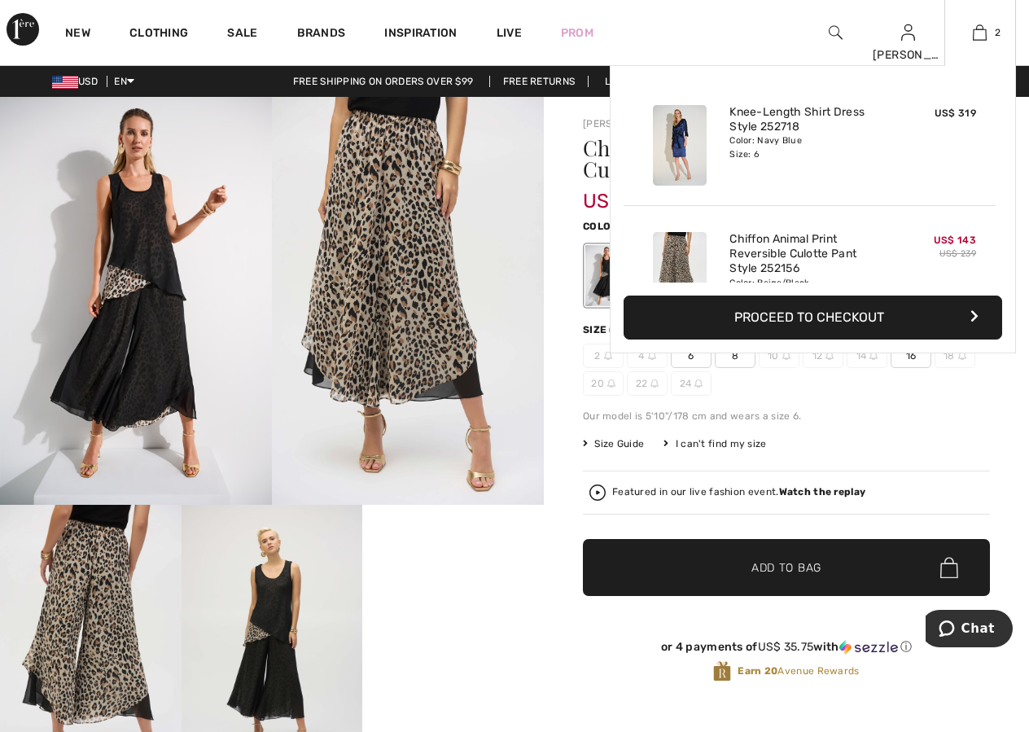
click at [784, 317] on button "Proceed to Checkout" at bounding box center [812, 317] width 378 height 44
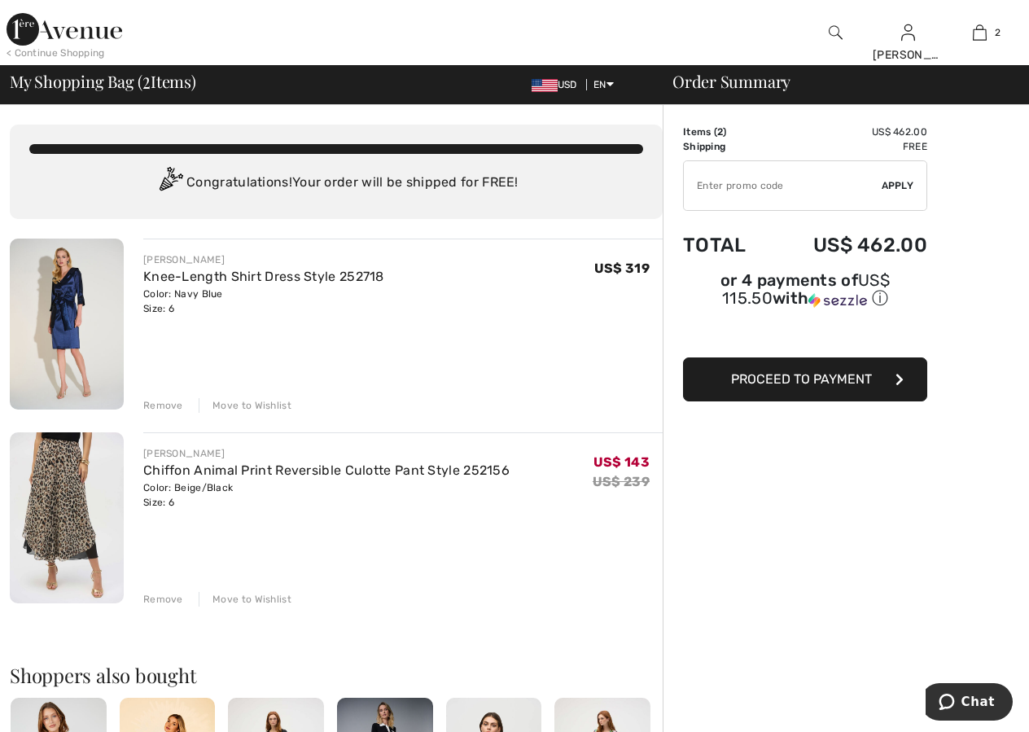
click at [804, 371] on span "Proceed to Payment" at bounding box center [801, 378] width 141 height 15
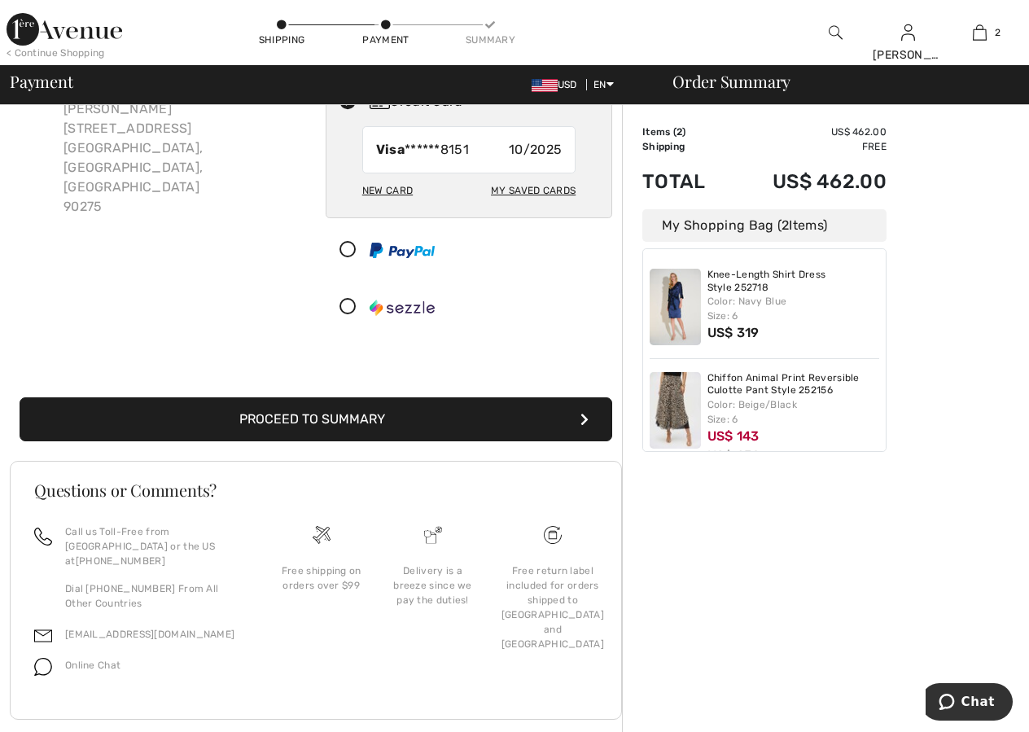
scroll to position [133, 0]
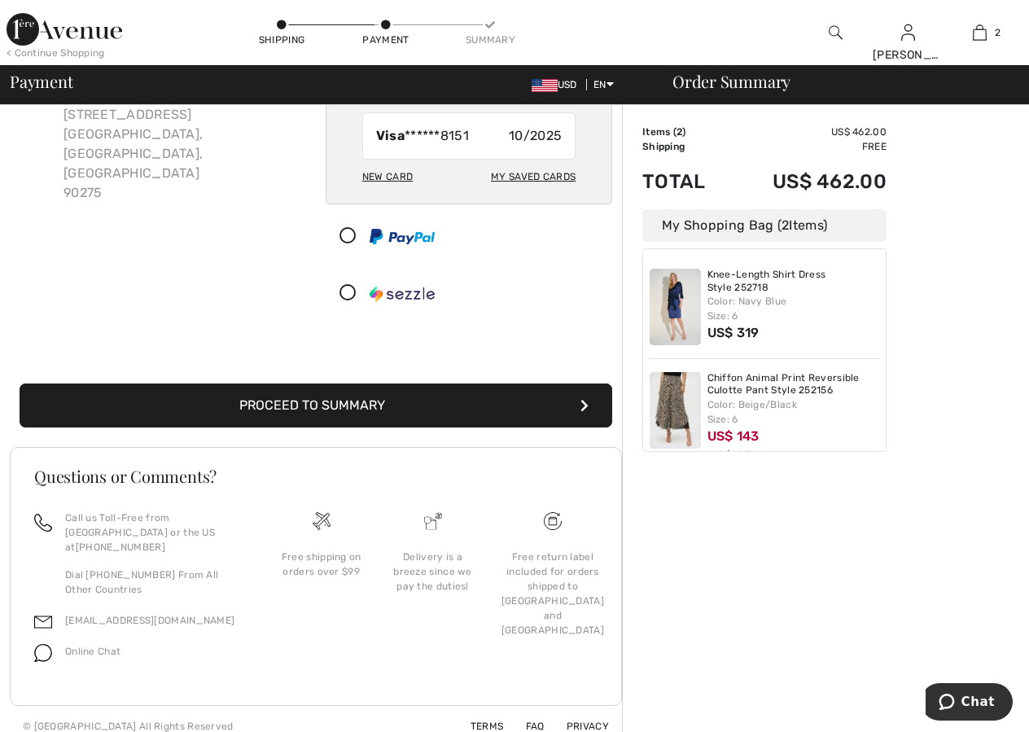
click at [363, 411] on button "Proceed to Summary" at bounding box center [316, 405] width 592 height 44
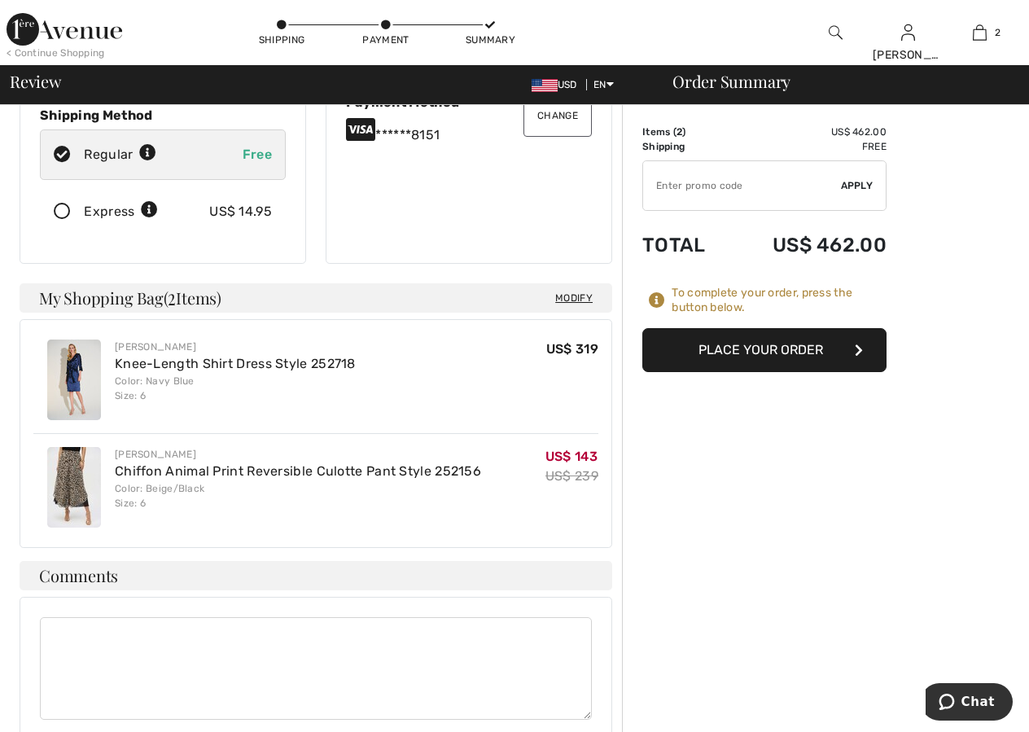
scroll to position [270, 0]
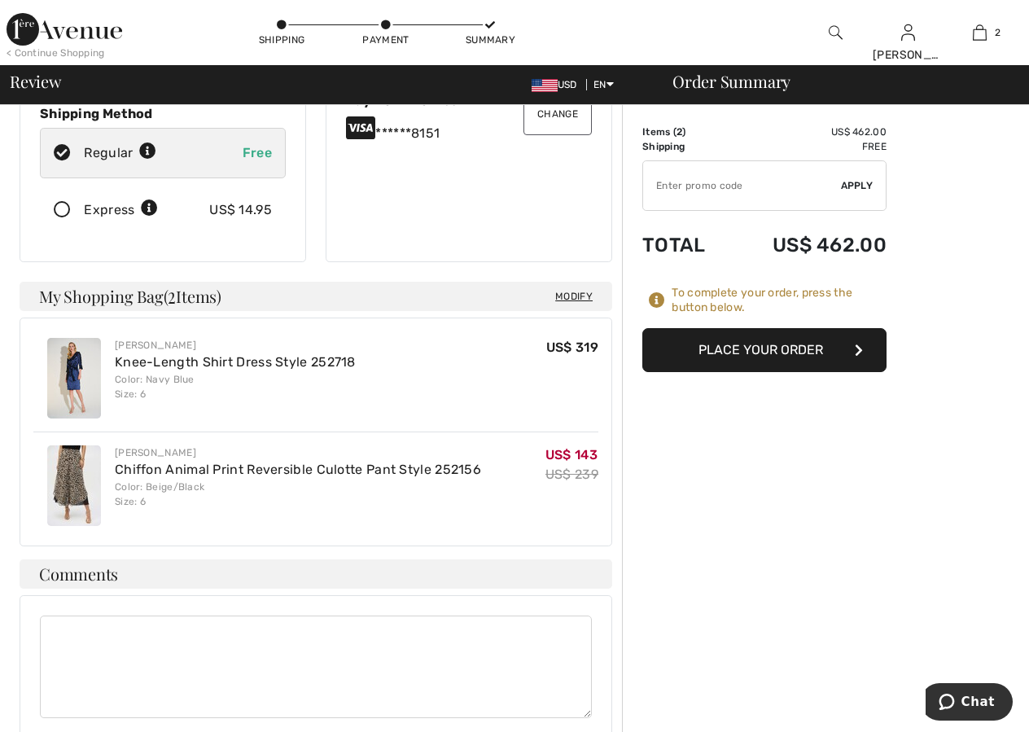
click at [749, 343] on button "Place Your Order" at bounding box center [764, 350] width 244 height 44
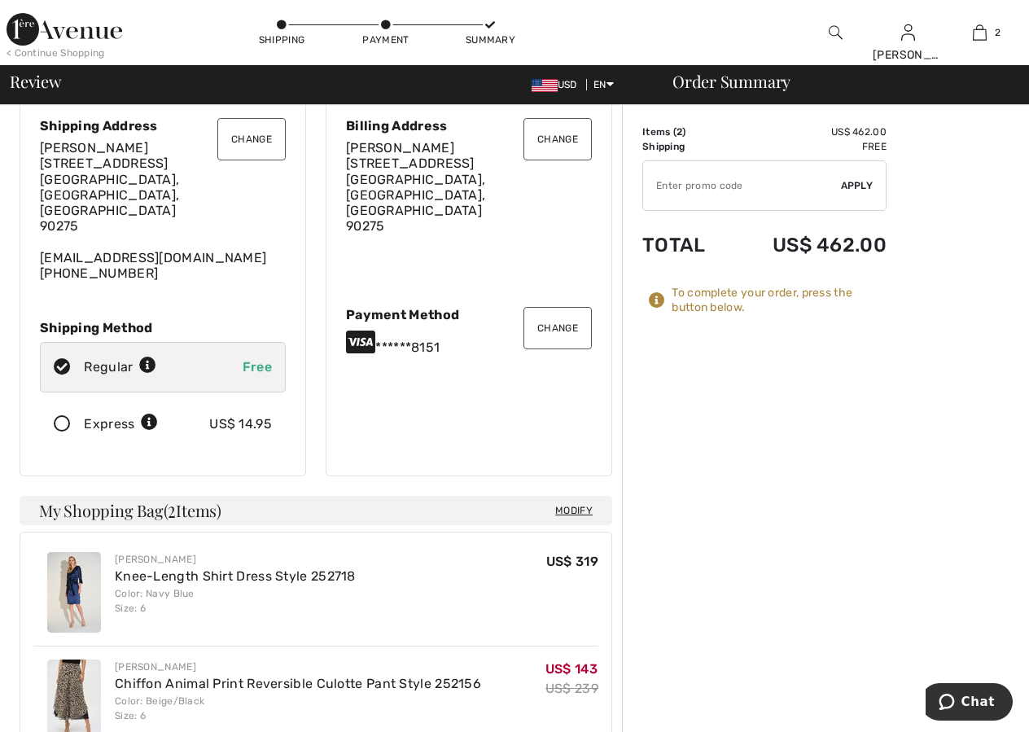
scroll to position [0, 0]
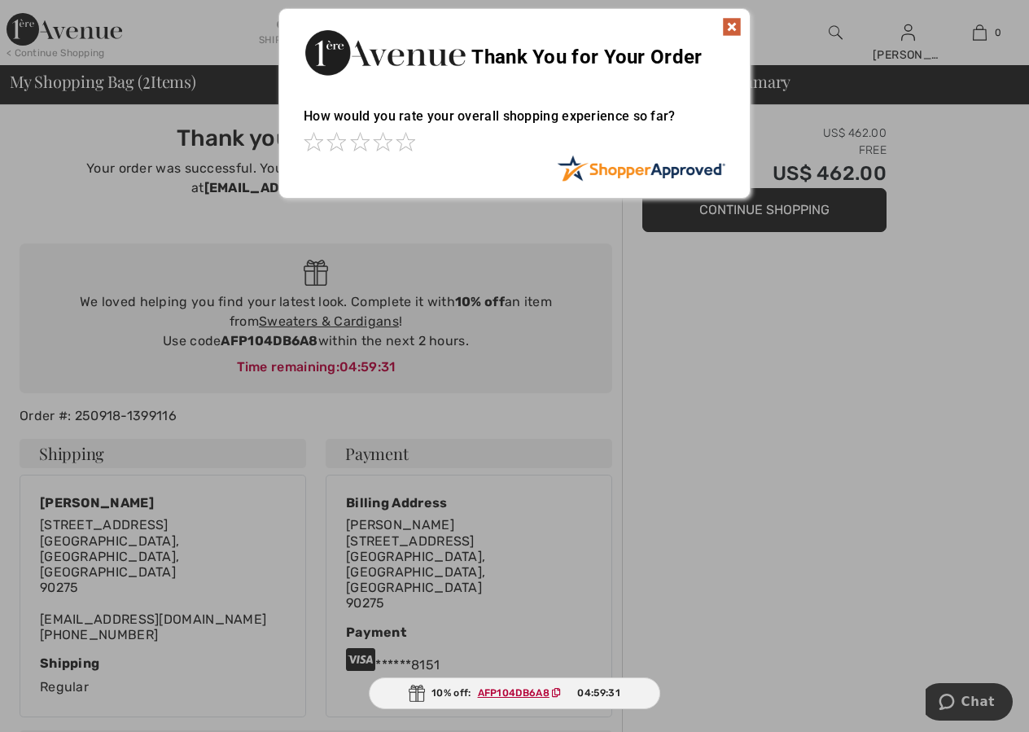
click at [736, 26] on img at bounding box center [732, 27] width 20 height 20
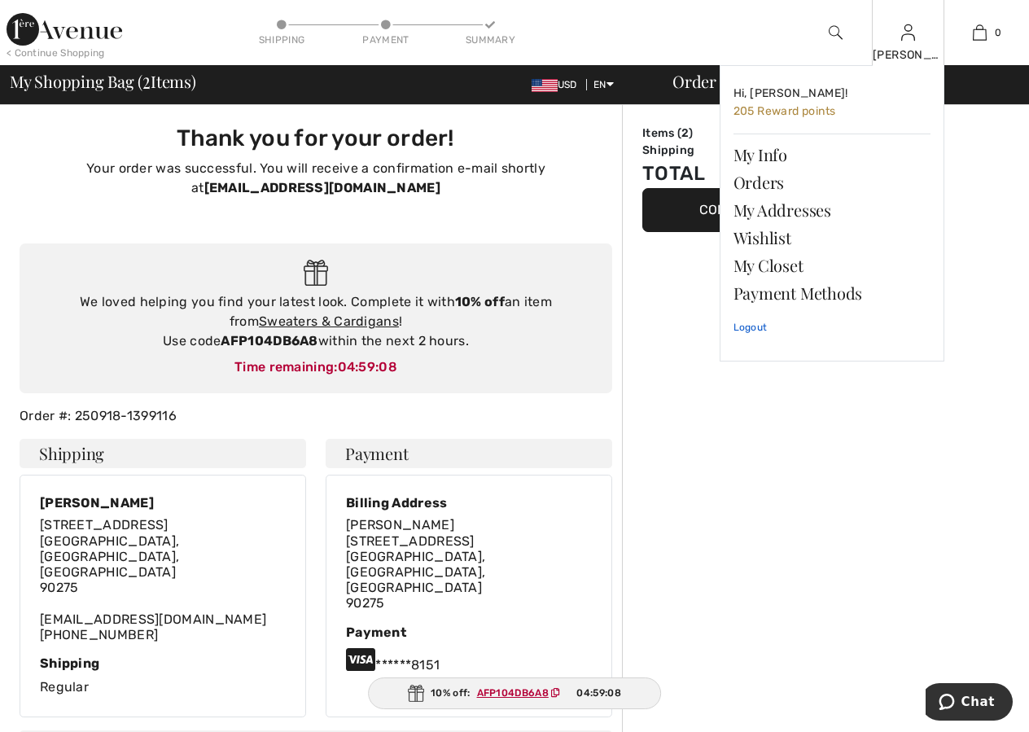
click at [749, 324] on link "Logout" at bounding box center [831, 327] width 197 height 41
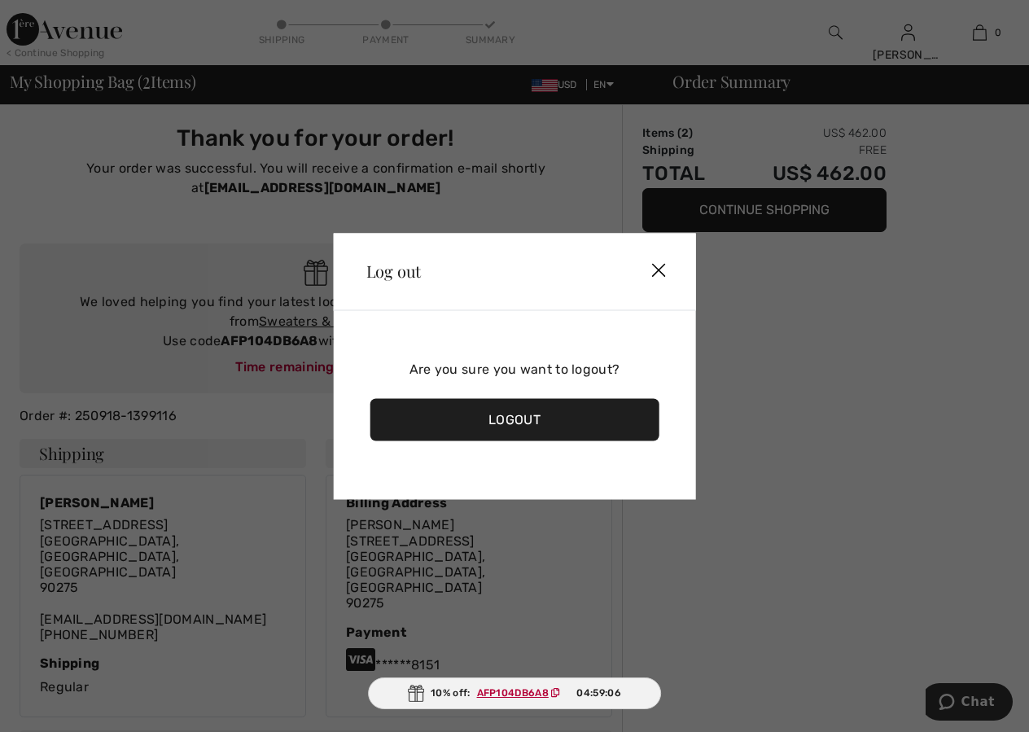
click at [528, 411] on div "Logout" at bounding box center [514, 419] width 289 height 42
